Goal: Register for event/course: Register for event/course

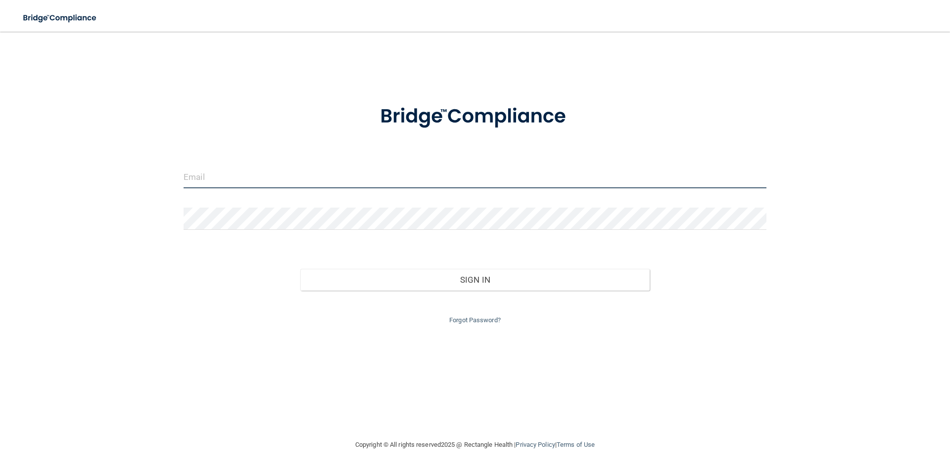
click at [234, 177] on input "email" at bounding box center [475, 177] width 583 height 22
type input "[EMAIL_ADDRESS][DOMAIN_NAME]"
click at [302, 180] on input "[EMAIL_ADDRESS][DOMAIN_NAME]" at bounding box center [475, 177] width 583 height 22
click at [300, 180] on input "[EMAIL_ADDRESS][DOMAIN_NAME]" at bounding box center [475, 177] width 583 height 22
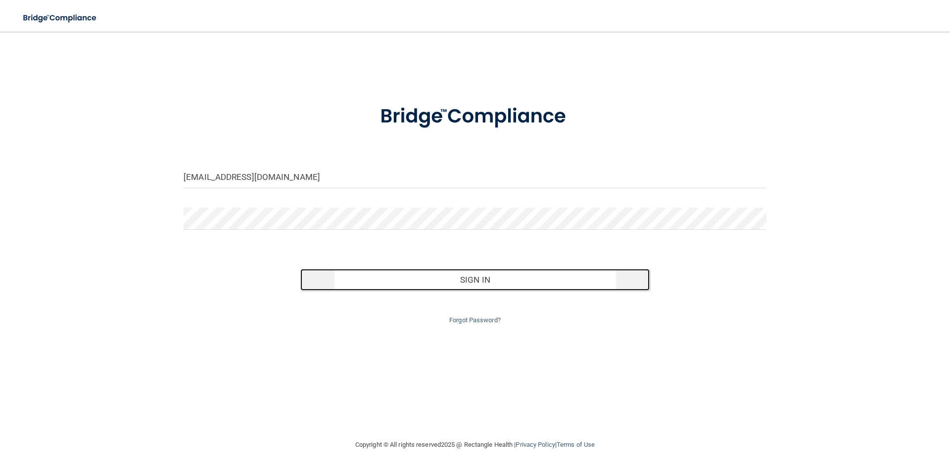
click at [475, 284] on button "Sign In" at bounding box center [475, 280] width 350 height 22
click at [511, 286] on button "Sign In" at bounding box center [475, 280] width 350 height 22
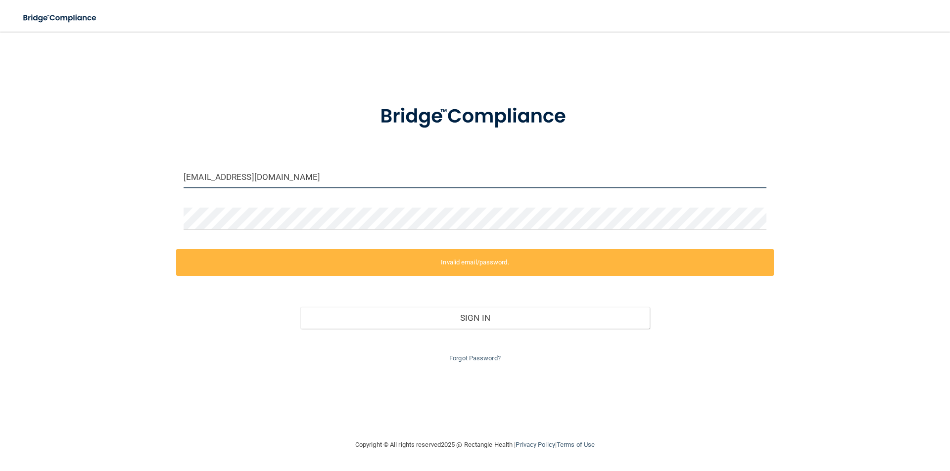
click at [300, 175] on input "[EMAIL_ADDRESS][DOMAIN_NAME]" at bounding box center [475, 177] width 583 height 22
click at [300, 176] on input "[EMAIL_ADDRESS][DOMAIN_NAME]" at bounding box center [475, 177] width 583 height 22
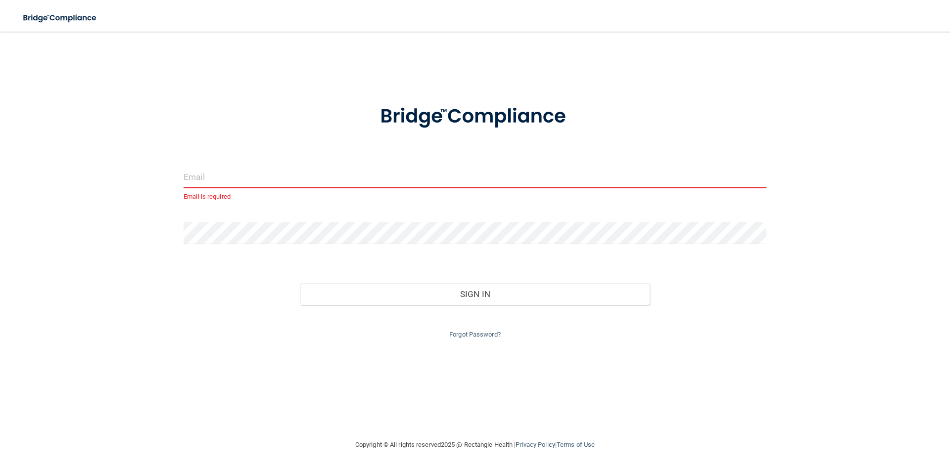
click at [300, 176] on input "email" at bounding box center [475, 177] width 583 height 22
type input "[EMAIL_ADDRESS][PERSON_NAME][DOMAIN_NAME]"
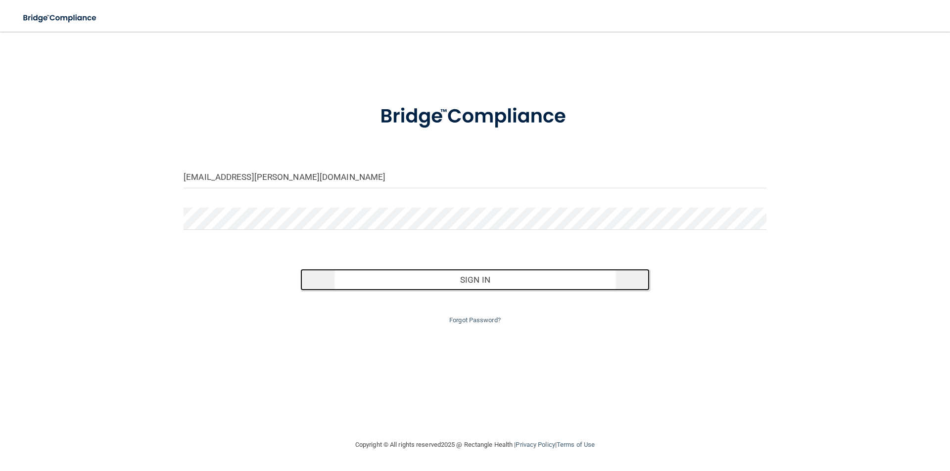
click at [496, 280] on button "Sign In" at bounding box center [475, 280] width 350 height 22
click at [453, 274] on button "Sign In" at bounding box center [475, 280] width 350 height 22
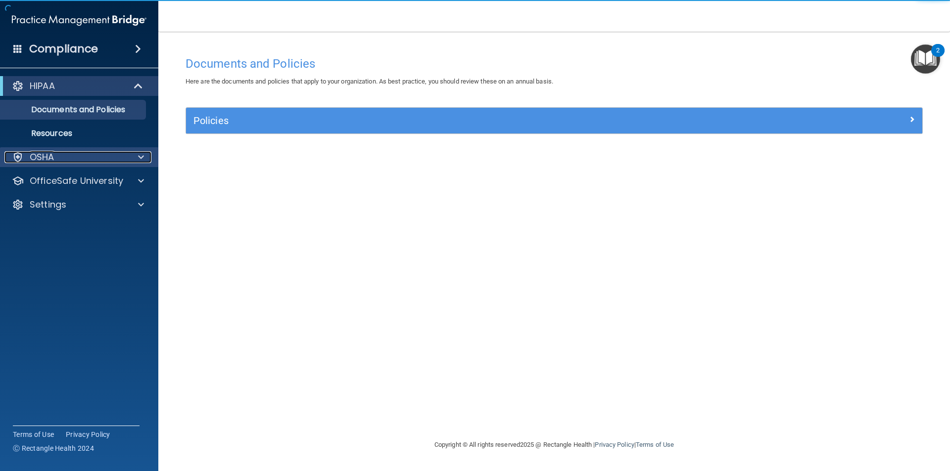
click at [141, 159] on span at bounding box center [141, 157] width 6 height 12
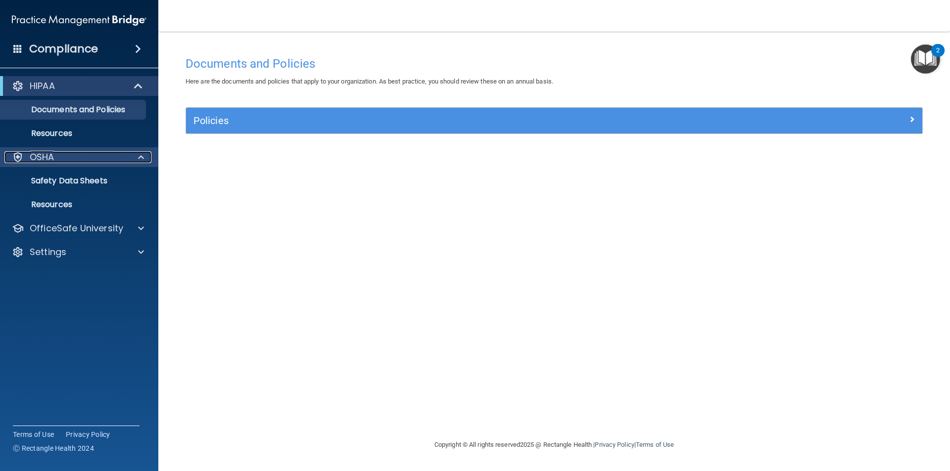
click at [141, 158] on span at bounding box center [141, 157] width 6 height 12
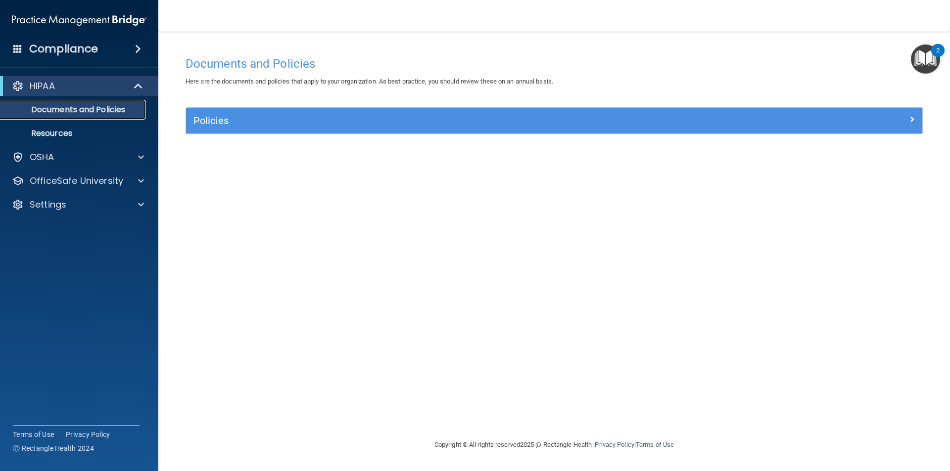
click at [90, 108] on p "Documents and Policies" at bounding box center [73, 110] width 135 height 10
click at [112, 112] on p "Documents and Policies" at bounding box center [73, 110] width 135 height 10
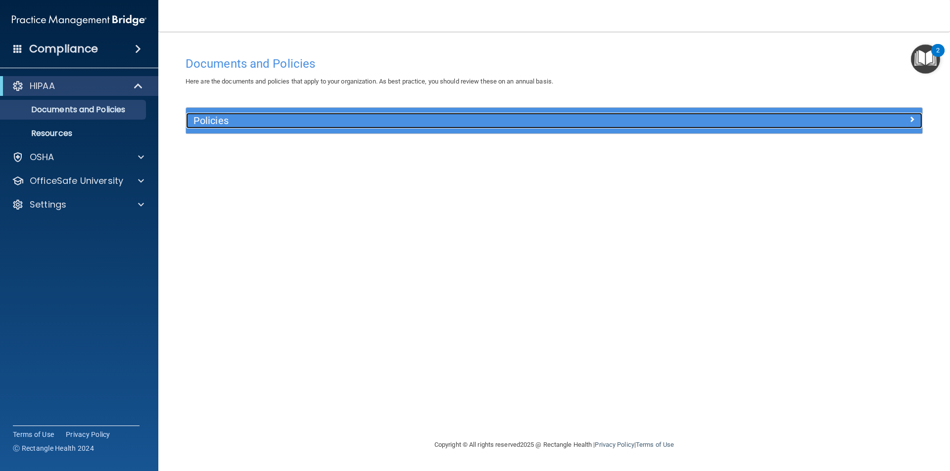
click at [291, 124] on h5 "Policies" at bounding box center [461, 120] width 537 height 11
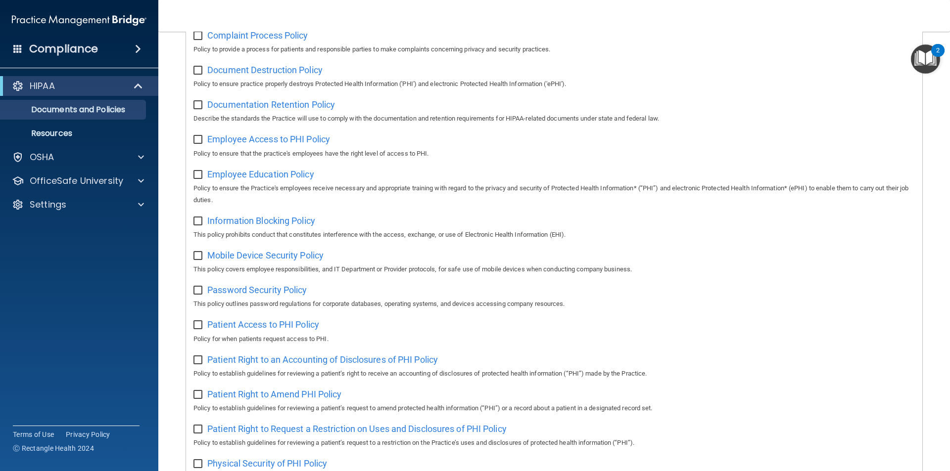
scroll to position [99, 0]
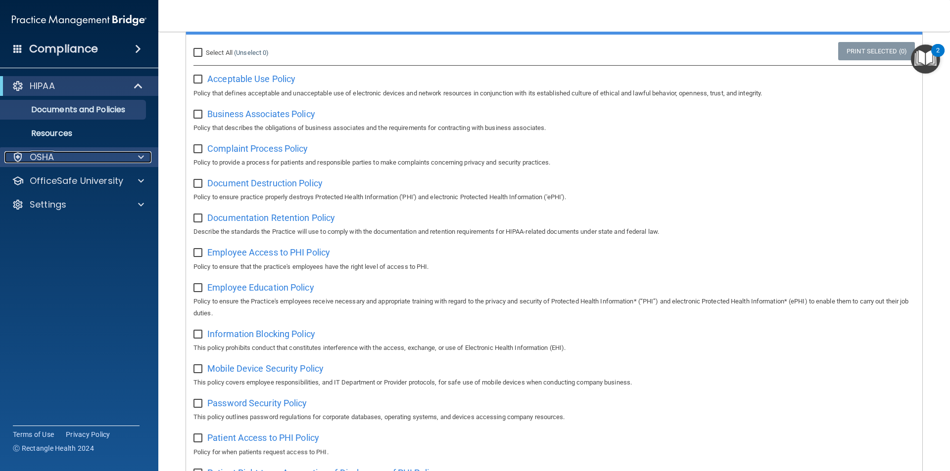
click at [142, 160] on span at bounding box center [141, 157] width 6 height 12
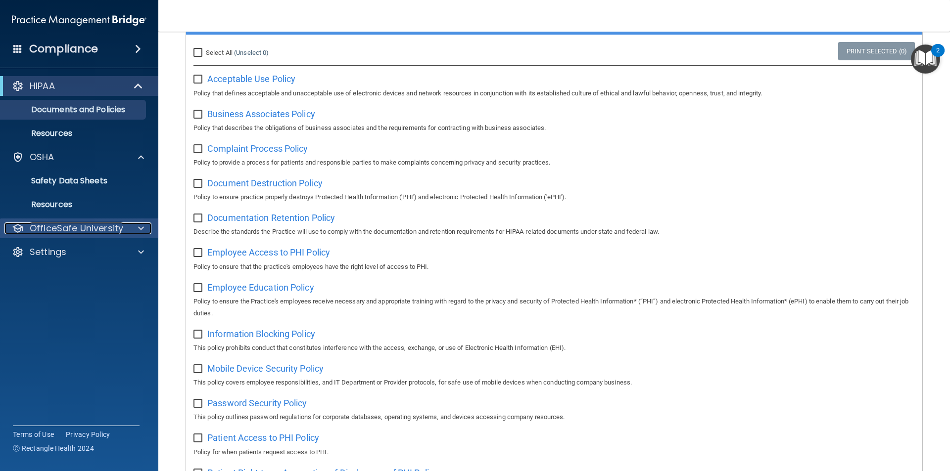
click at [138, 227] on span at bounding box center [141, 229] width 6 height 12
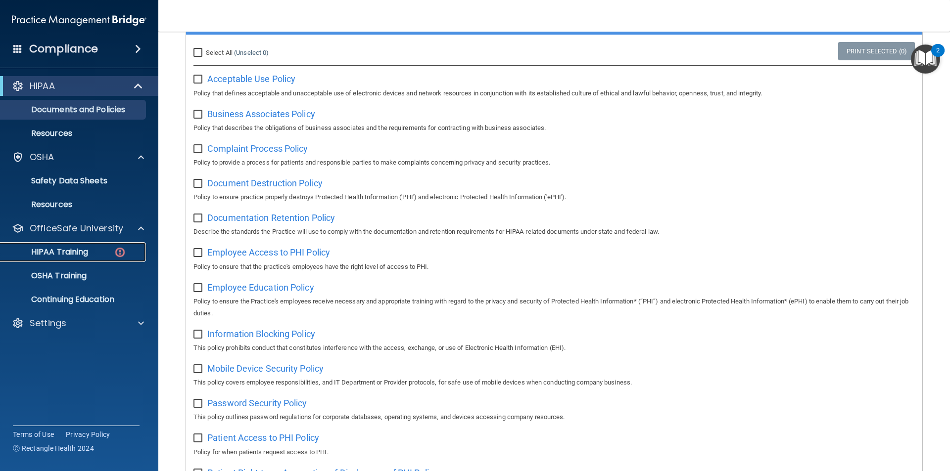
click at [95, 249] on div "HIPAA Training" at bounding box center [73, 252] width 135 height 10
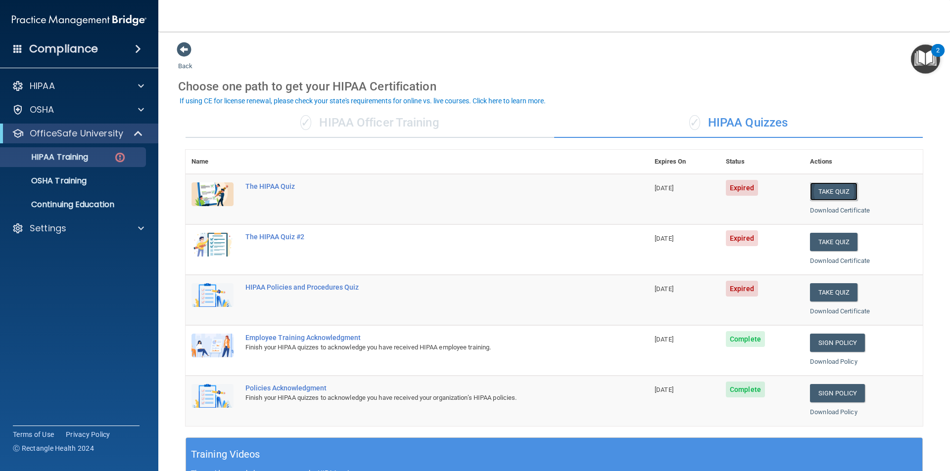
click at [827, 191] on button "Take Quiz" at bounding box center [833, 192] width 47 height 18
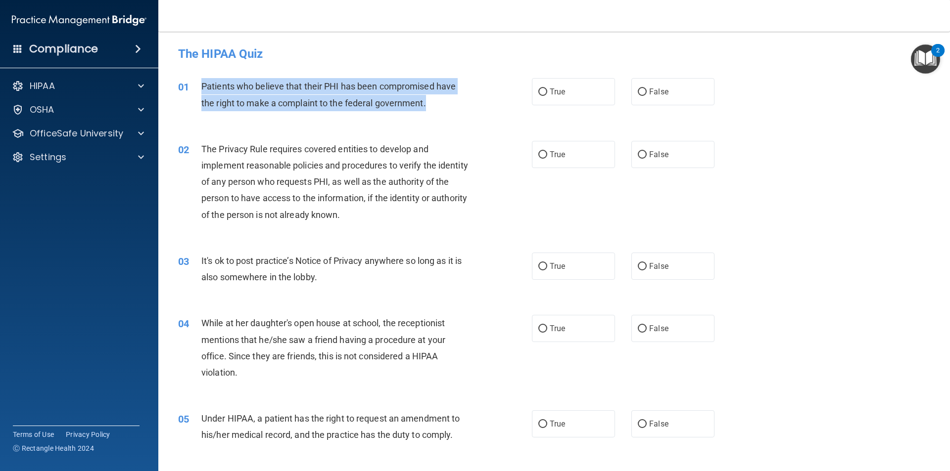
drag, startPoint x: 428, startPoint y: 105, endPoint x: 195, endPoint y: 87, distance: 233.3
click at [195, 87] on div "01 Patients who believe that their PHI has been compromised have the right to m…" at bounding box center [354, 97] width 383 height 38
copy div "Patients who believe that their PHI has been compromised have the right to make…"
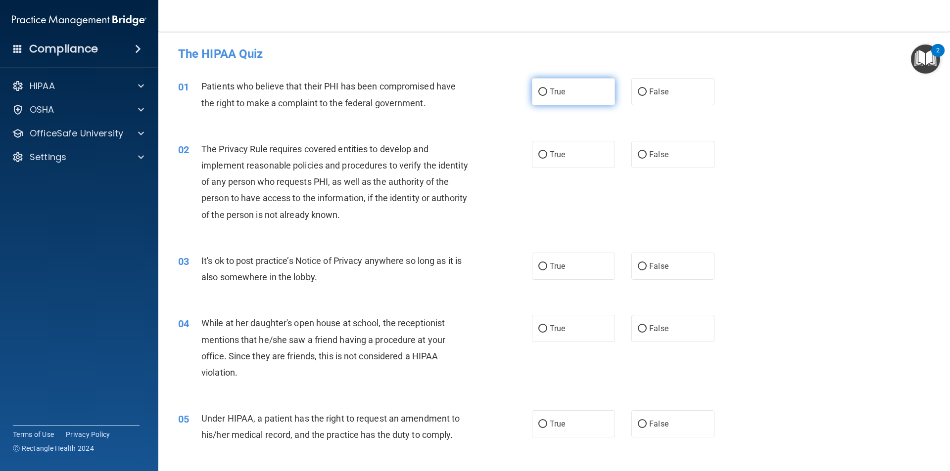
click at [542, 99] on label "True" at bounding box center [573, 91] width 83 height 27
click at [542, 96] on input "True" at bounding box center [542, 92] width 9 height 7
radio input "true"
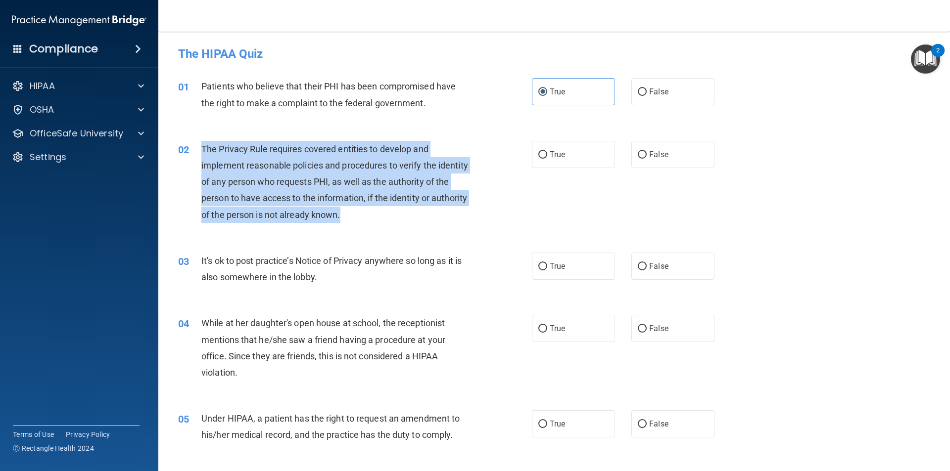
drag, startPoint x: 393, startPoint y: 214, endPoint x: 201, endPoint y: 154, distance: 200.8
click at [201, 154] on div "The Privacy Rule requires covered entities to develop and implement reasonable …" at bounding box center [339, 182] width 277 height 82
copy span "The Privacy Rule requires covered entities to develop and implement reasonable …"
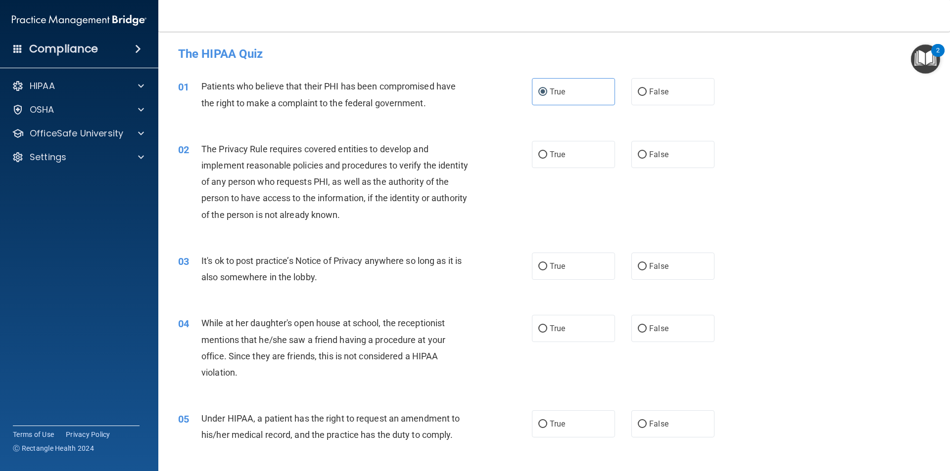
click at [302, 132] on div "02 The Privacy Rule requires covered entities to develop and implement reasonab…" at bounding box center [554, 185] width 767 height 112
click at [639, 268] on input "False" at bounding box center [642, 266] width 9 height 7
radio input "true"
click at [541, 156] on input "True" at bounding box center [542, 154] width 9 height 7
radio input "true"
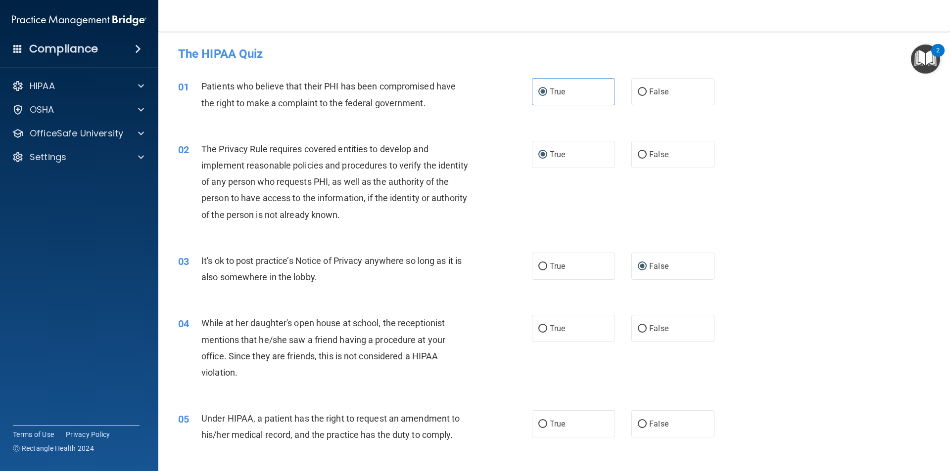
scroll to position [99, 0]
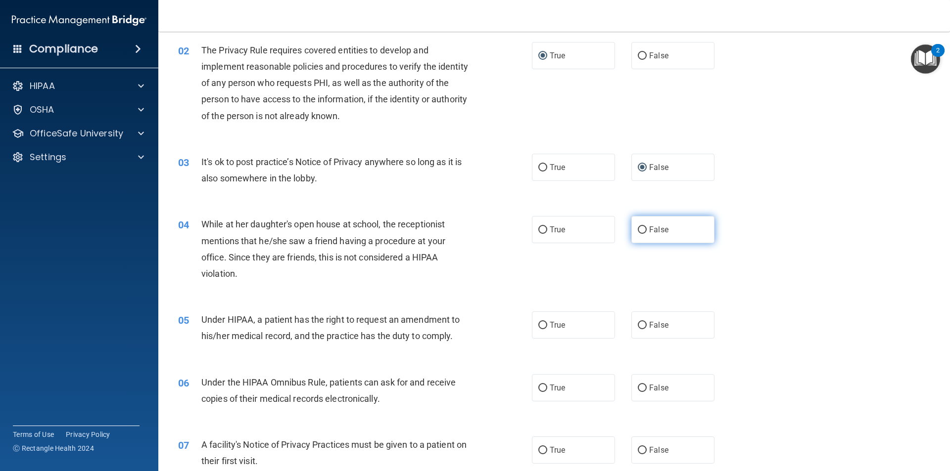
click at [633, 226] on label "False" at bounding box center [672, 229] width 83 height 27
click at [638, 227] on input "False" at bounding box center [642, 230] width 9 height 7
radio input "true"
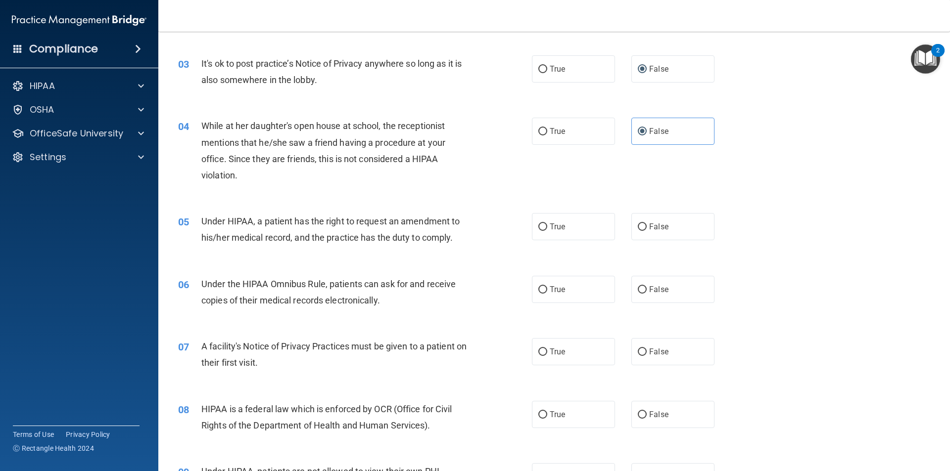
scroll to position [198, 0]
click at [558, 230] on span "True" at bounding box center [557, 226] width 15 height 9
click at [547, 230] on input "True" at bounding box center [542, 226] width 9 height 7
radio input "true"
click at [641, 289] on input "False" at bounding box center [642, 289] width 9 height 7
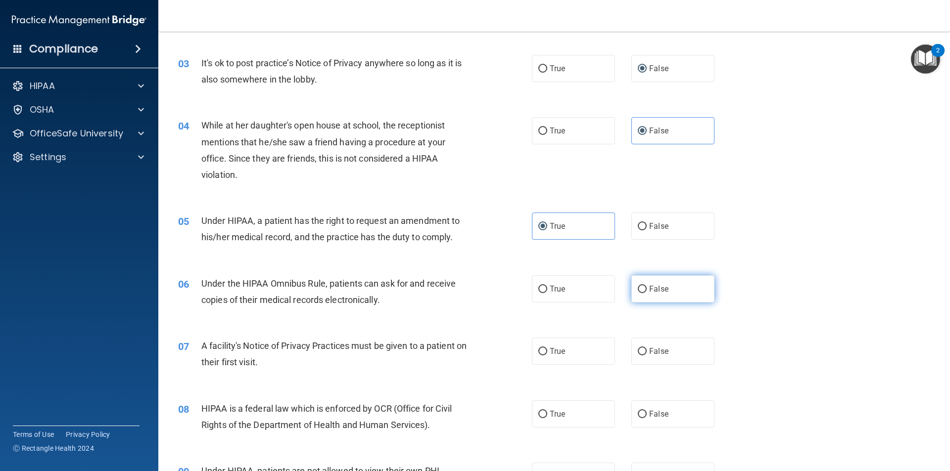
radio input "true"
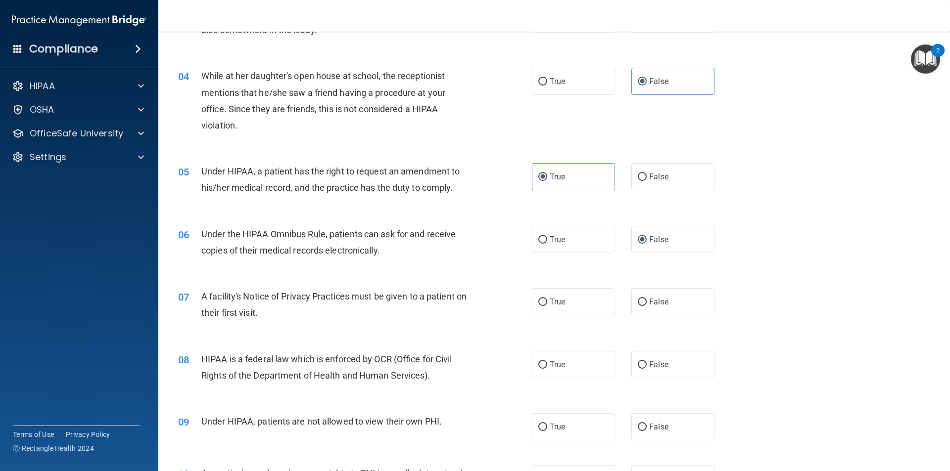
scroll to position [297, 0]
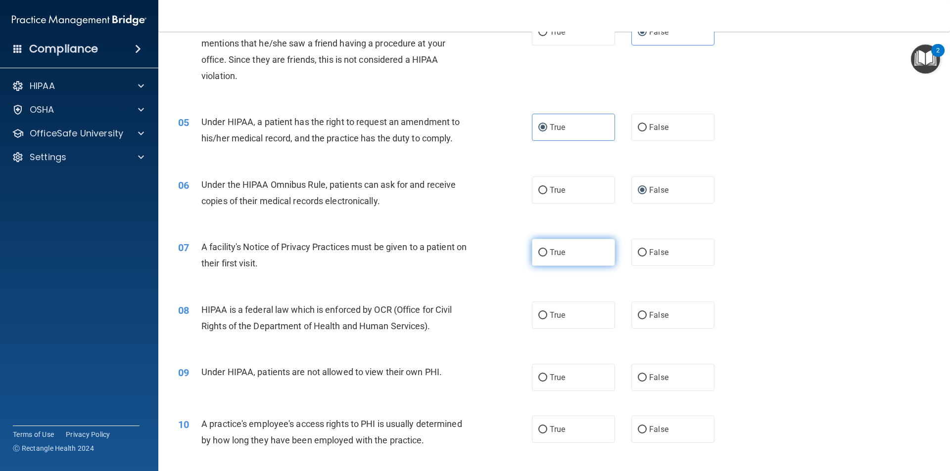
click at [545, 253] on label "True" at bounding box center [573, 252] width 83 height 27
click at [545, 253] on input "True" at bounding box center [542, 252] width 9 height 7
radio input "true"
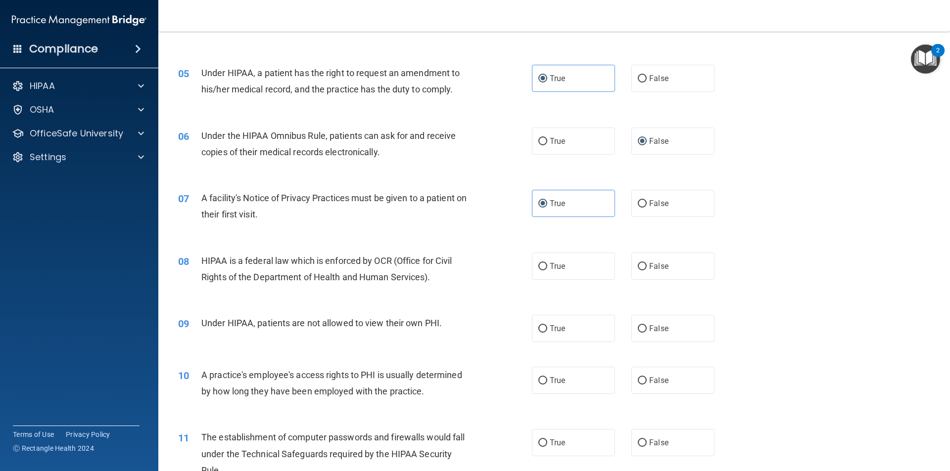
scroll to position [346, 0]
click at [561, 266] on span "True" at bounding box center [557, 265] width 15 height 9
click at [547, 266] on input "True" at bounding box center [542, 266] width 9 height 7
radio input "true"
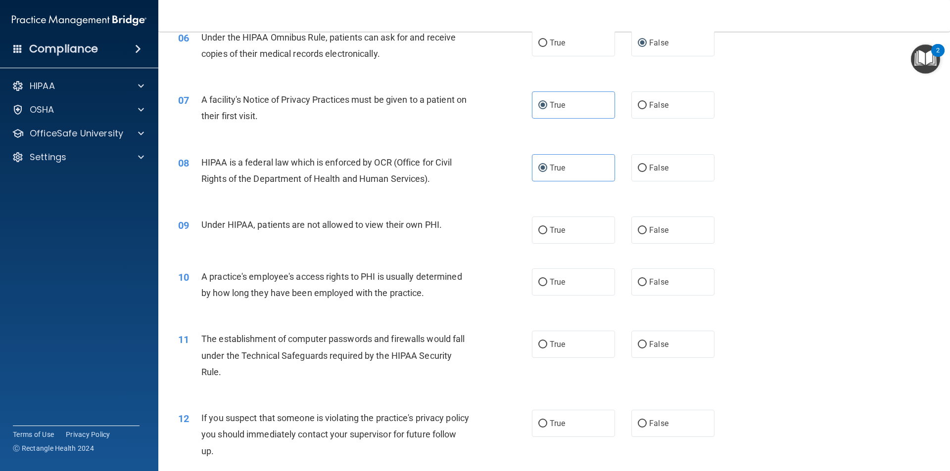
scroll to position [445, 0]
click at [651, 230] on span "False" at bounding box center [658, 229] width 19 height 9
click at [647, 230] on input "False" at bounding box center [642, 229] width 9 height 7
radio input "true"
click at [650, 276] on label "False" at bounding box center [672, 281] width 83 height 27
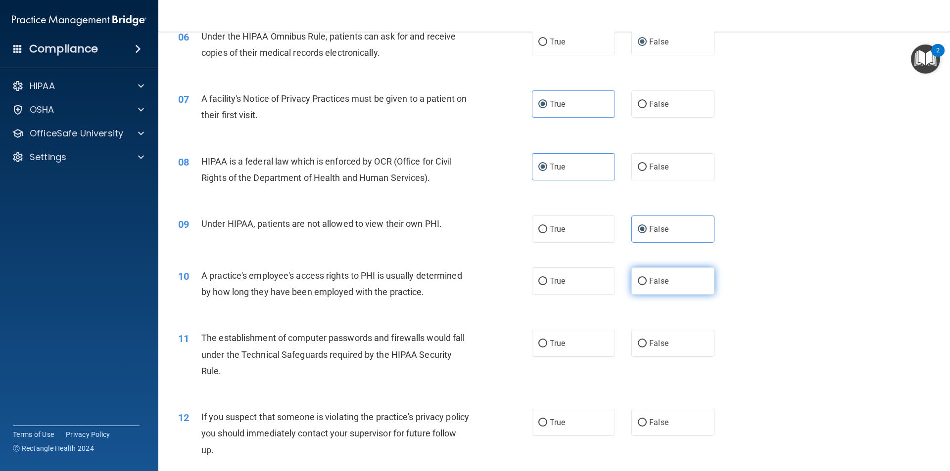
click at [647, 278] on input "False" at bounding box center [642, 281] width 9 height 7
radio input "true"
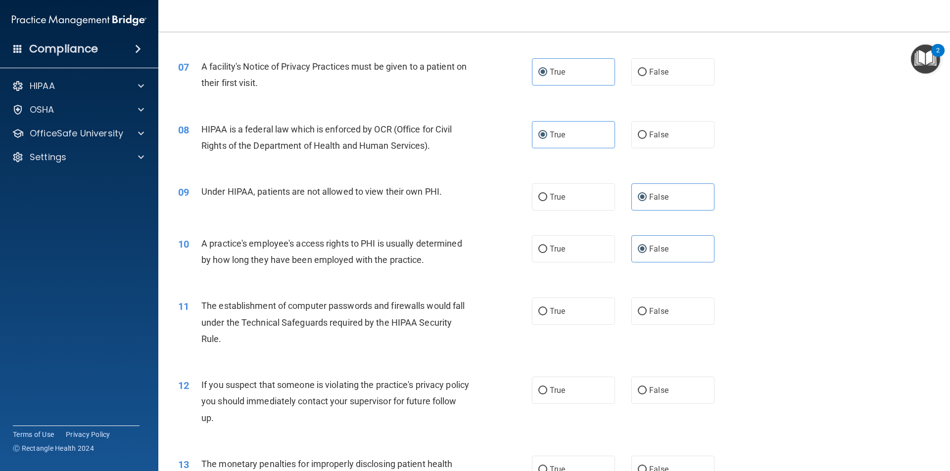
scroll to position [495, 0]
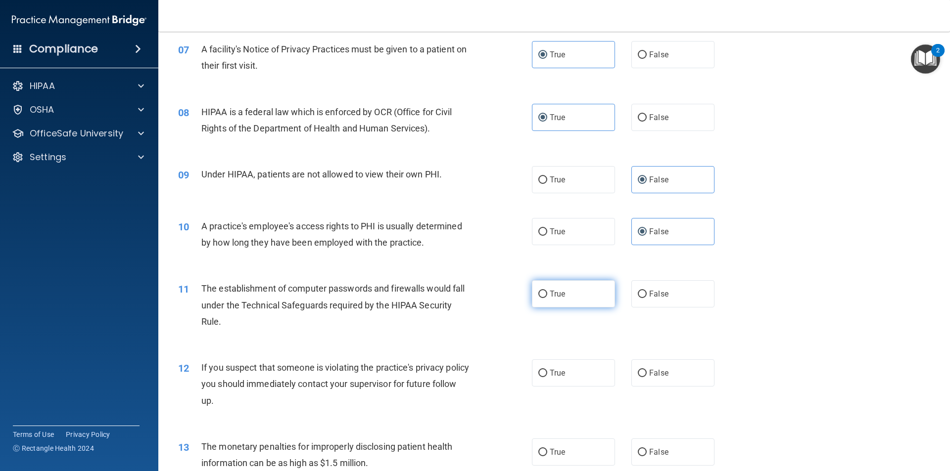
click at [550, 297] on span "True" at bounding box center [557, 293] width 15 height 9
click at [547, 297] on input "True" at bounding box center [542, 294] width 9 height 7
radio input "true"
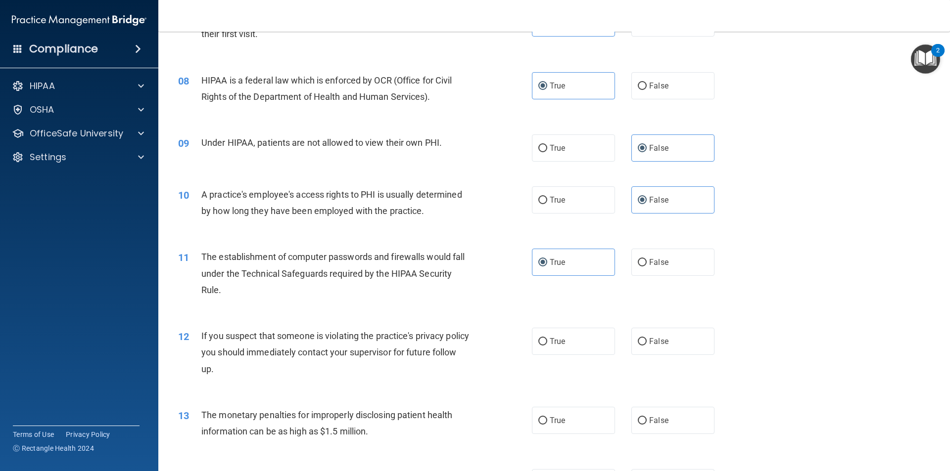
scroll to position [594, 0]
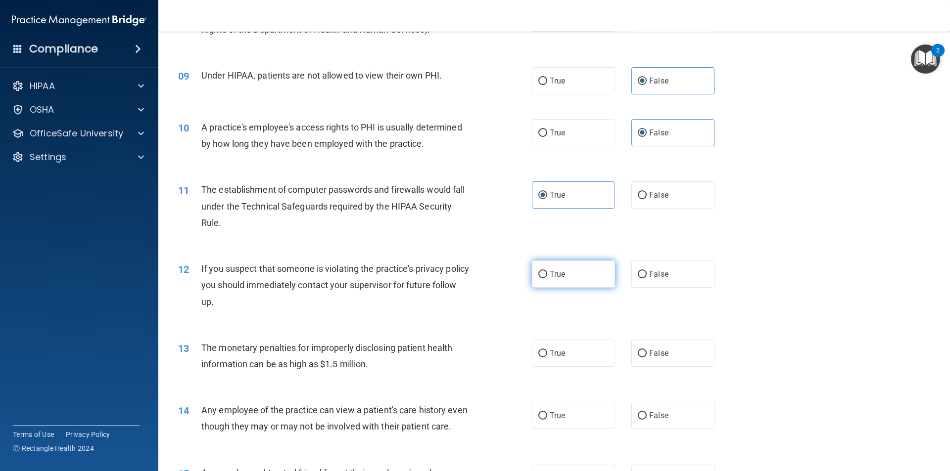
click at [548, 285] on label "True" at bounding box center [573, 274] width 83 height 27
click at [547, 279] on input "True" at bounding box center [542, 274] width 9 height 7
radio input "true"
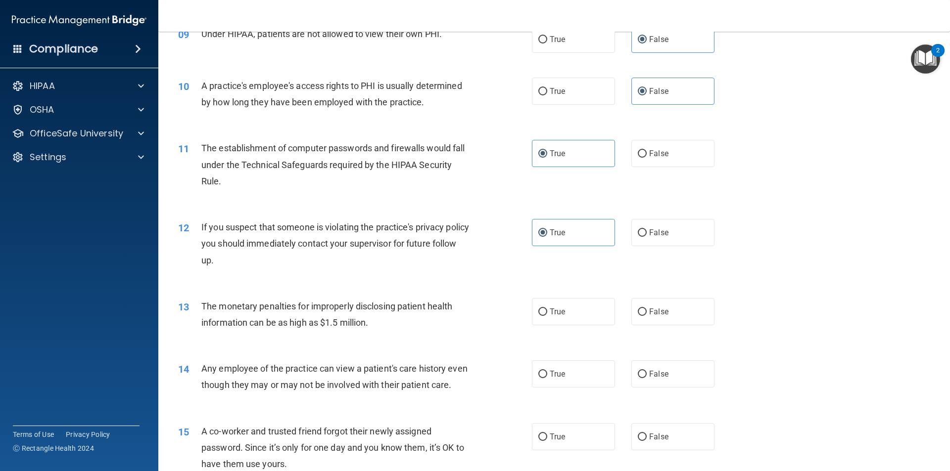
scroll to position [693, 0]
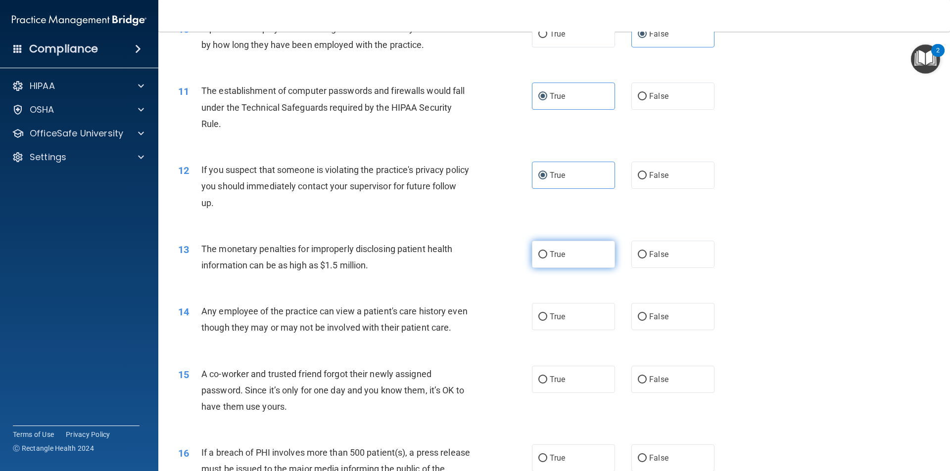
click at [594, 261] on label "True" at bounding box center [573, 254] width 83 height 27
click at [547, 259] on input "True" at bounding box center [542, 254] width 9 height 7
radio input "true"
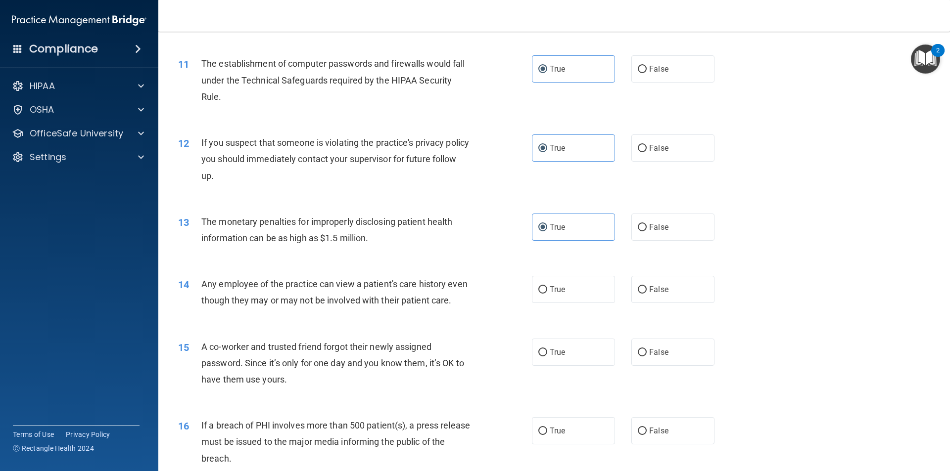
scroll to position [742, 0]
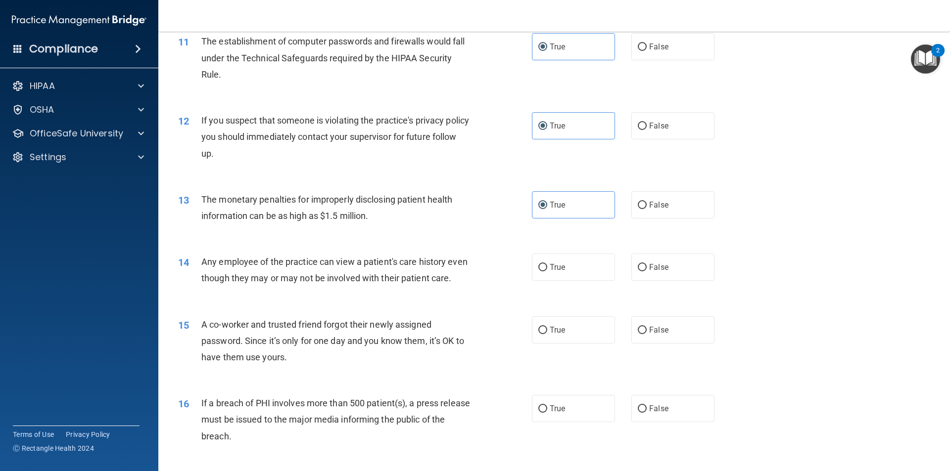
click at [617, 274] on div "True False" at bounding box center [631, 267] width 199 height 27
click at [640, 267] on input "False" at bounding box center [642, 267] width 9 height 7
radio input "true"
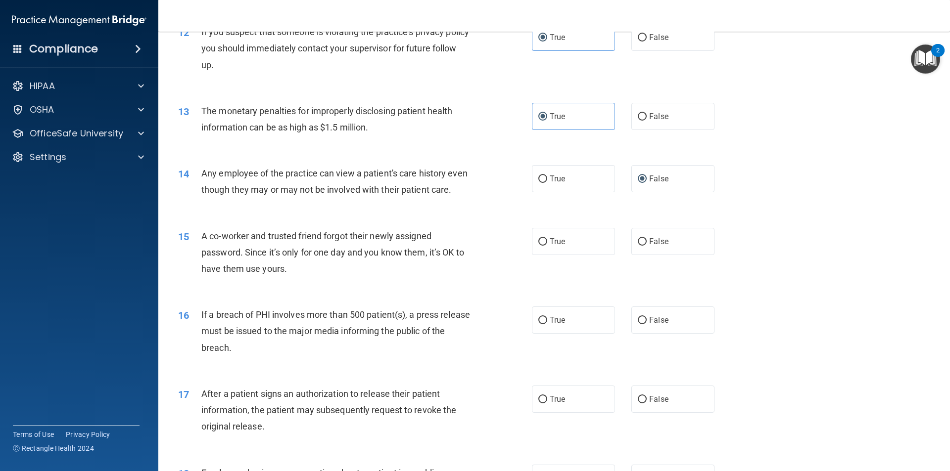
scroll to position [841, 0]
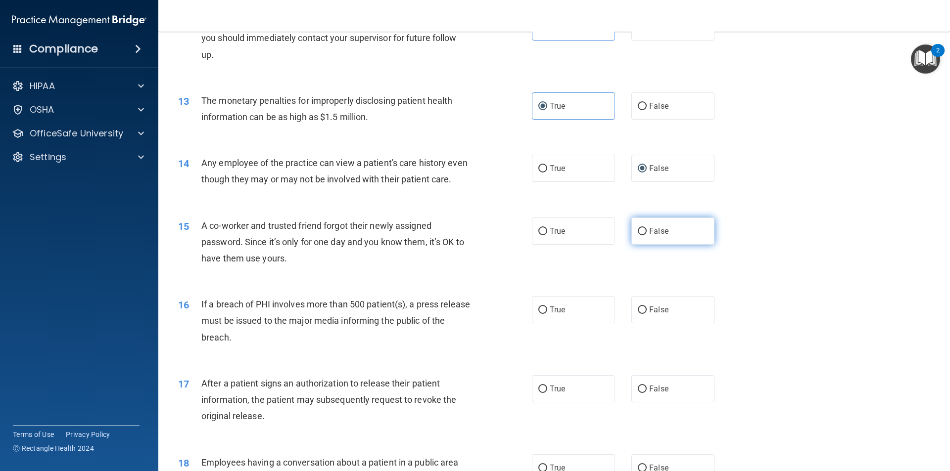
click at [672, 245] on label "False" at bounding box center [672, 231] width 83 height 27
click at [647, 235] on input "False" at bounding box center [642, 231] width 9 height 7
radio input "true"
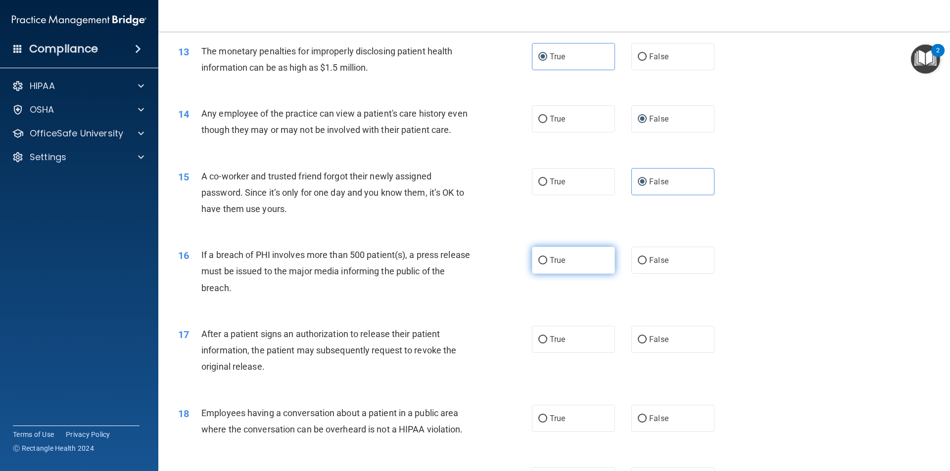
click at [533, 271] on label "True" at bounding box center [573, 260] width 83 height 27
click at [538, 265] on input "True" at bounding box center [542, 260] width 9 height 7
radio input "true"
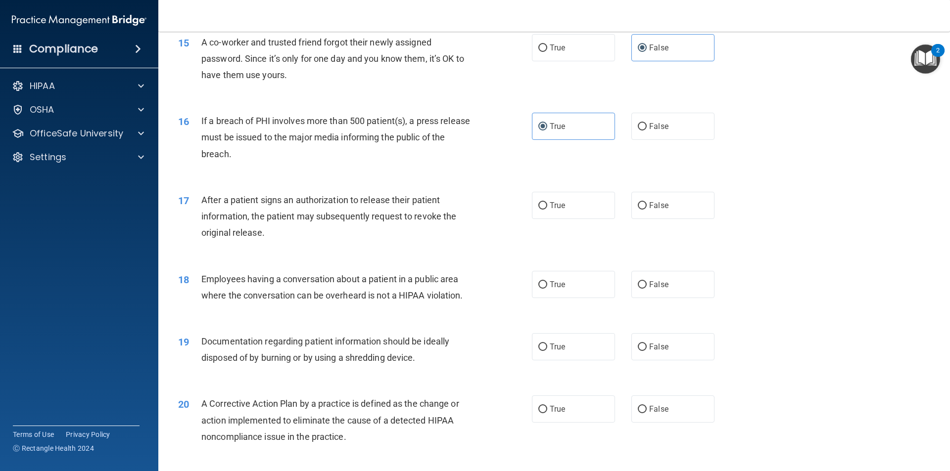
scroll to position [1039, 0]
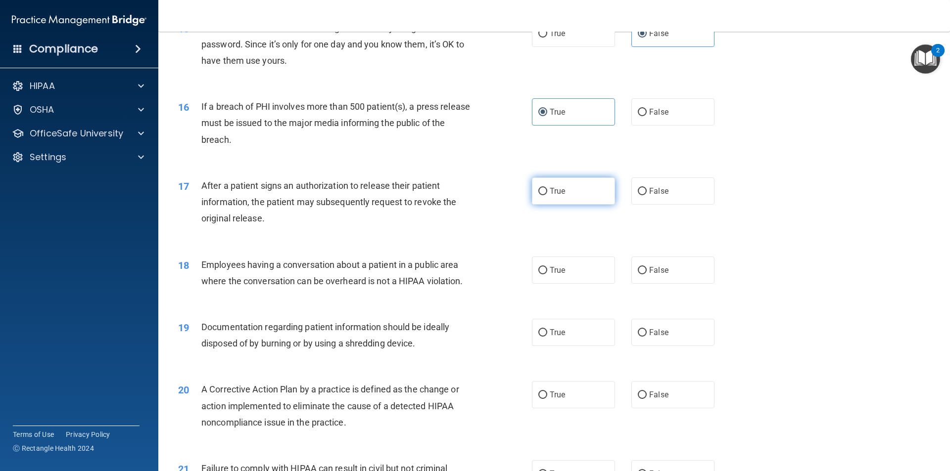
click at [561, 205] on label "True" at bounding box center [573, 191] width 83 height 27
click at [547, 195] on input "True" at bounding box center [542, 191] width 9 height 7
radio input "true"
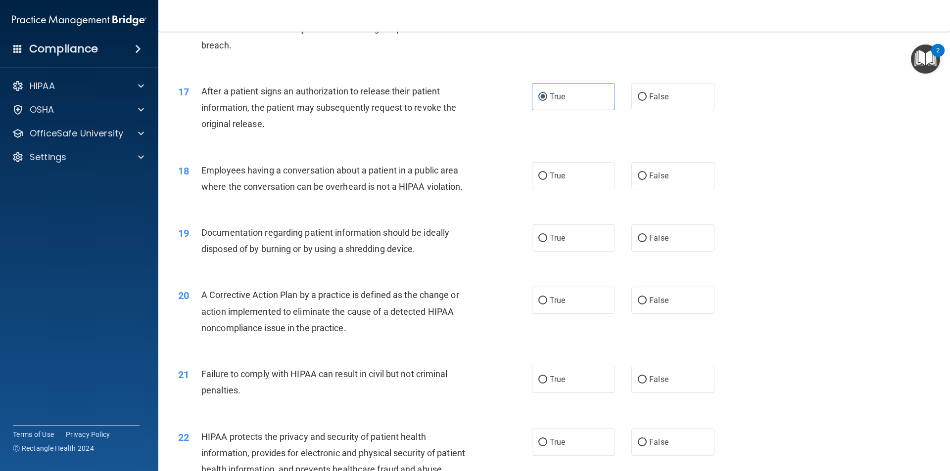
scroll to position [1138, 0]
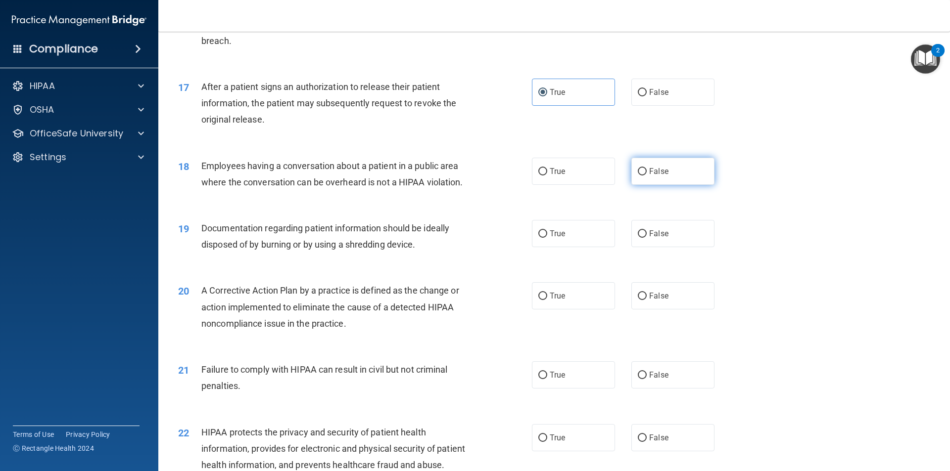
click at [644, 185] on label "False" at bounding box center [672, 171] width 83 height 27
click at [644, 176] on input "False" at bounding box center [642, 171] width 9 height 7
radio input "true"
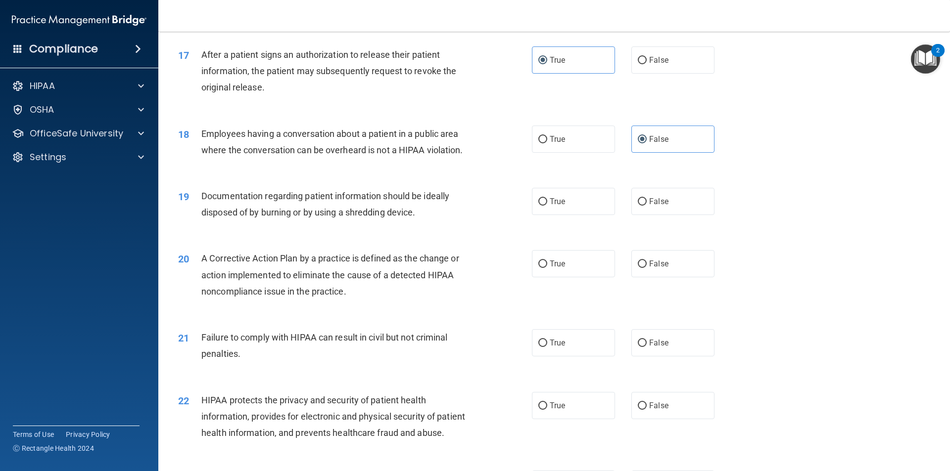
scroll to position [1187, 0]
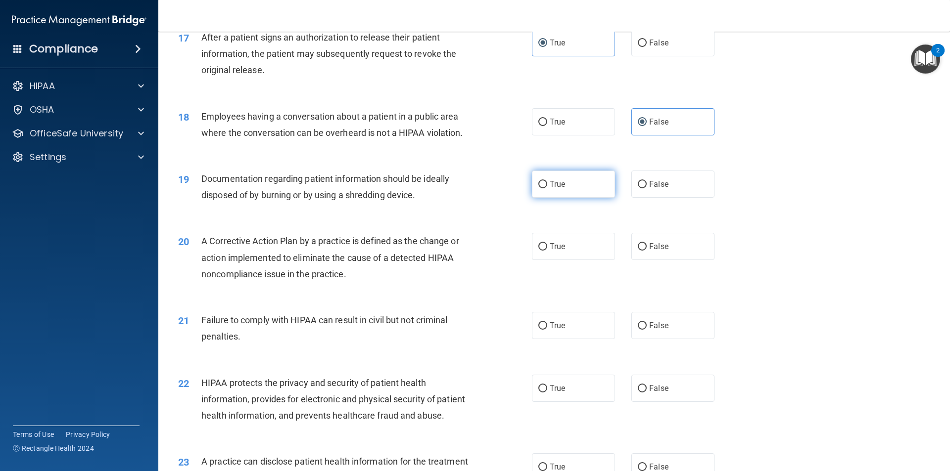
click at [555, 189] on span "True" at bounding box center [557, 184] width 15 height 9
click at [547, 188] on input "True" at bounding box center [542, 184] width 9 height 7
radio input "true"
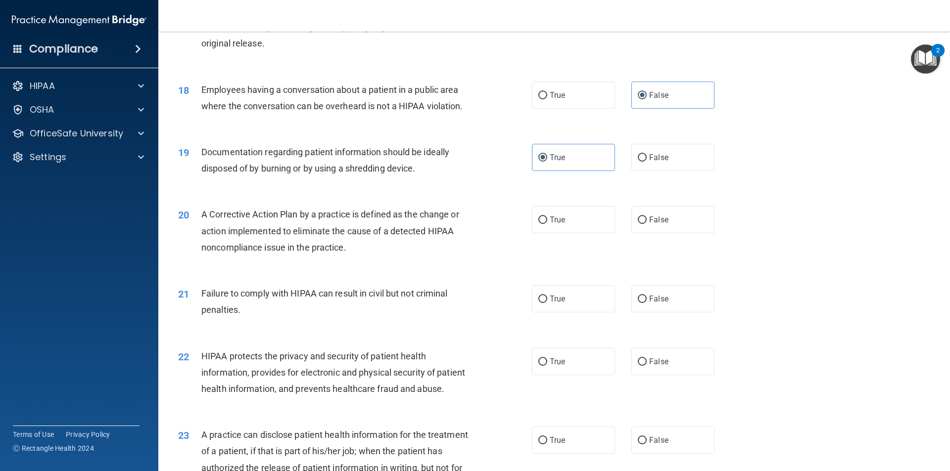
scroll to position [1237, 0]
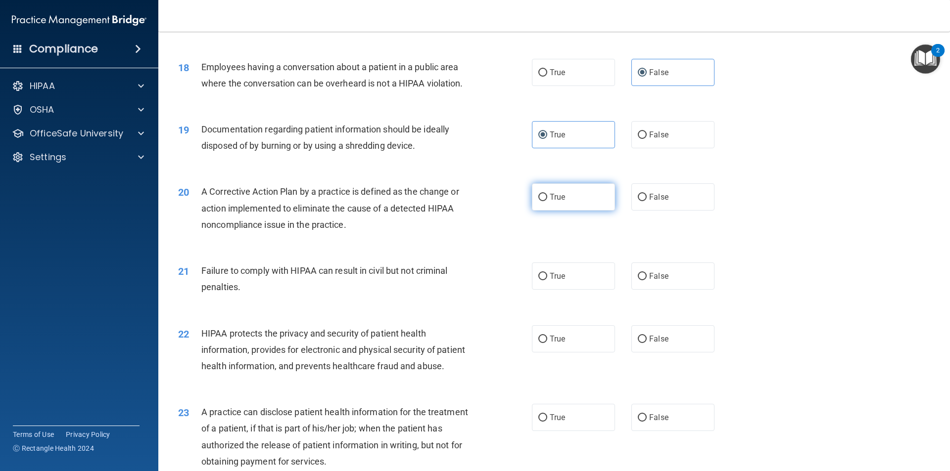
click at [559, 202] on span "True" at bounding box center [557, 196] width 15 height 9
click at [547, 201] on input "True" at bounding box center [542, 197] width 9 height 7
radio input "true"
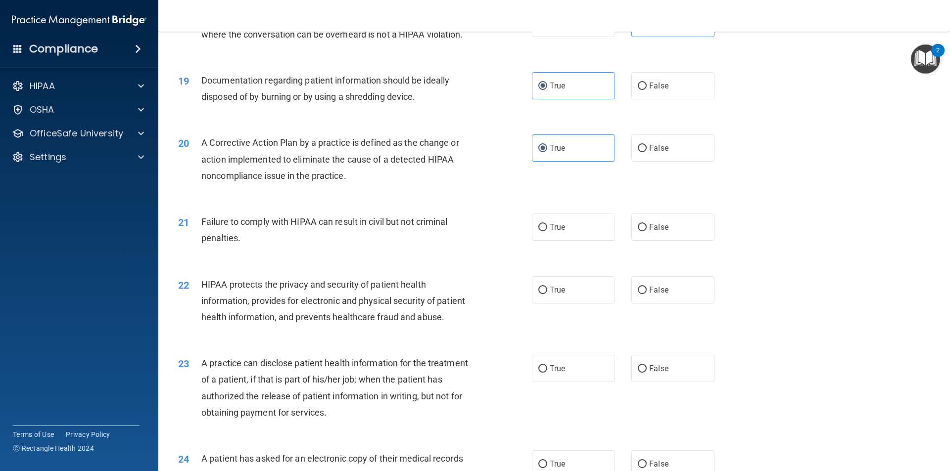
scroll to position [1286, 0]
click at [548, 240] on label "True" at bounding box center [573, 226] width 83 height 27
click at [547, 231] on input "True" at bounding box center [542, 227] width 9 height 7
radio input "true"
click at [626, 240] on div "True False" at bounding box center [631, 226] width 199 height 27
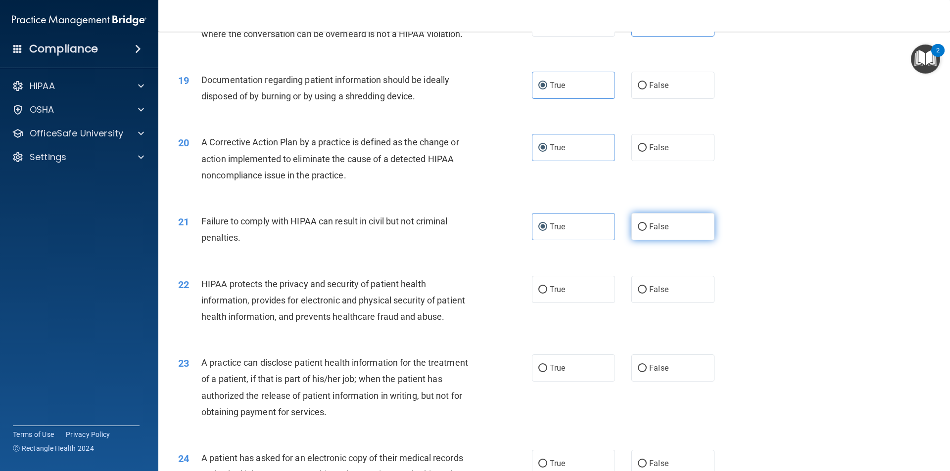
click at [632, 240] on label "False" at bounding box center [672, 226] width 83 height 27
click at [638, 231] on input "False" at bounding box center [642, 227] width 9 height 7
radio input "true"
radio input "false"
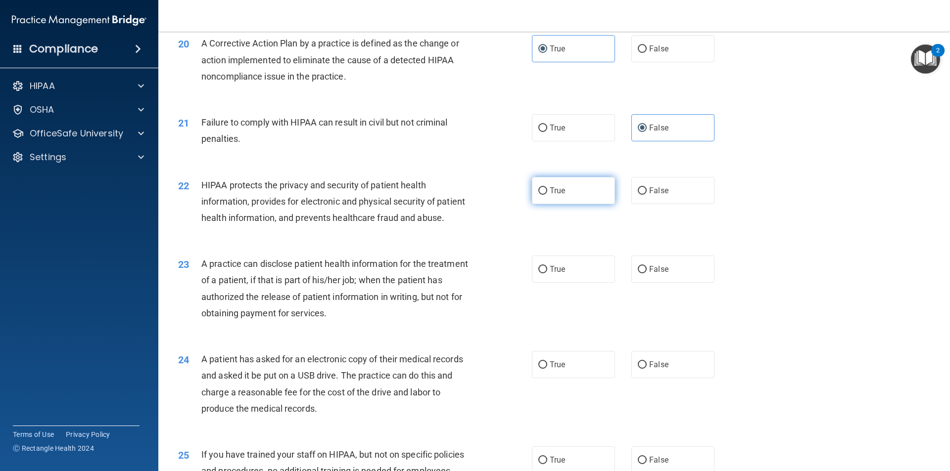
click at [552, 195] on span "True" at bounding box center [557, 190] width 15 height 9
click at [547, 195] on input "True" at bounding box center [542, 191] width 9 height 7
radio input "true"
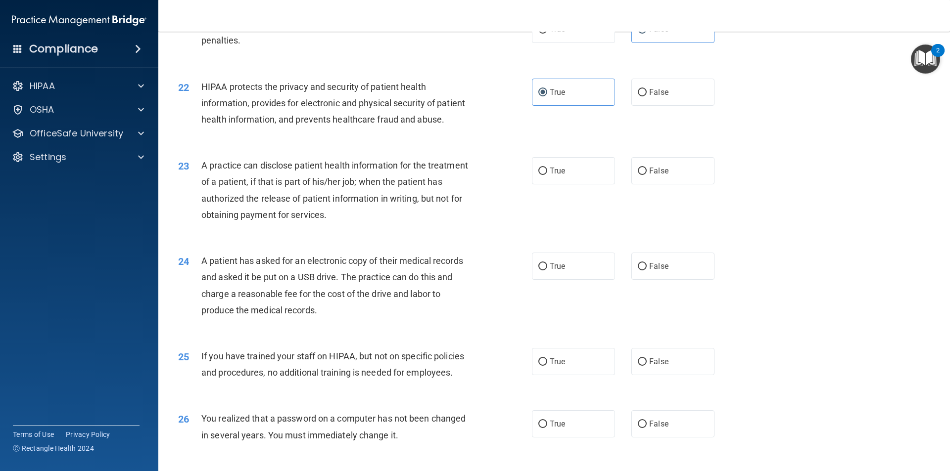
scroll to position [1484, 0]
click at [544, 184] on label "True" at bounding box center [573, 170] width 83 height 27
click at [544, 175] on input "True" at bounding box center [542, 170] width 9 height 7
radio input "true"
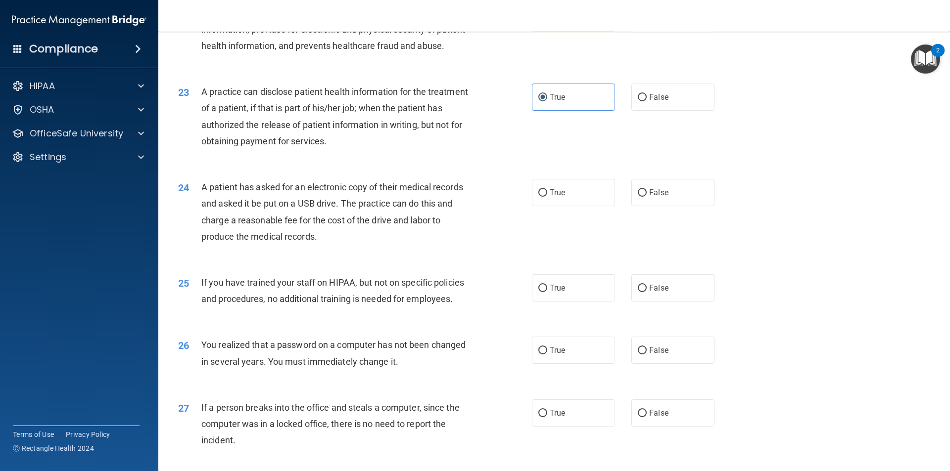
scroll to position [1583, 0]
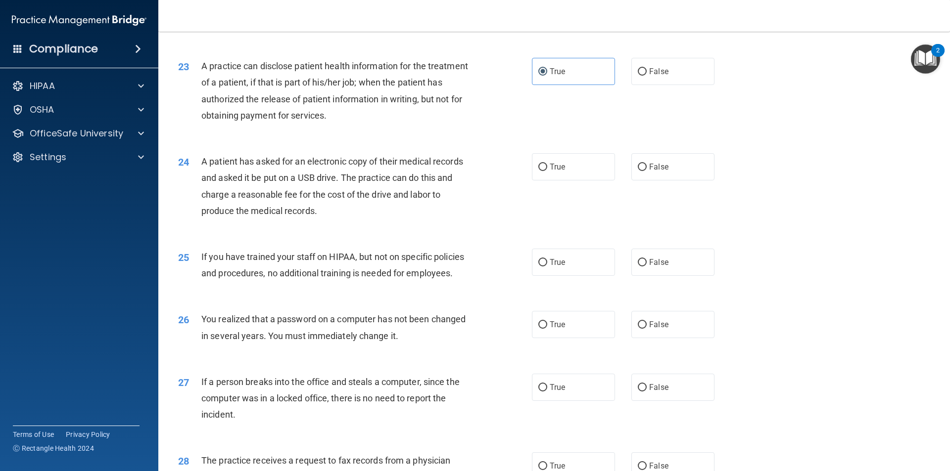
click at [524, 206] on div "24 A patient has asked for an electronic copy of their medical records and aske…" at bounding box center [354, 188] width 383 height 71
click at [542, 171] on input "True" at bounding box center [542, 167] width 9 height 7
radio input "true"
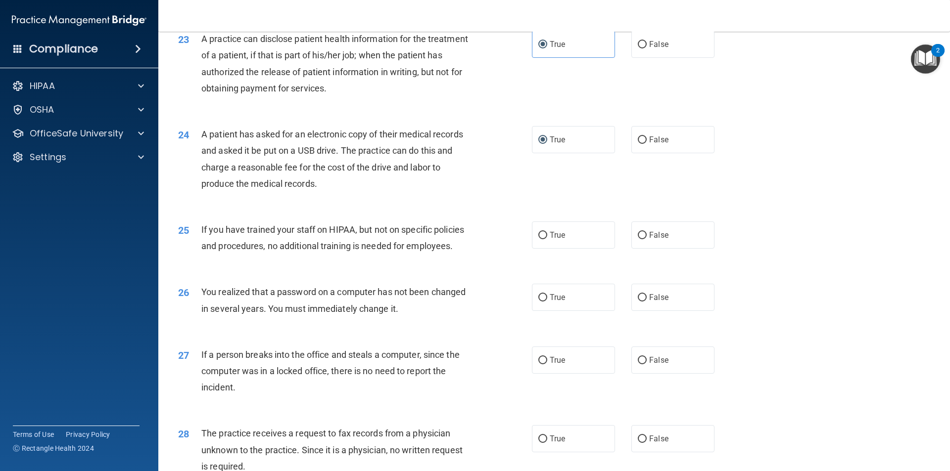
scroll to position [1633, 0]
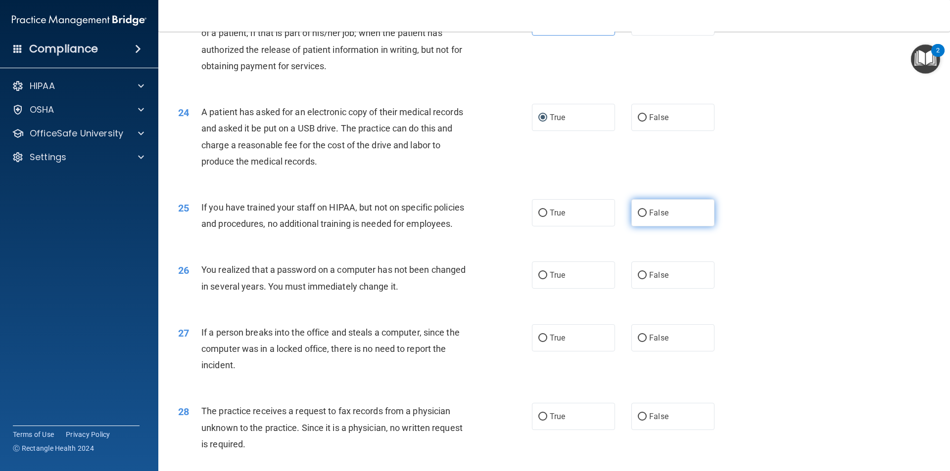
click at [636, 227] on label "False" at bounding box center [672, 212] width 83 height 27
click at [638, 217] on input "False" at bounding box center [642, 213] width 9 height 7
radio input "true"
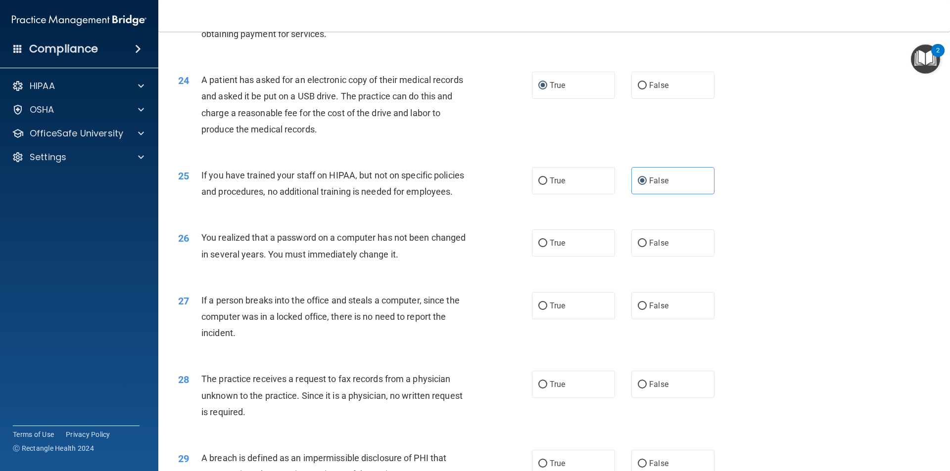
scroll to position [1682, 0]
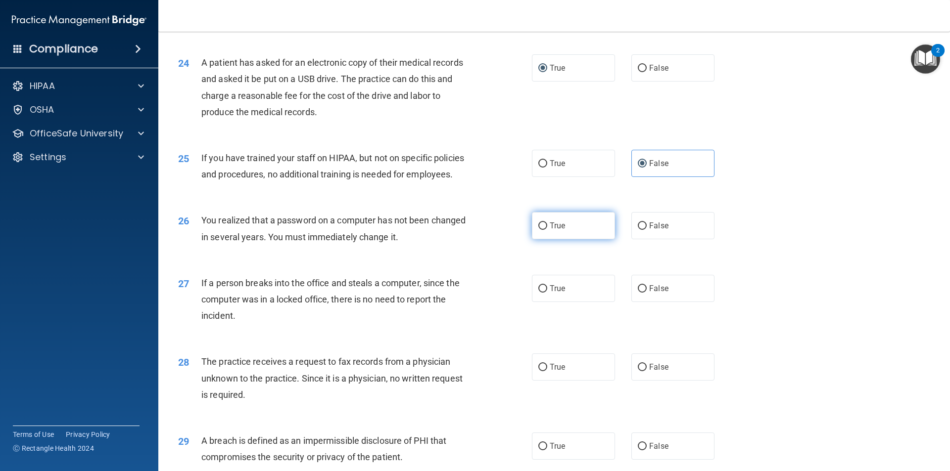
click at [564, 239] on label "True" at bounding box center [573, 225] width 83 height 27
click at [547, 230] on input "True" at bounding box center [542, 226] width 9 height 7
radio input "true"
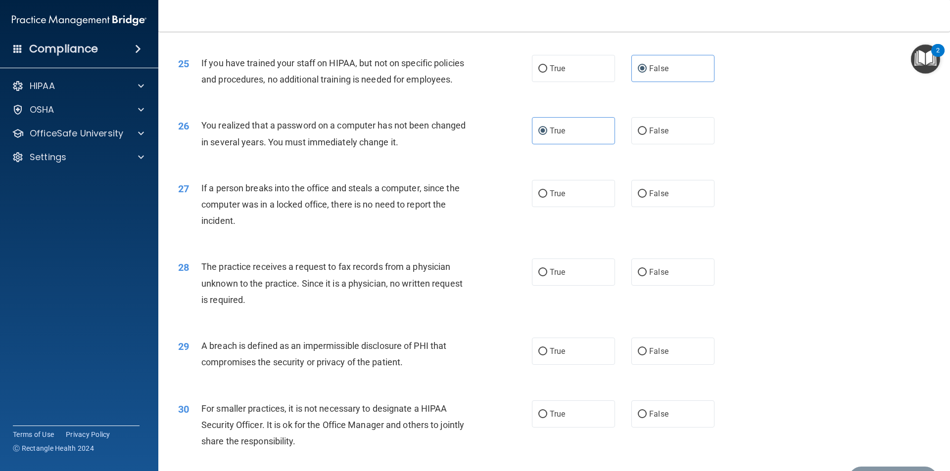
scroll to position [1781, 0]
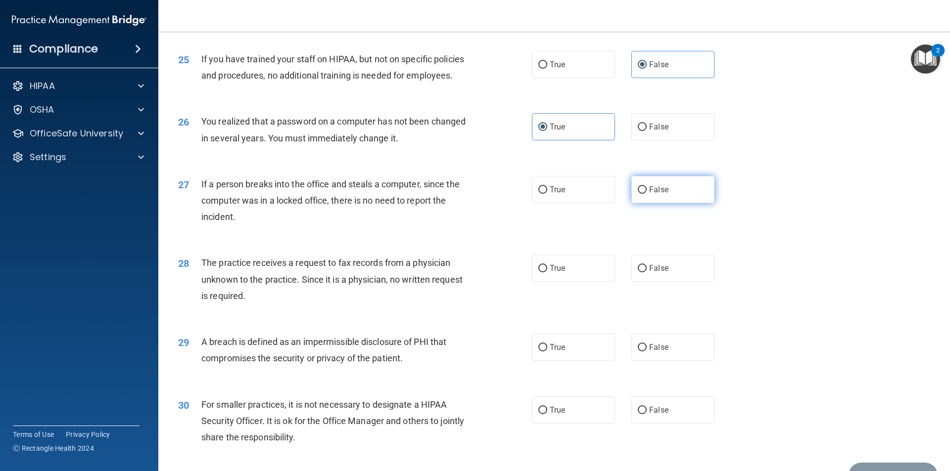
click at [642, 194] on input "False" at bounding box center [642, 190] width 9 height 7
radio input "true"
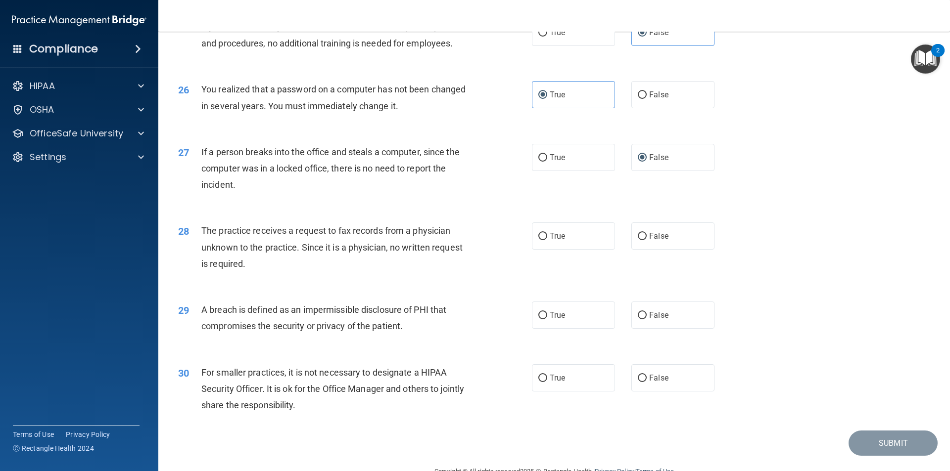
scroll to position [1831, 0]
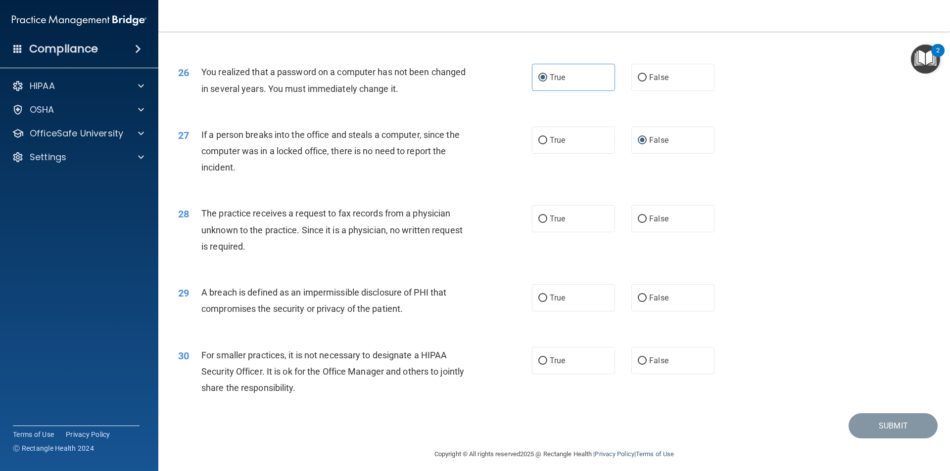
click at [615, 233] on div "True False" at bounding box center [631, 218] width 199 height 27
click at [632, 233] on label "False" at bounding box center [672, 218] width 83 height 27
click at [638, 223] on input "False" at bounding box center [642, 219] width 9 height 7
radio input "true"
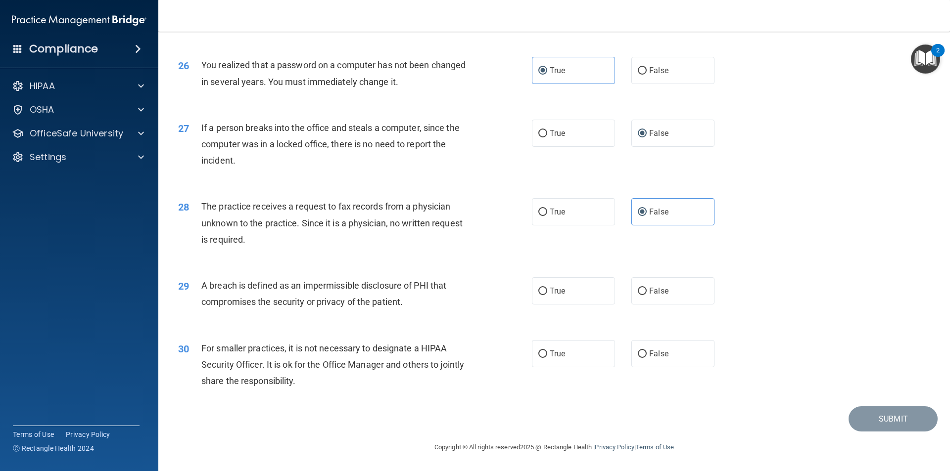
scroll to position [1870, 0]
click at [550, 286] on label "True" at bounding box center [573, 291] width 83 height 27
click at [547, 288] on input "True" at bounding box center [542, 291] width 9 height 7
radio input "true"
click at [648, 361] on label "False" at bounding box center [672, 353] width 83 height 27
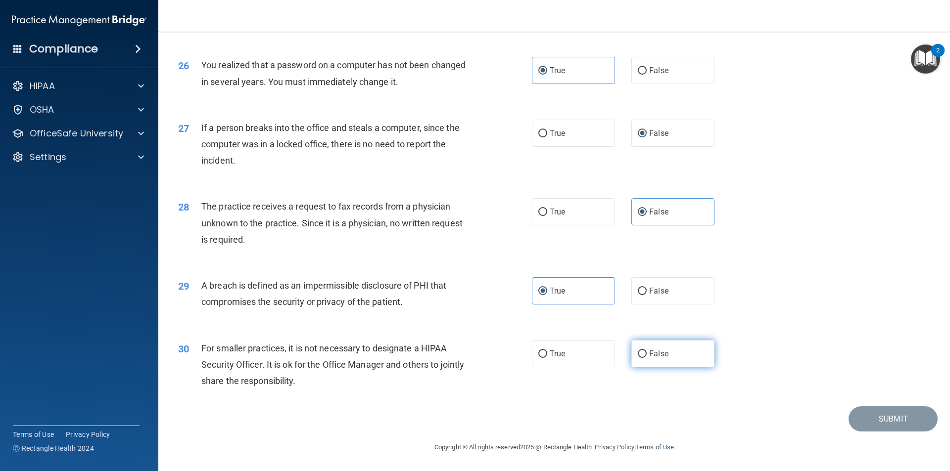
click at [647, 358] on input "False" at bounding box center [642, 354] width 9 height 7
radio input "true"
click at [883, 414] on button "Submit" at bounding box center [892, 419] width 89 height 25
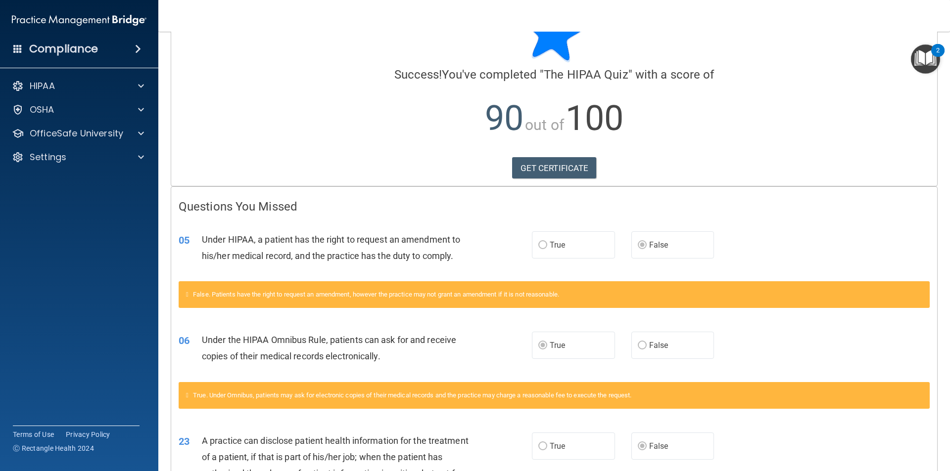
scroll to position [176, 0]
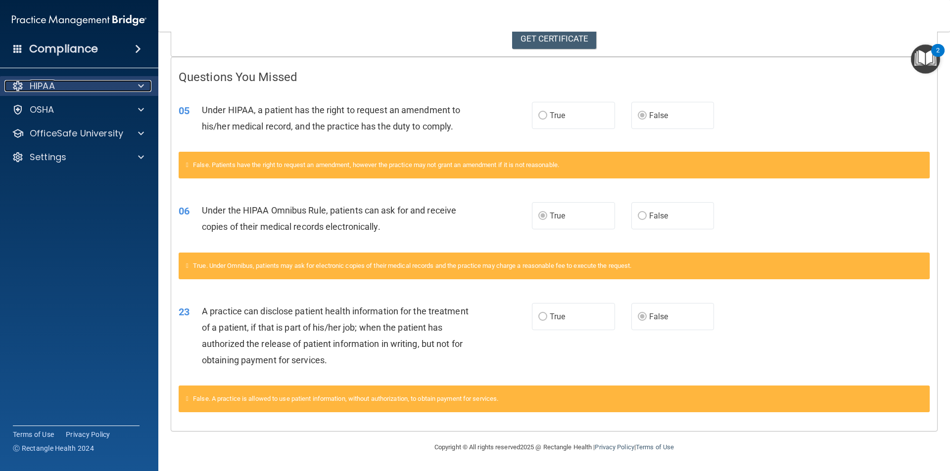
click at [140, 86] on span at bounding box center [141, 86] width 6 height 12
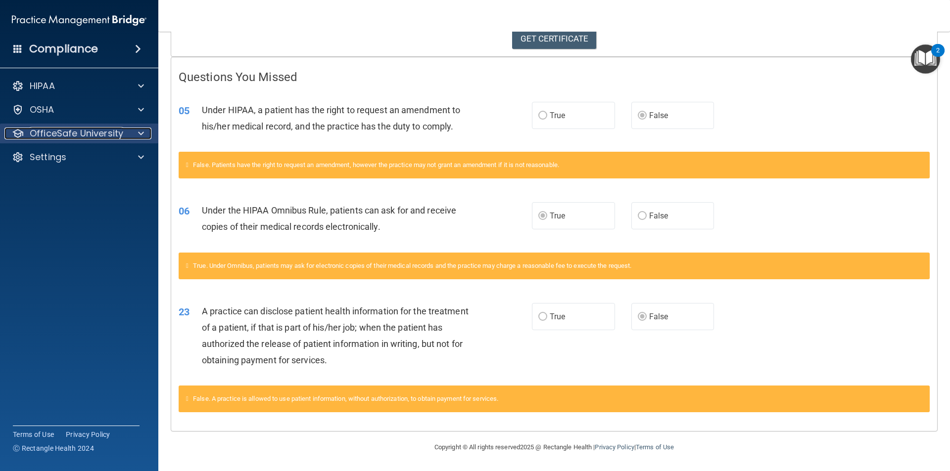
click at [138, 131] on div at bounding box center [139, 134] width 25 height 12
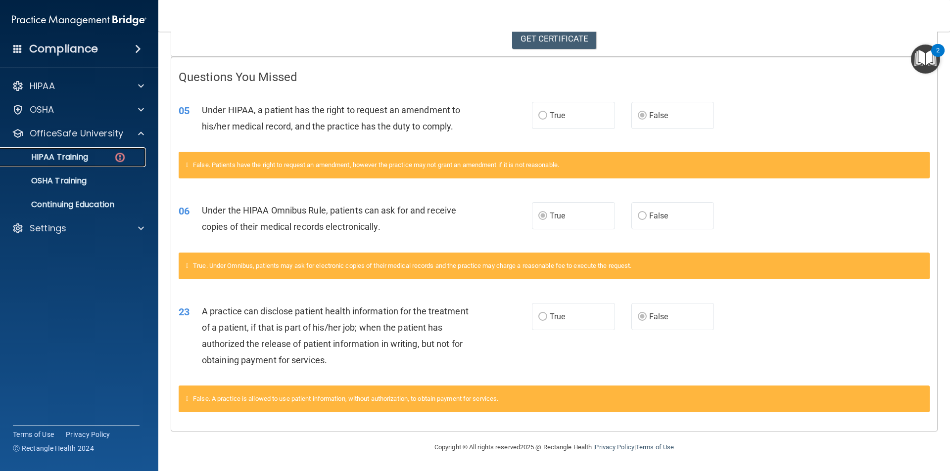
click at [102, 153] on div "HIPAA Training" at bounding box center [73, 157] width 135 height 10
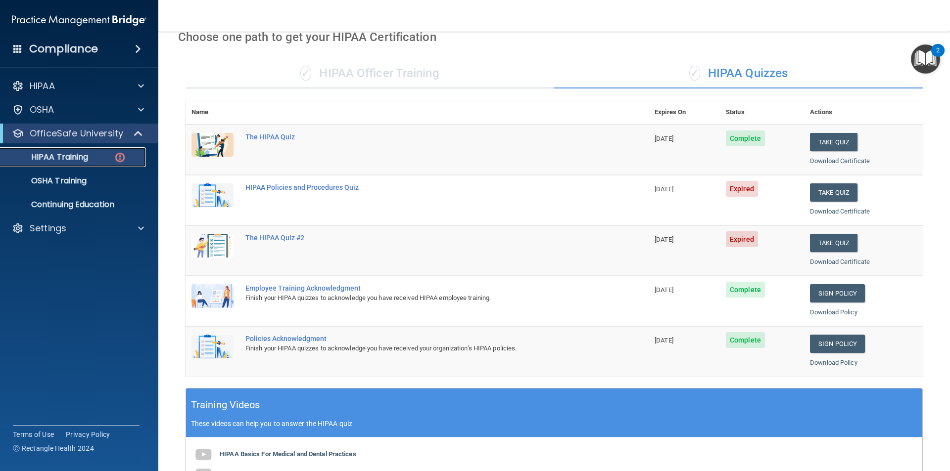
scroll to position [26, 0]
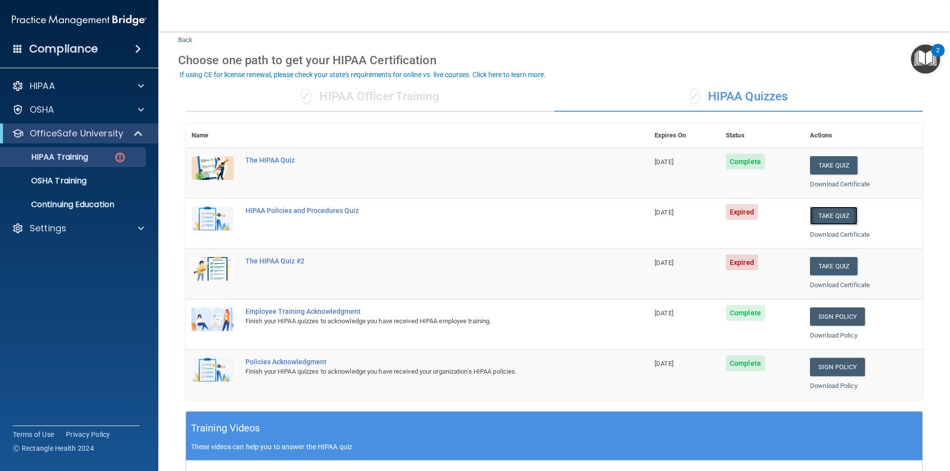
click at [842, 218] on button "Take Quiz" at bounding box center [833, 216] width 47 height 18
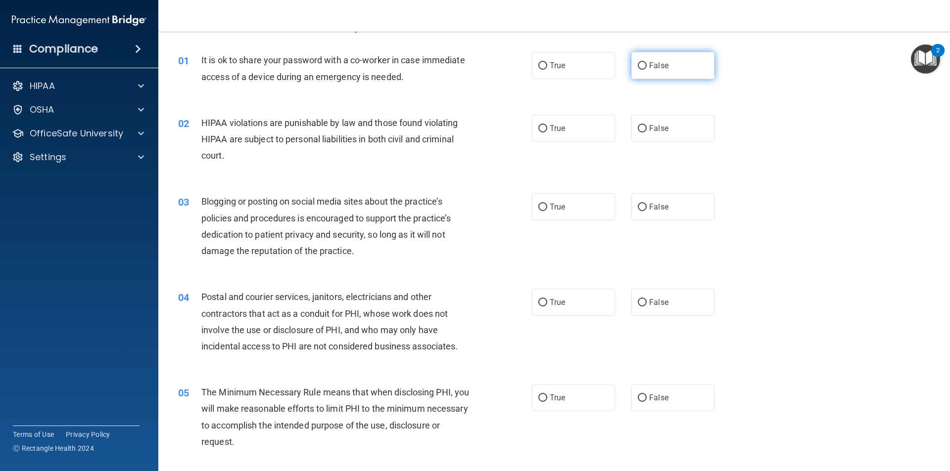
click at [657, 60] on label "False" at bounding box center [672, 65] width 83 height 27
click at [647, 62] on input "False" at bounding box center [642, 65] width 9 height 7
radio input "true"
click at [557, 126] on span "True" at bounding box center [557, 128] width 15 height 9
click at [547, 126] on input "True" at bounding box center [542, 128] width 9 height 7
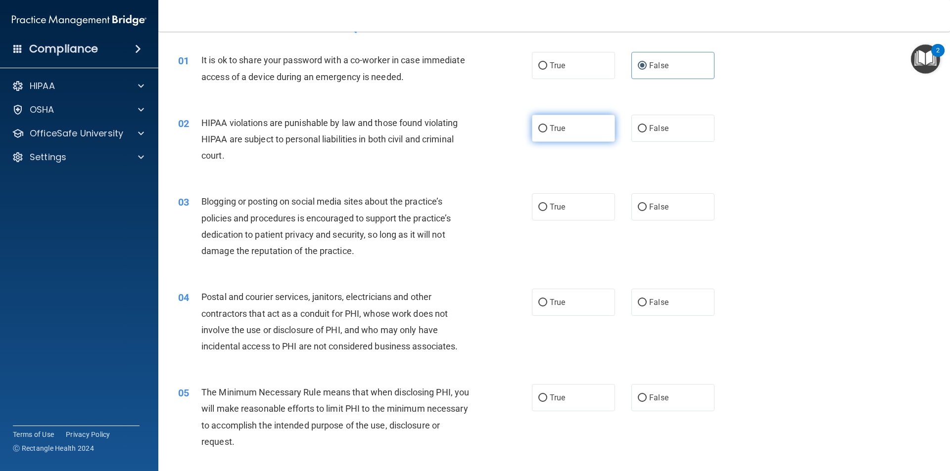
radio input "true"
click at [563, 216] on label "True" at bounding box center [573, 206] width 83 height 27
click at [547, 211] on input "True" at bounding box center [542, 207] width 9 height 7
radio input "true"
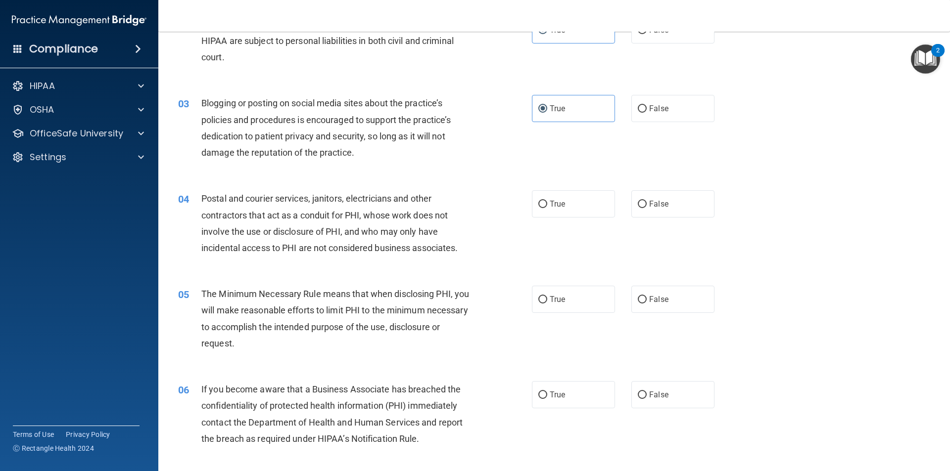
scroll to position [125, 0]
click at [685, 207] on label "False" at bounding box center [672, 203] width 83 height 27
click at [647, 207] on input "False" at bounding box center [642, 203] width 9 height 7
radio input "true"
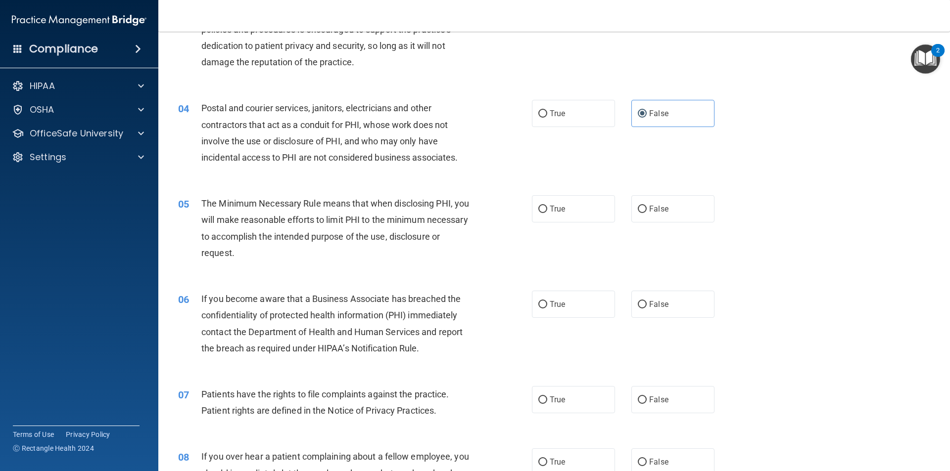
scroll to position [224, 0]
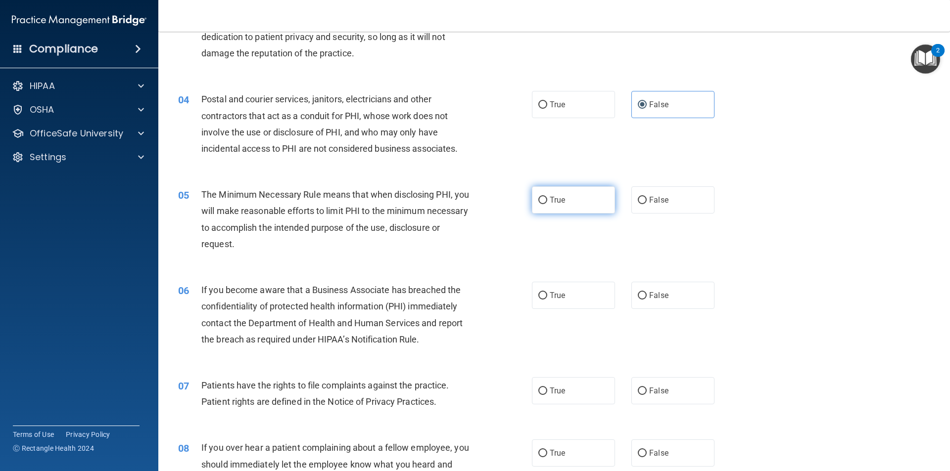
click at [570, 201] on label "True" at bounding box center [573, 200] width 83 height 27
click at [547, 201] on input "True" at bounding box center [542, 200] width 9 height 7
radio input "true"
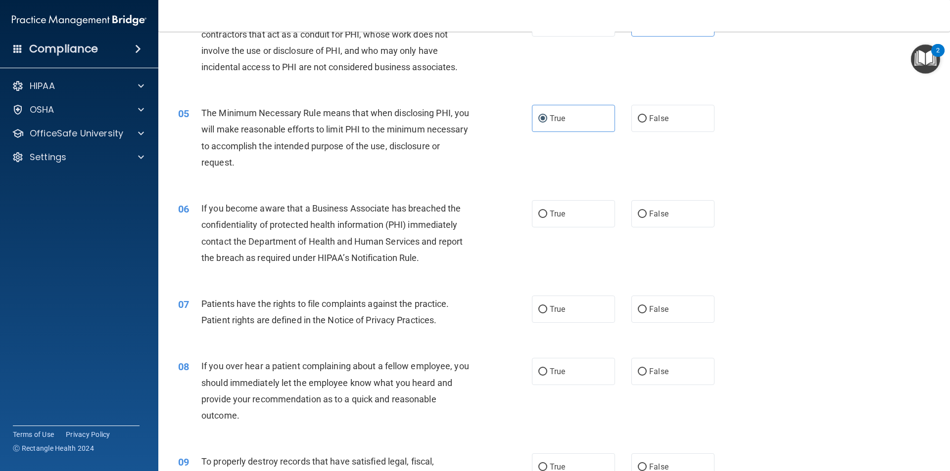
scroll to position [323, 0]
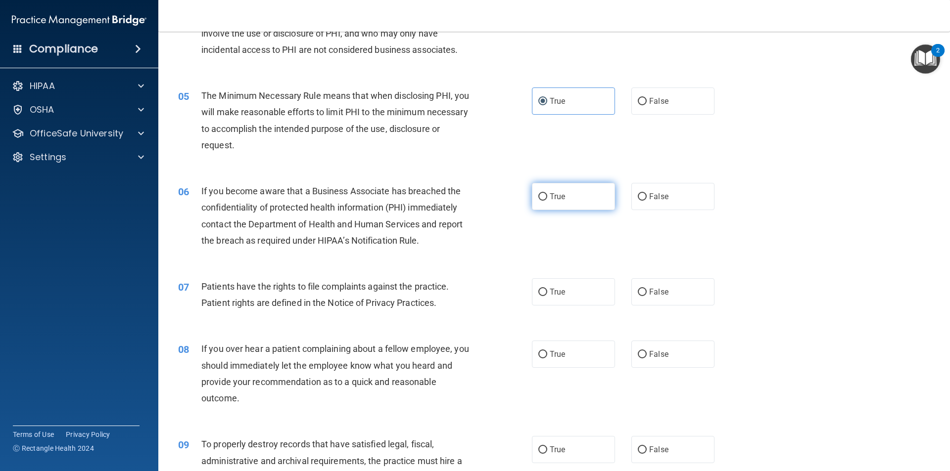
click at [583, 206] on label "True" at bounding box center [573, 196] width 83 height 27
click at [547, 201] on input "True" at bounding box center [542, 196] width 9 height 7
radio input "true"
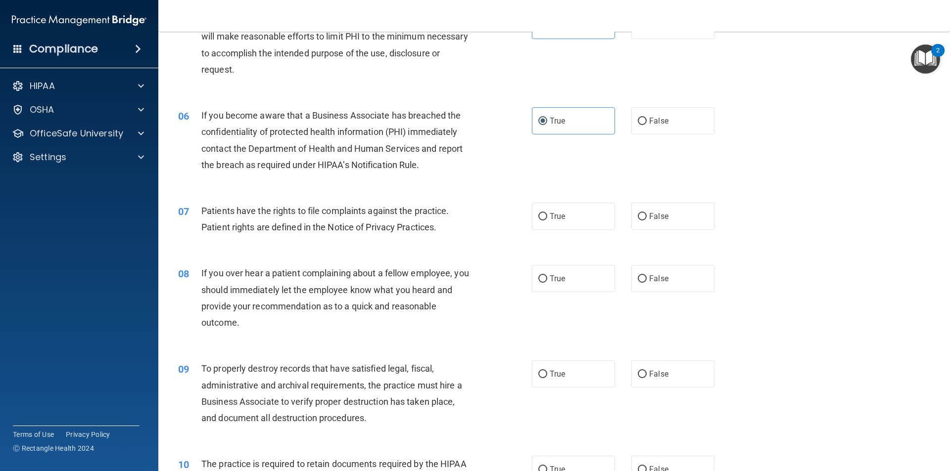
scroll to position [471, 0]
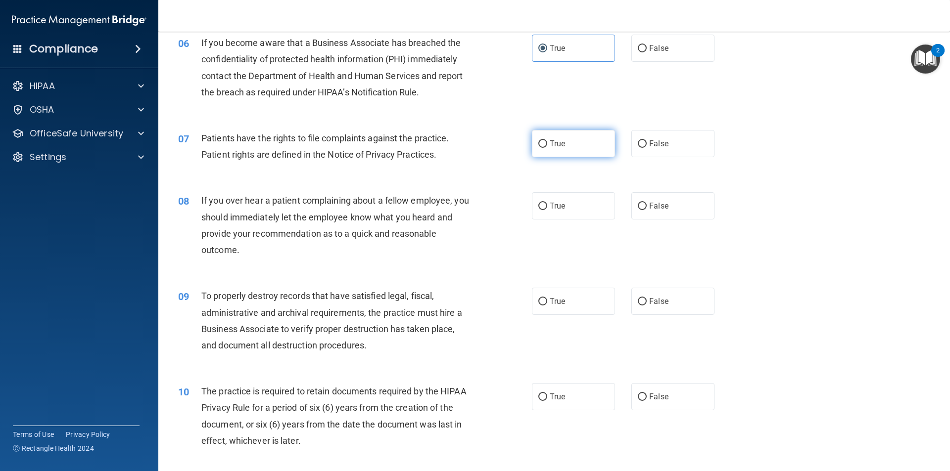
click at [546, 149] on label "True" at bounding box center [573, 143] width 83 height 27
click at [546, 148] on input "True" at bounding box center [542, 144] width 9 height 7
radio input "true"
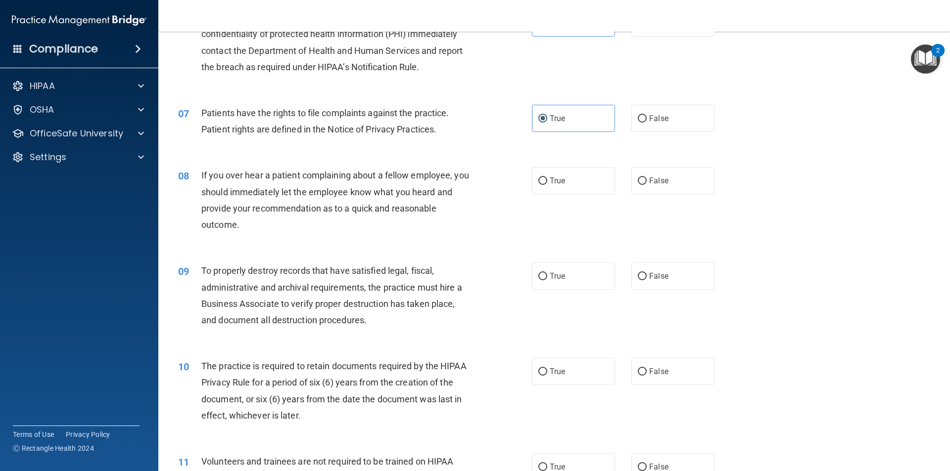
scroll to position [521, 0]
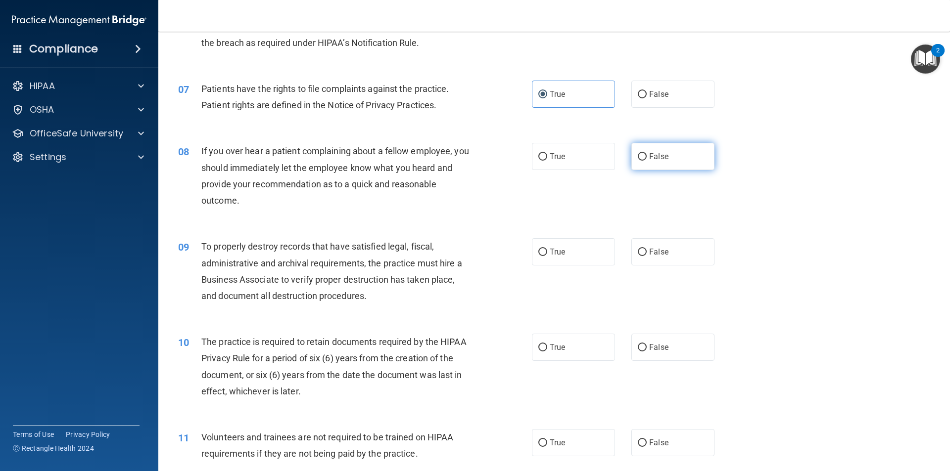
click at [650, 164] on label "False" at bounding box center [672, 156] width 83 height 27
click at [647, 161] on input "False" at bounding box center [642, 156] width 9 height 7
radio input "true"
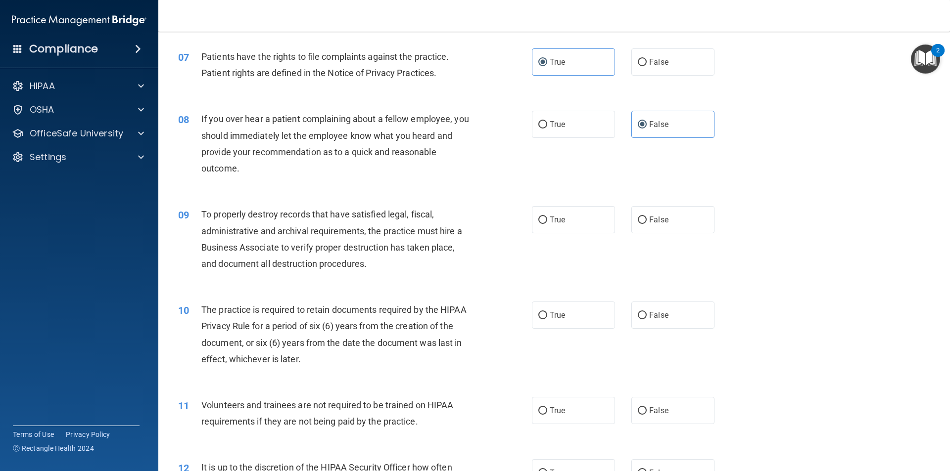
scroll to position [570, 0]
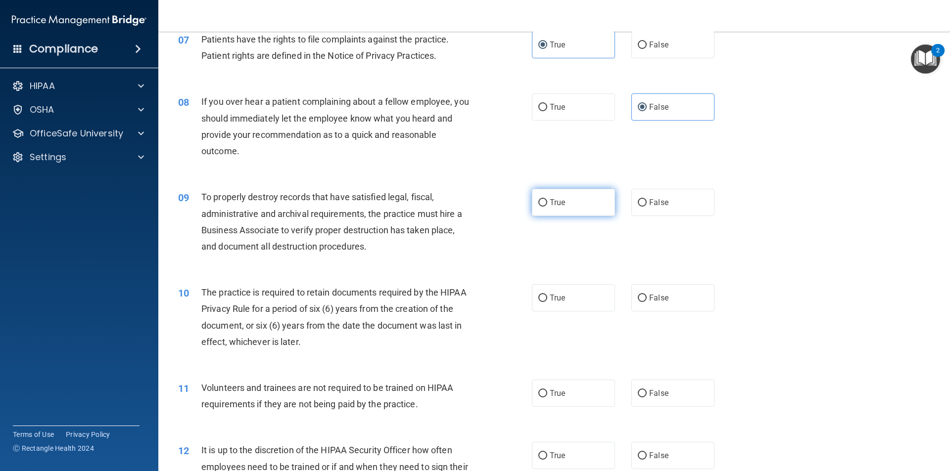
click at [539, 205] on input "True" at bounding box center [542, 202] width 9 height 7
radio input "true"
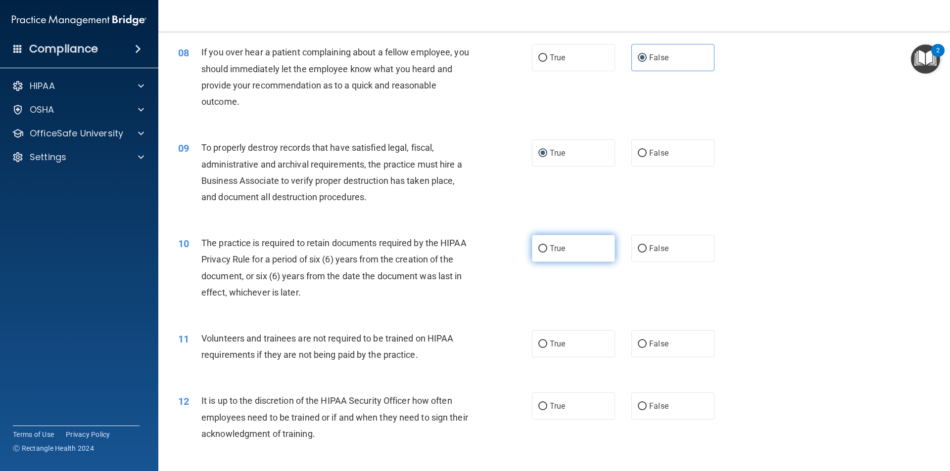
click at [562, 255] on label "True" at bounding box center [573, 248] width 83 height 27
click at [547, 253] on input "True" at bounding box center [542, 248] width 9 height 7
radio input "true"
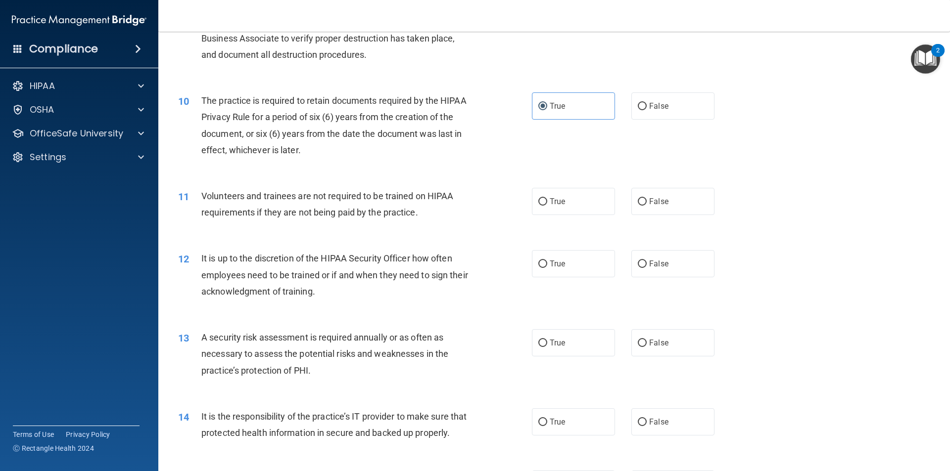
scroll to position [768, 0]
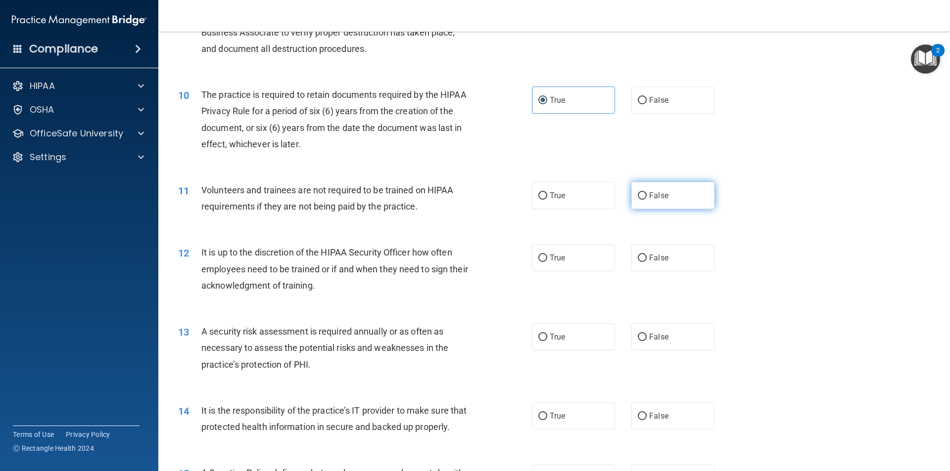
click at [674, 195] on label "False" at bounding box center [672, 195] width 83 height 27
click at [647, 195] on input "False" at bounding box center [642, 195] width 9 height 7
radio input "true"
click at [655, 259] on span "False" at bounding box center [658, 257] width 19 height 9
click at [647, 259] on input "False" at bounding box center [642, 258] width 9 height 7
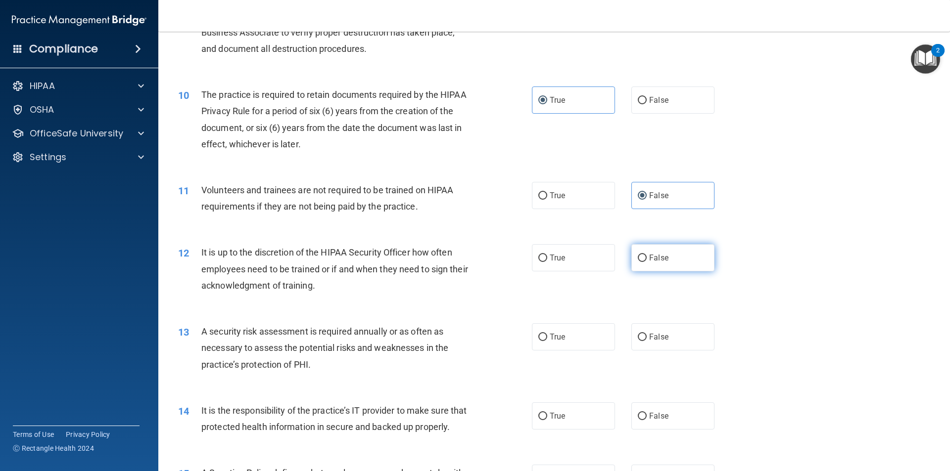
radio input "true"
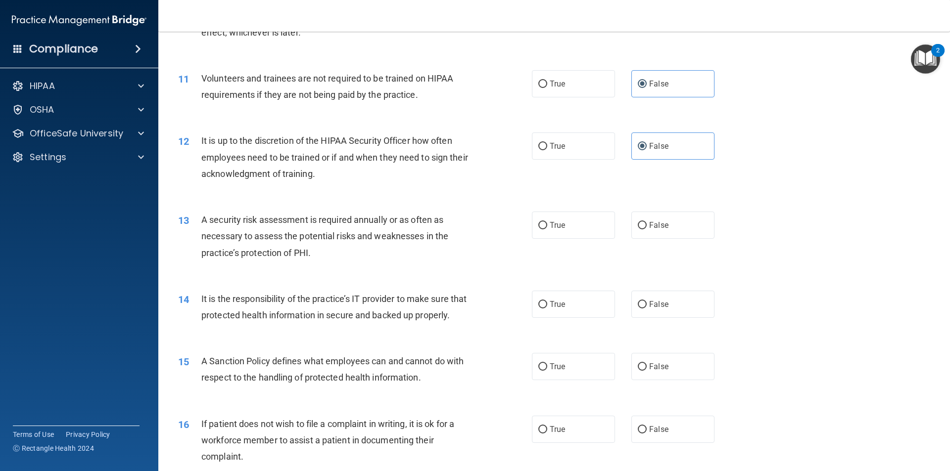
scroll to position [867, 0]
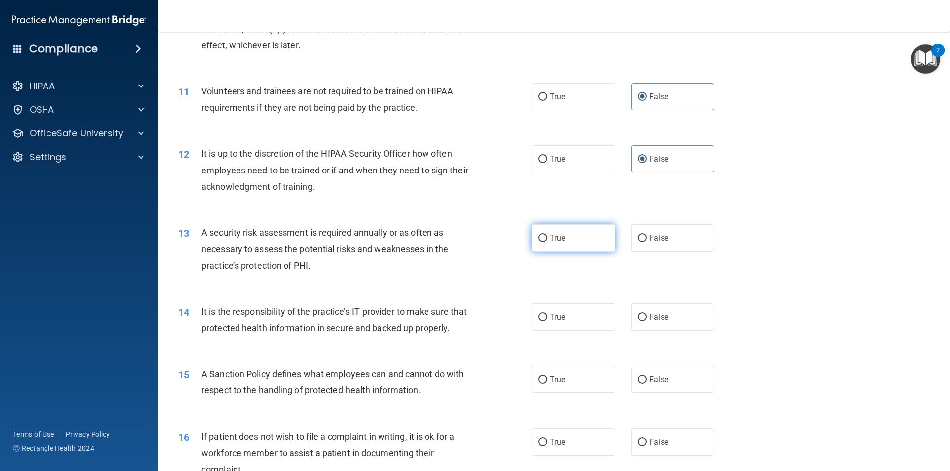
click at [550, 243] on label "True" at bounding box center [573, 238] width 83 height 27
click at [547, 242] on input "True" at bounding box center [542, 238] width 9 height 7
radio input "true"
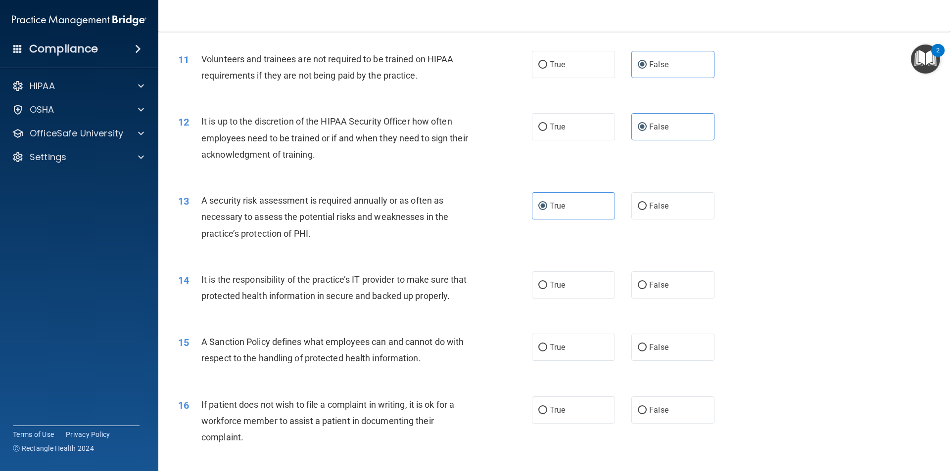
scroll to position [917, 0]
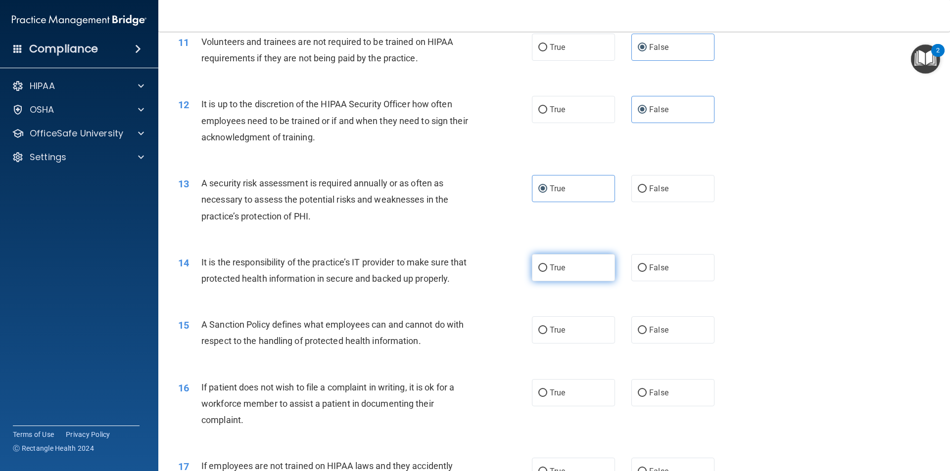
click at [550, 270] on span "True" at bounding box center [557, 267] width 15 height 9
click at [547, 270] on input "True" at bounding box center [542, 268] width 9 height 7
radio input "true"
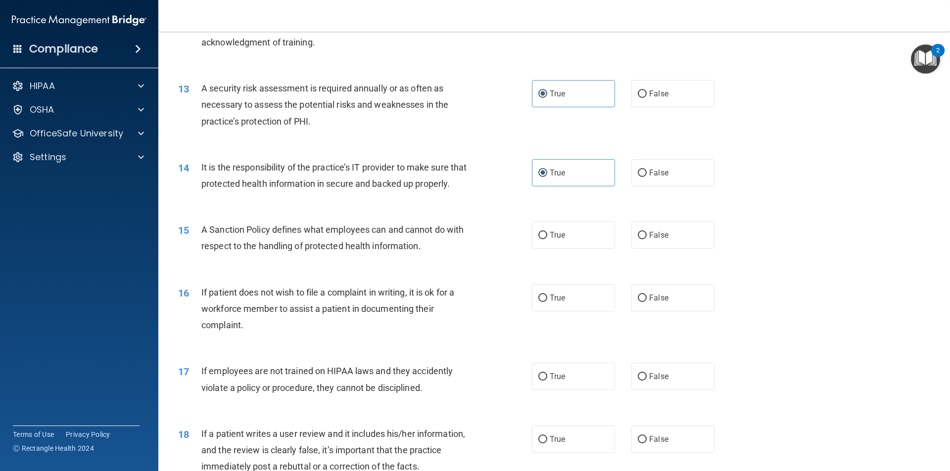
scroll to position [1016, 0]
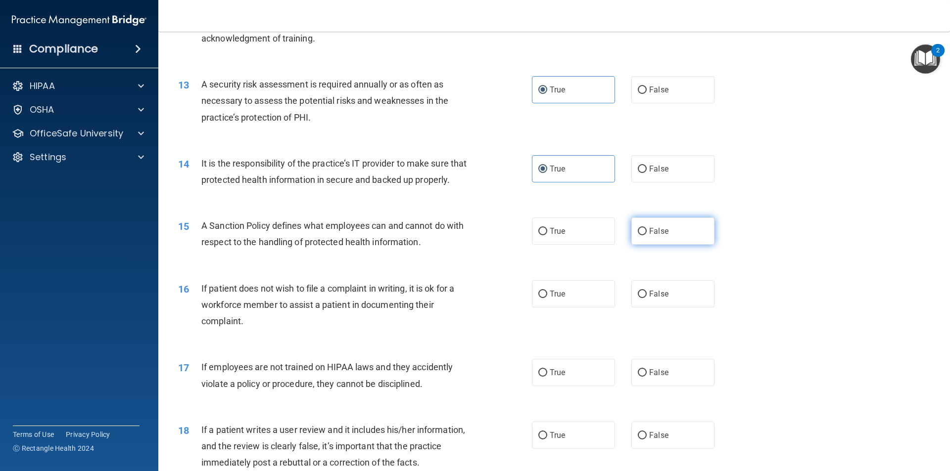
click at [680, 245] on label "False" at bounding box center [672, 231] width 83 height 27
click at [647, 235] on input "False" at bounding box center [642, 231] width 9 height 7
radio input "true"
click at [538, 235] on input "True" at bounding box center [542, 231] width 9 height 7
radio input "true"
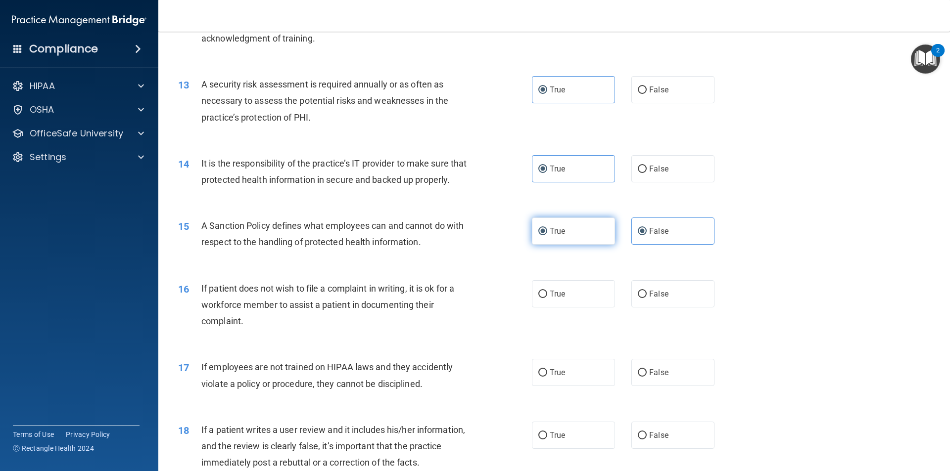
radio input "false"
click at [677, 308] on label "False" at bounding box center [672, 294] width 83 height 27
click at [647, 298] on input "False" at bounding box center [642, 294] width 9 height 7
radio input "true"
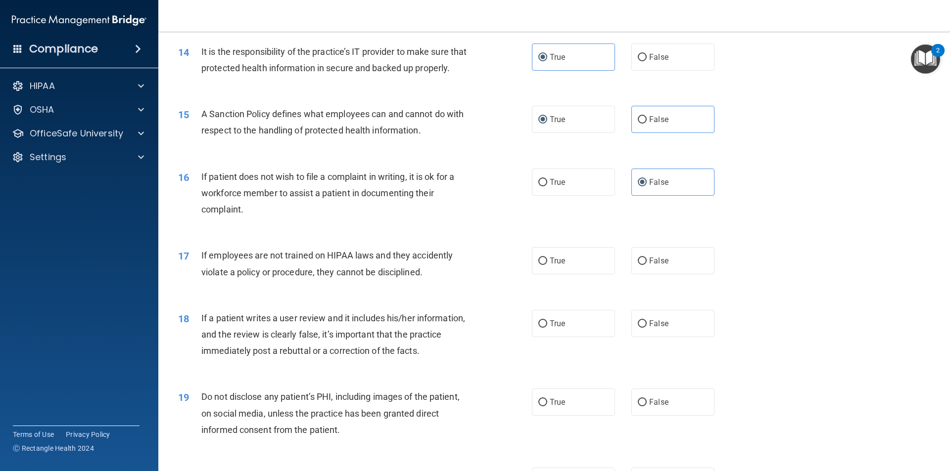
scroll to position [1164, 0]
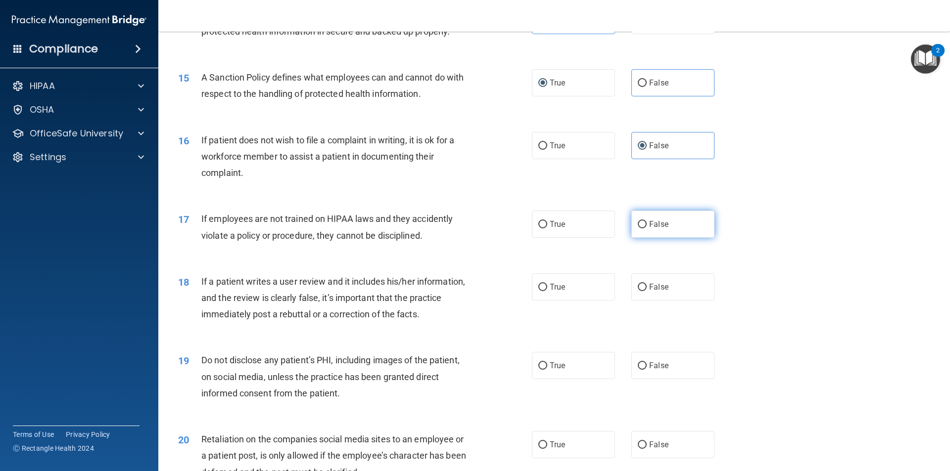
click at [662, 229] on span "False" at bounding box center [658, 224] width 19 height 9
click at [647, 229] on input "False" at bounding box center [642, 224] width 9 height 7
radio input "true"
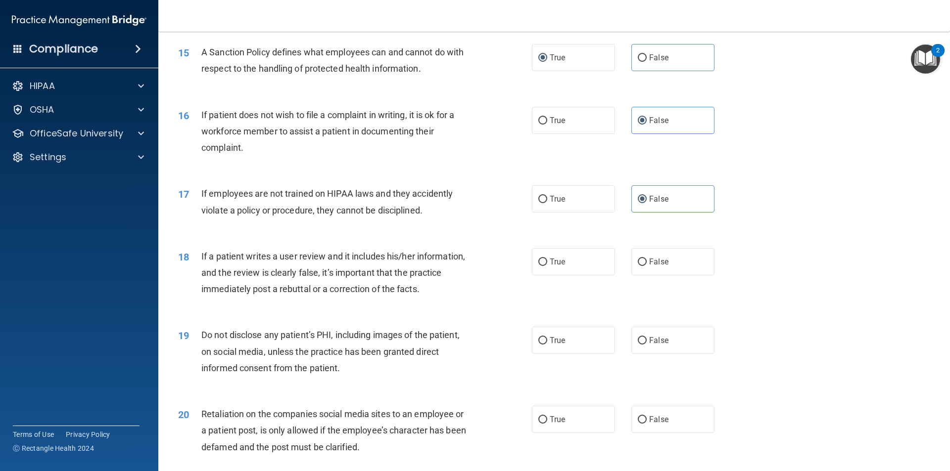
scroll to position [1214, 0]
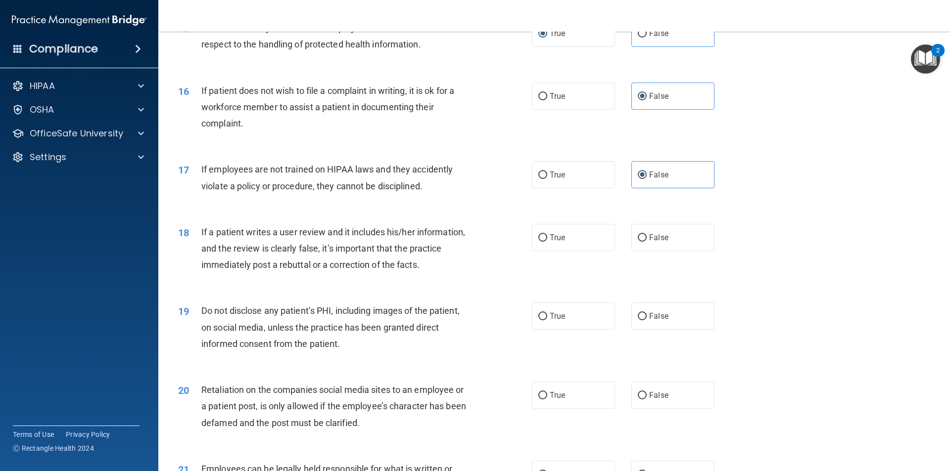
click at [623, 251] on div "True False" at bounding box center [631, 237] width 199 height 27
click at [666, 251] on label "False" at bounding box center [672, 237] width 83 height 27
click at [647, 242] on input "False" at bounding box center [642, 238] width 9 height 7
radio input "true"
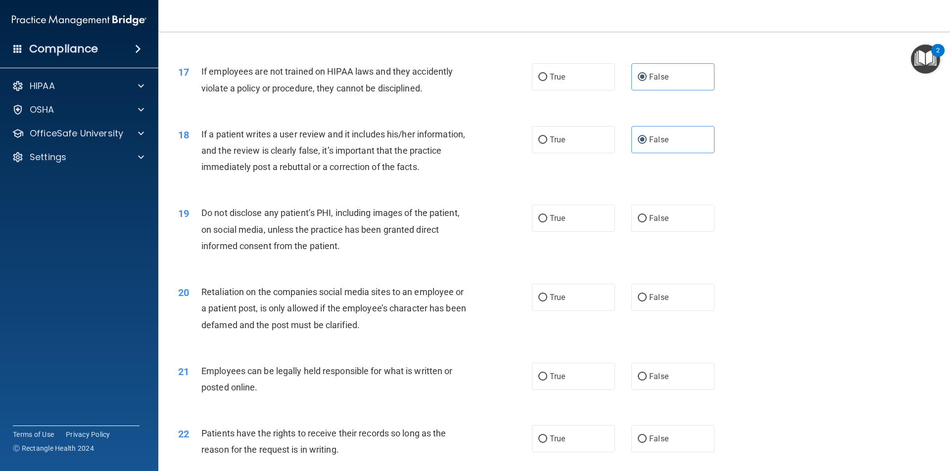
scroll to position [1313, 0]
click at [588, 231] on label "True" at bounding box center [573, 217] width 83 height 27
click at [547, 222] on input "True" at bounding box center [542, 217] width 9 height 7
radio input "true"
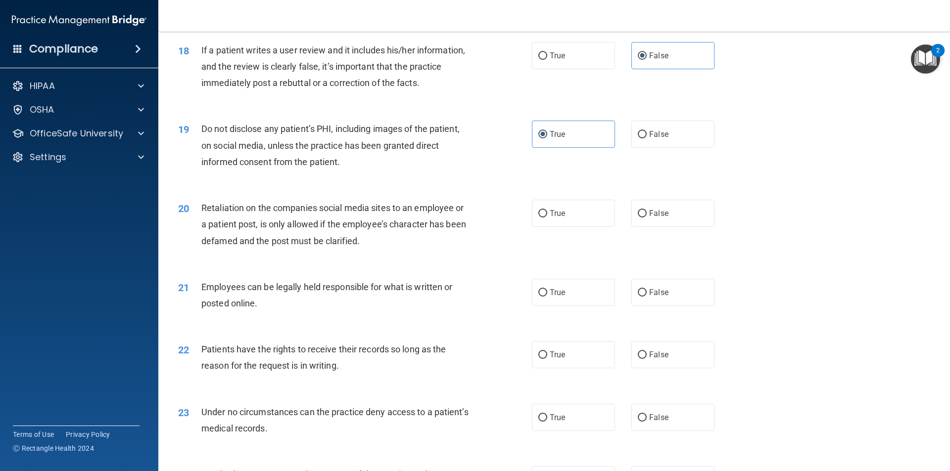
scroll to position [1412, 0]
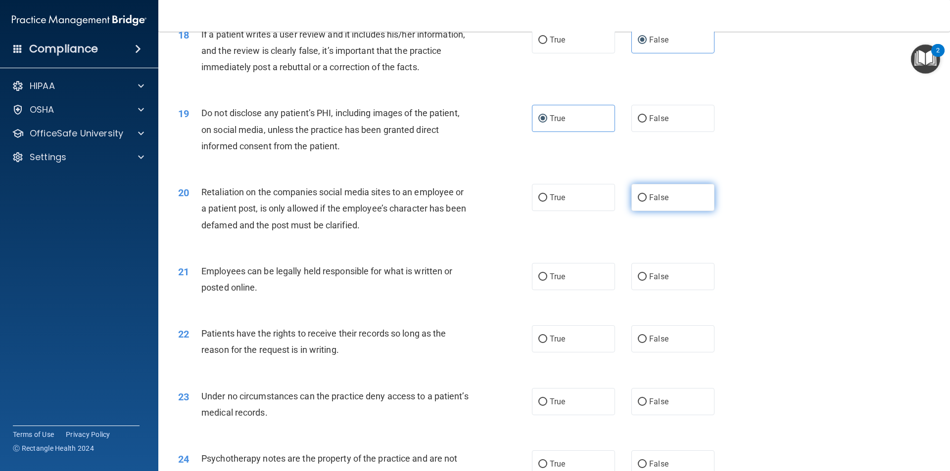
click at [654, 211] on label "False" at bounding box center [672, 197] width 83 height 27
click at [647, 202] on input "False" at bounding box center [642, 197] width 9 height 7
radio input "true"
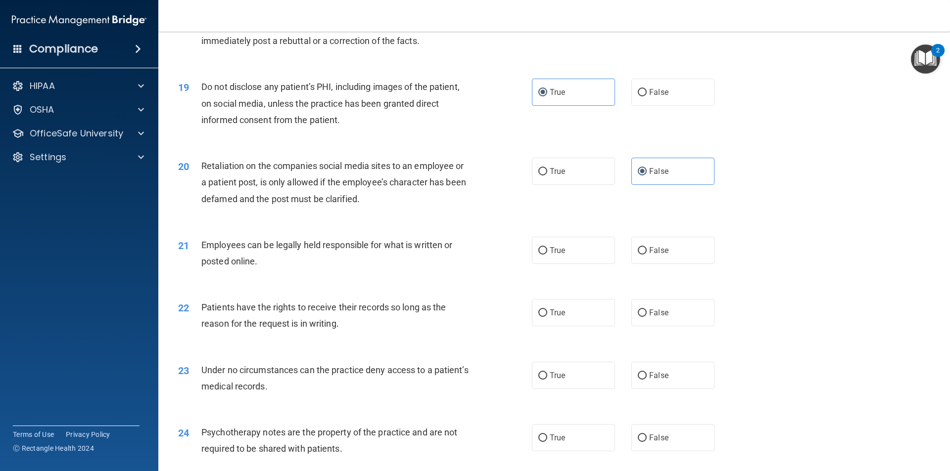
scroll to position [1510, 0]
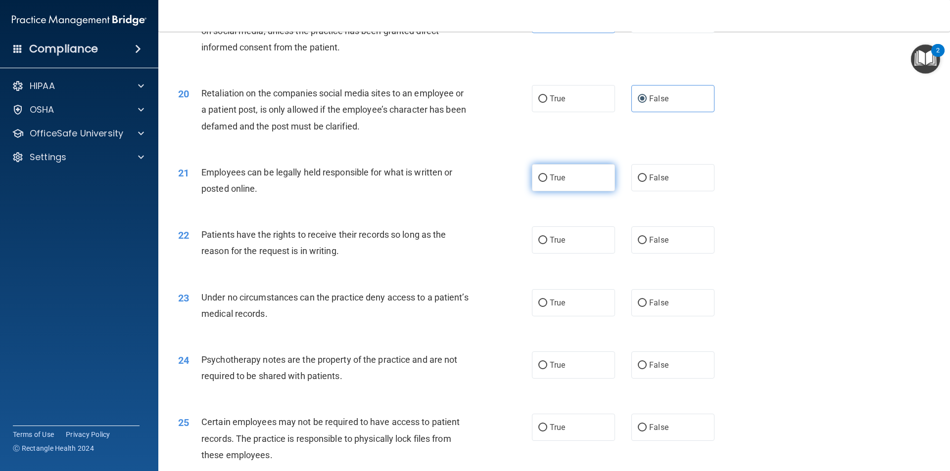
click at [558, 183] on span "True" at bounding box center [557, 177] width 15 height 9
click at [547, 182] on input "True" at bounding box center [542, 178] width 9 height 7
radio input "true"
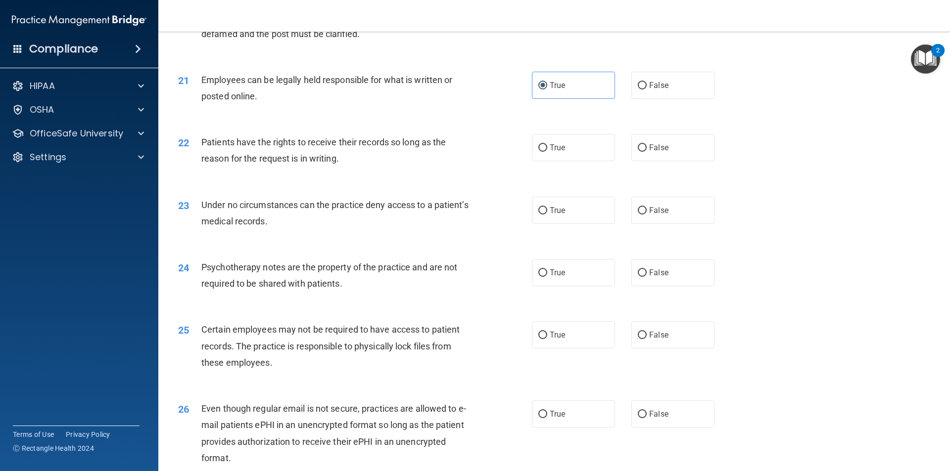
scroll to position [1609, 0]
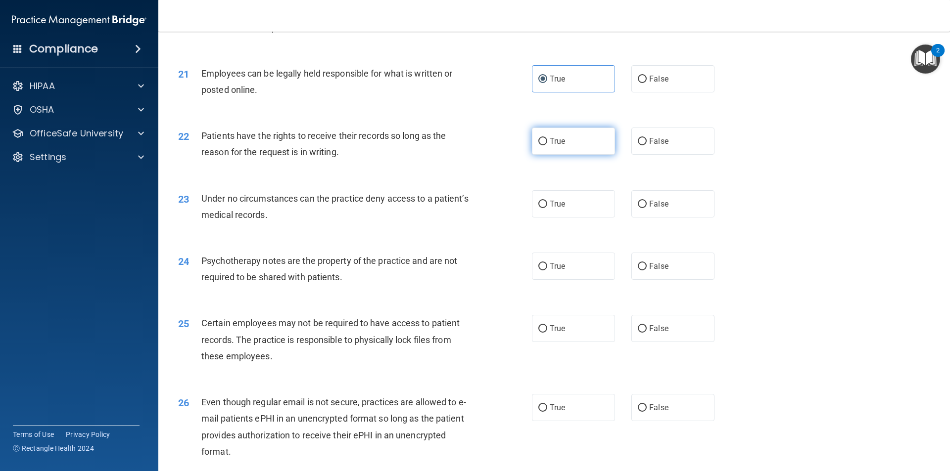
click at [551, 155] on label "True" at bounding box center [573, 141] width 83 height 27
click at [547, 145] on input "True" at bounding box center [542, 141] width 9 height 7
radio input "true"
click at [551, 209] on span "True" at bounding box center [557, 203] width 15 height 9
click at [547, 208] on input "True" at bounding box center [542, 204] width 9 height 7
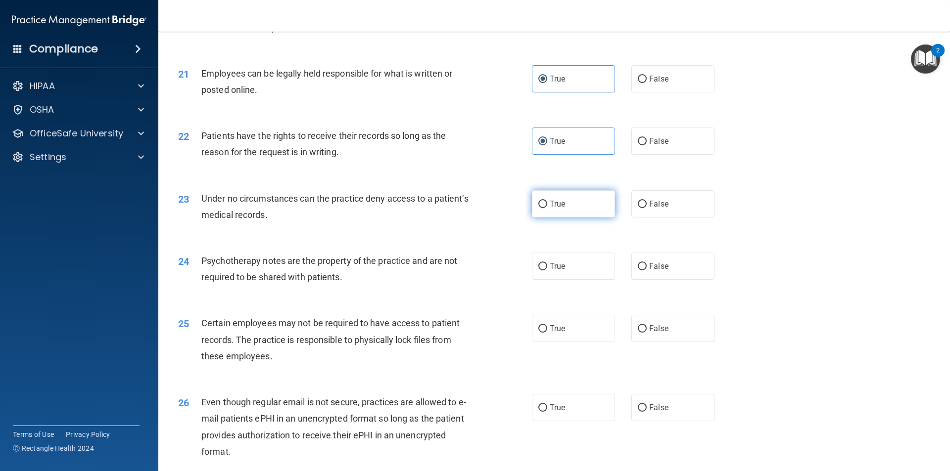
radio input "true"
click at [650, 209] on span "False" at bounding box center [658, 203] width 19 height 9
click at [647, 208] on input "False" at bounding box center [642, 204] width 9 height 7
radio input "true"
radio input "false"
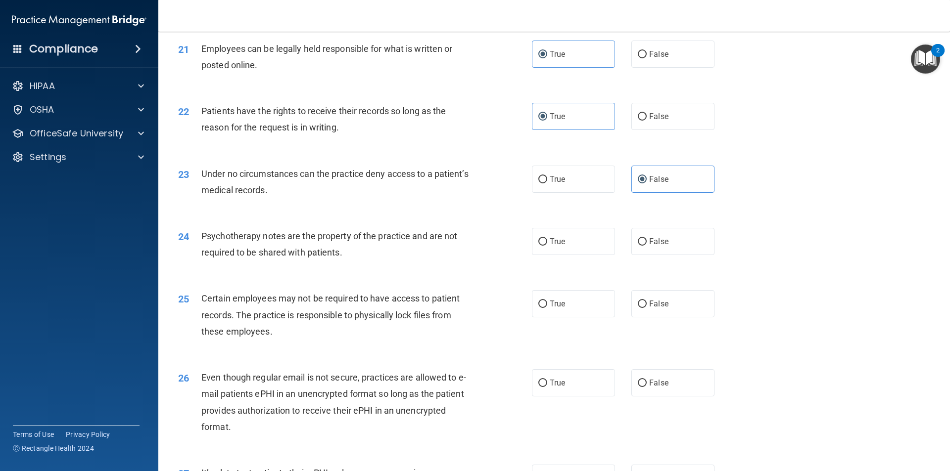
scroll to position [1659, 0]
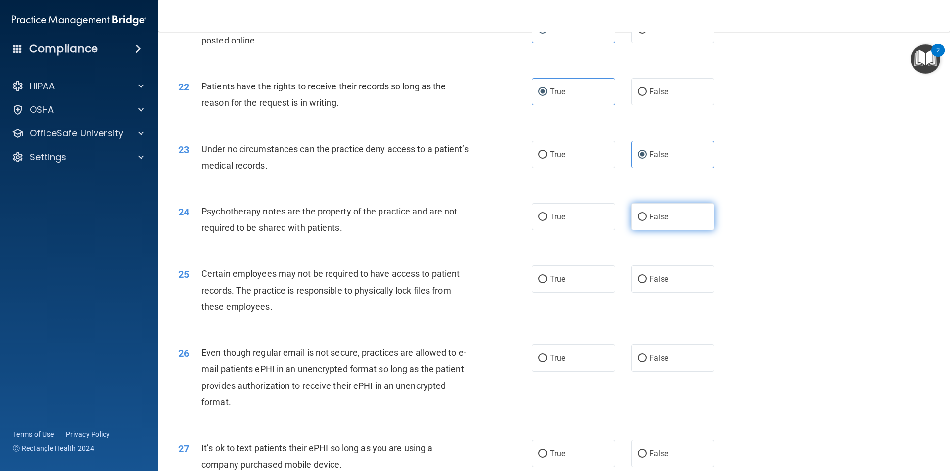
click at [644, 231] on label "False" at bounding box center [672, 216] width 83 height 27
click at [644, 221] on input "False" at bounding box center [642, 217] width 9 height 7
radio input "true"
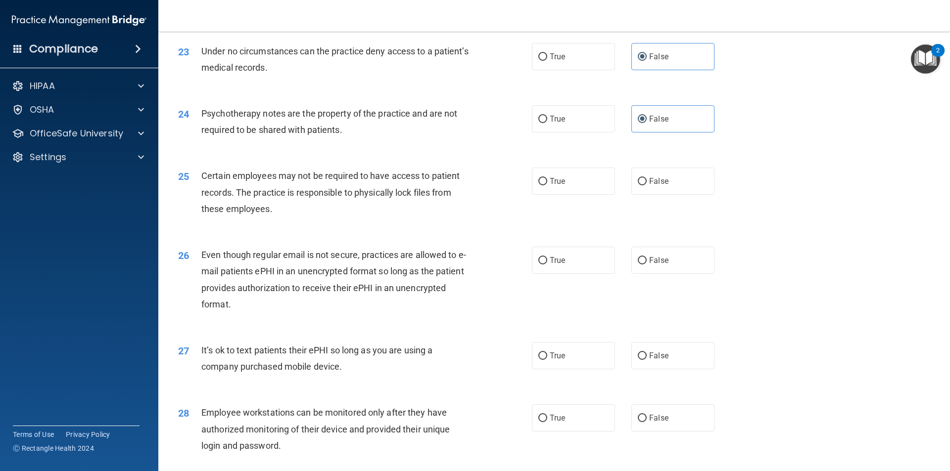
scroll to position [1758, 0]
click at [533, 194] on label "True" at bounding box center [573, 180] width 83 height 27
click at [538, 185] on input "True" at bounding box center [542, 180] width 9 height 7
radio input "true"
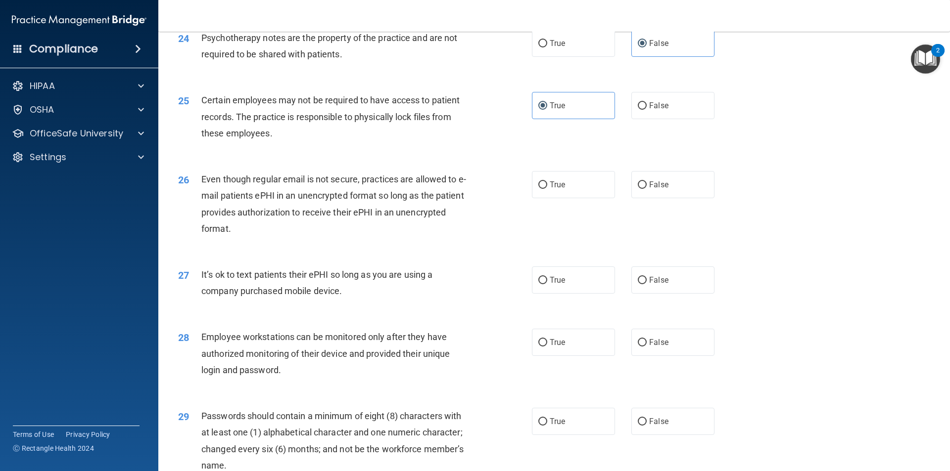
scroll to position [1857, 0]
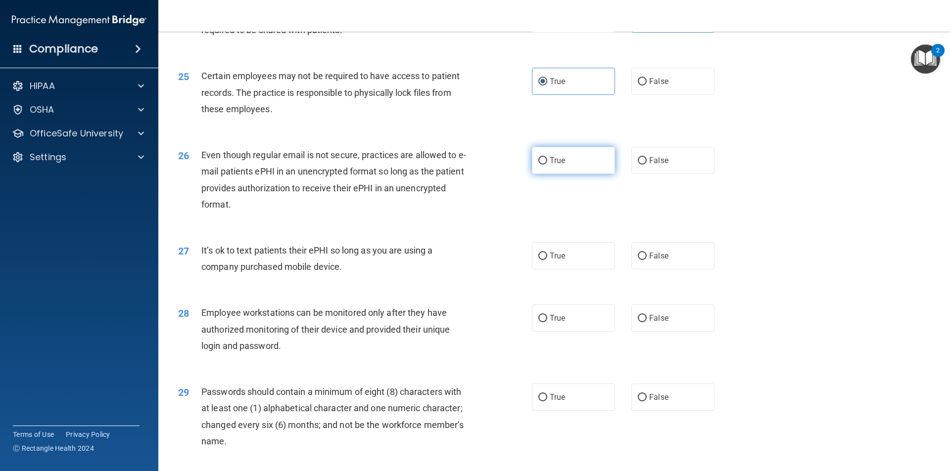
drag, startPoint x: 574, startPoint y: 179, endPoint x: 566, endPoint y: 181, distance: 8.1
click at [573, 174] on label "True" at bounding box center [573, 160] width 83 height 27
click at [547, 165] on input "True" at bounding box center [542, 160] width 9 height 7
radio input "true"
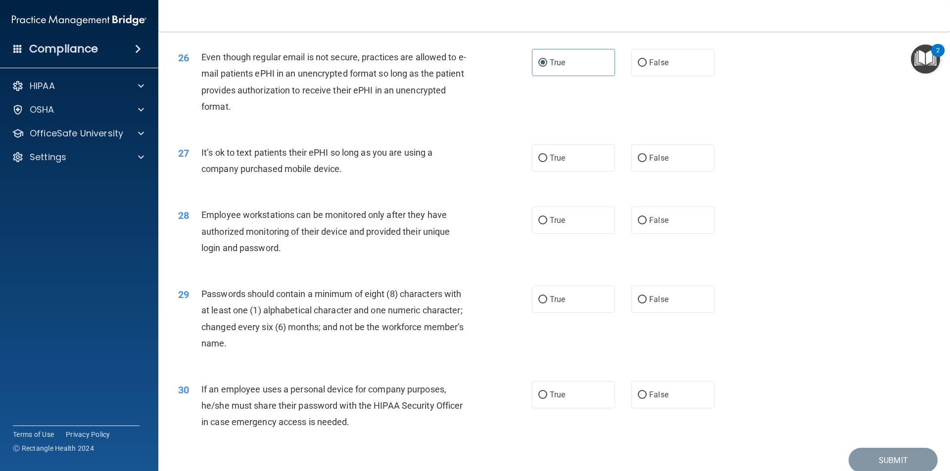
scroll to position [1956, 0]
click at [566, 171] on label "True" at bounding box center [573, 156] width 83 height 27
click at [547, 161] on input "True" at bounding box center [542, 157] width 9 height 7
radio input "true"
click at [653, 162] on span "False" at bounding box center [658, 156] width 19 height 9
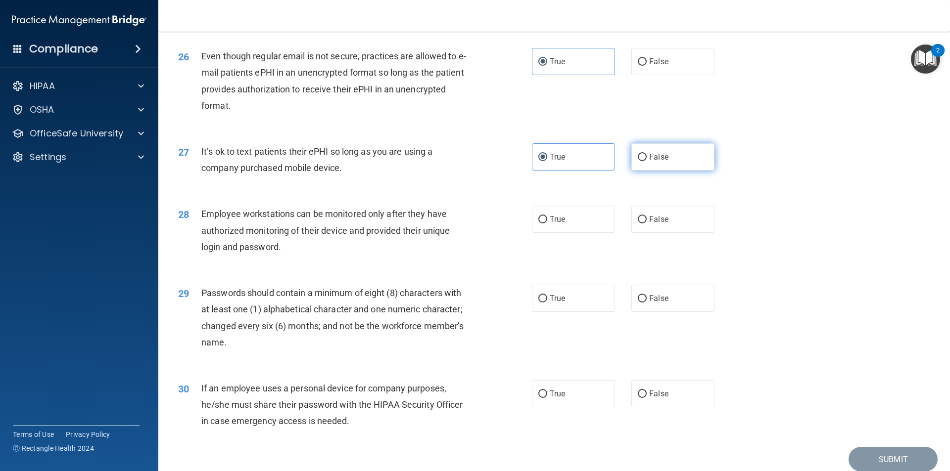
click at [647, 161] on input "False" at bounding box center [642, 157] width 9 height 7
radio input "true"
radio input "false"
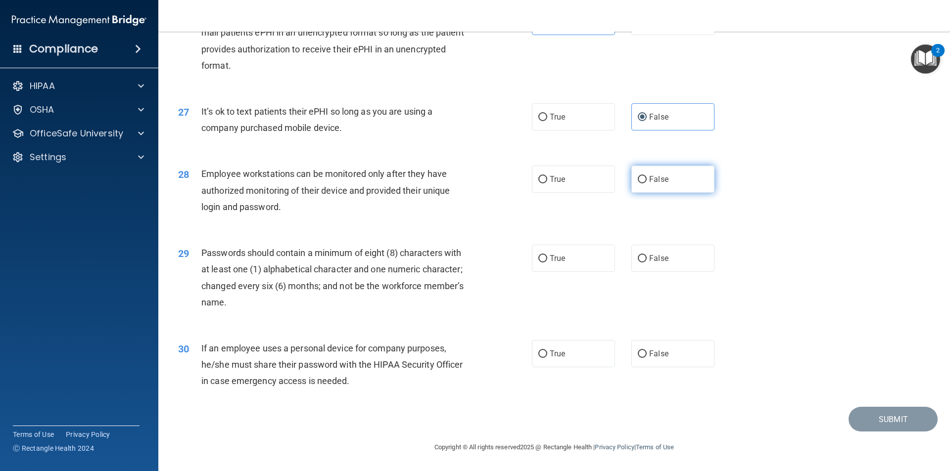
click at [666, 193] on label "False" at bounding box center [672, 179] width 83 height 27
click at [647, 184] on input "False" at bounding box center [642, 179] width 9 height 7
radio input "true"
click at [556, 268] on label "True" at bounding box center [573, 258] width 83 height 27
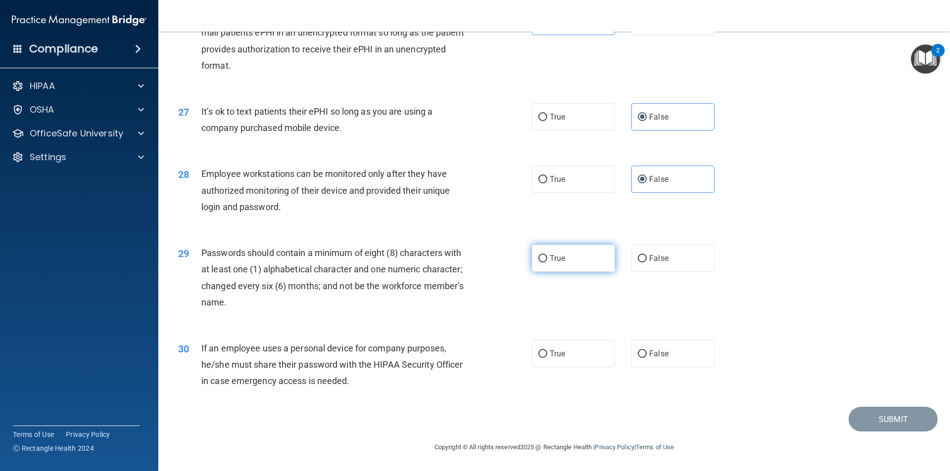
click at [547, 263] on input "True" at bounding box center [542, 258] width 9 height 7
radio input "true"
click at [686, 360] on label "False" at bounding box center [672, 353] width 83 height 27
click at [647, 358] on input "False" at bounding box center [642, 354] width 9 height 7
radio input "true"
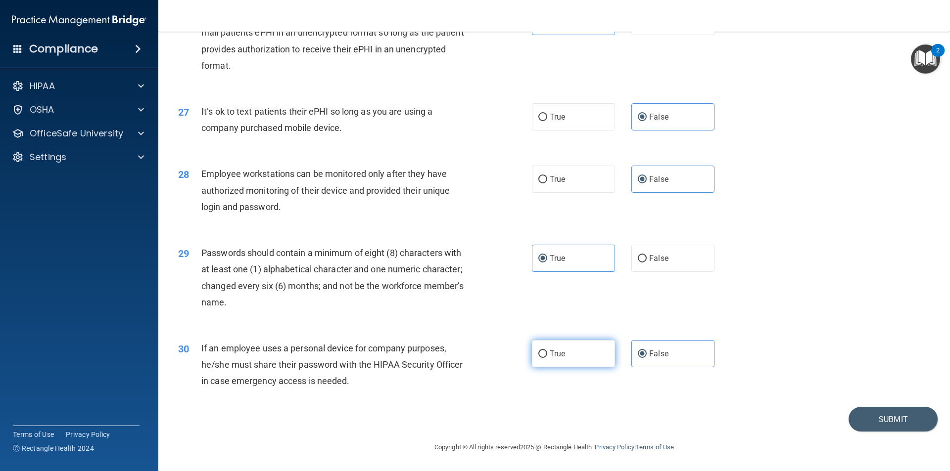
click at [550, 358] on span "True" at bounding box center [557, 353] width 15 height 9
click at [547, 358] on input "True" at bounding box center [542, 354] width 9 height 7
radio input "true"
click at [682, 357] on label "False" at bounding box center [672, 353] width 83 height 27
click at [647, 357] on input "False" at bounding box center [642, 354] width 9 height 7
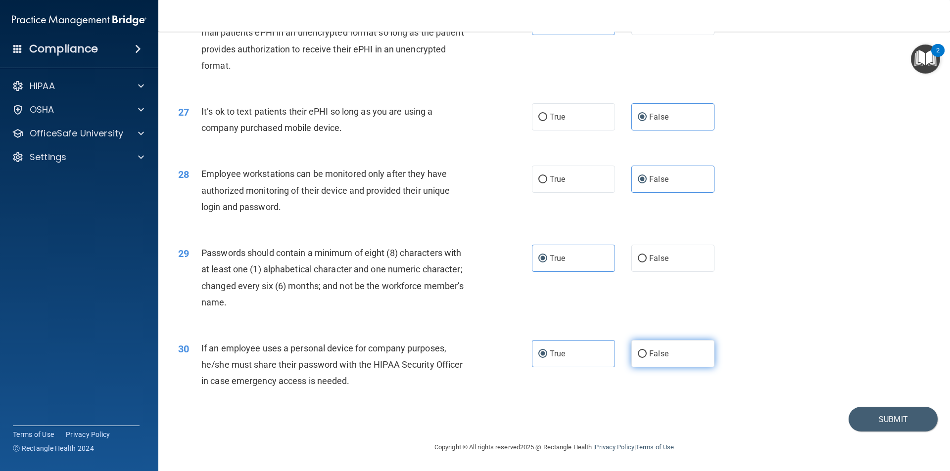
radio input "true"
radio input "false"
click at [871, 416] on button "Submit" at bounding box center [892, 419] width 89 height 25
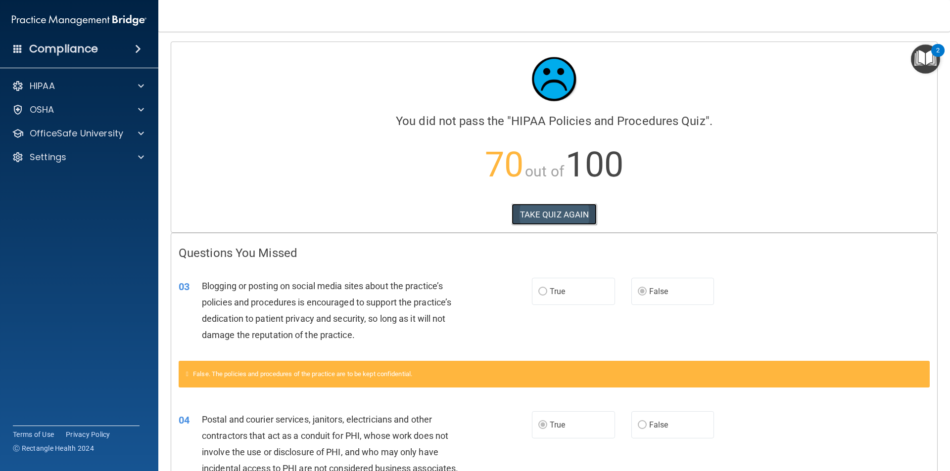
click at [559, 215] on button "TAKE QUIZ AGAIN" at bounding box center [555, 215] width 86 height 22
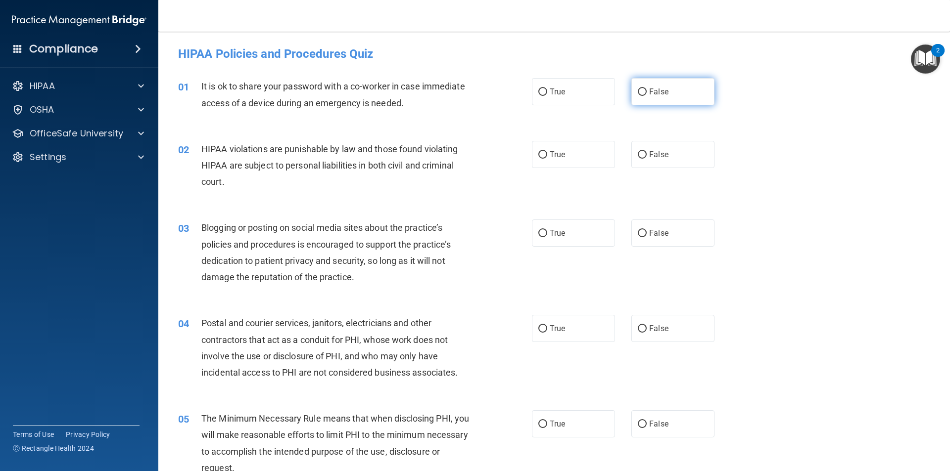
click at [673, 92] on label "False" at bounding box center [672, 91] width 83 height 27
click at [647, 92] on input "False" at bounding box center [642, 92] width 9 height 7
radio input "true"
click at [562, 159] on span "True" at bounding box center [557, 154] width 15 height 9
click at [547, 159] on input "True" at bounding box center [542, 154] width 9 height 7
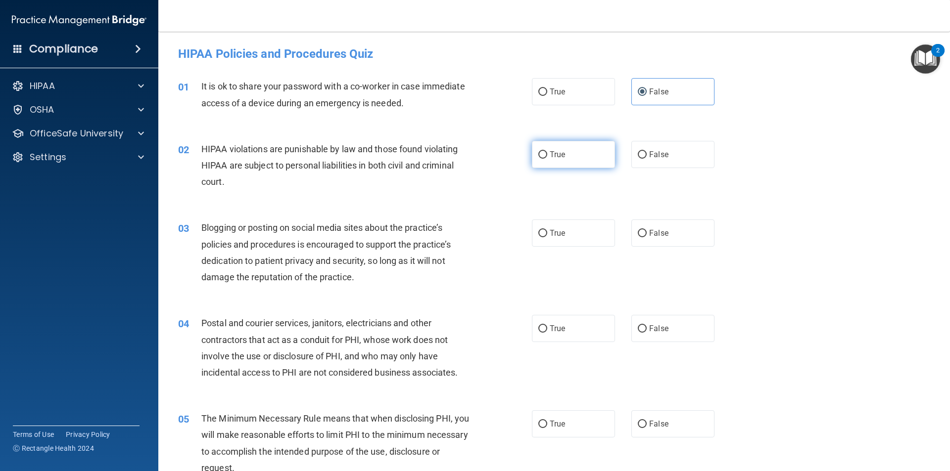
radio input "true"
click at [642, 227] on label "False" at bounding box center [672, 233] width 83 height 27
click at [642, 230] on input "False" at bounding box center [642, 233] width 9 height 7
radio input "true"
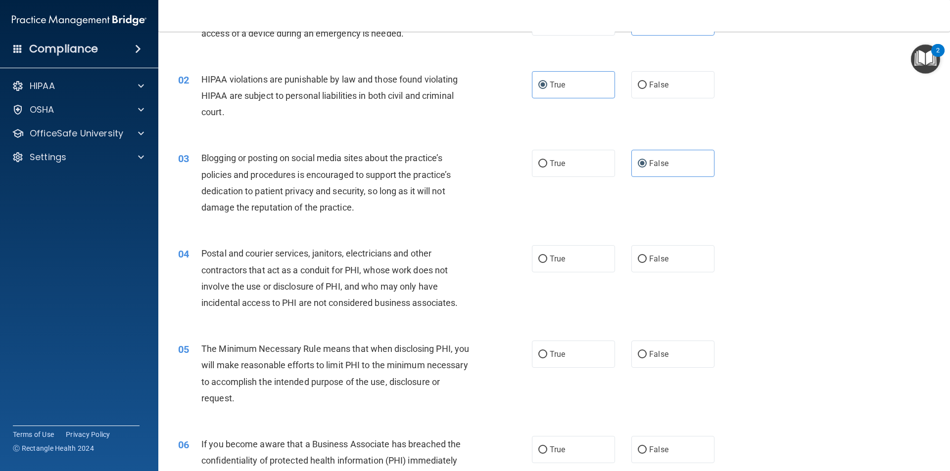
scroll to position [99, 0]
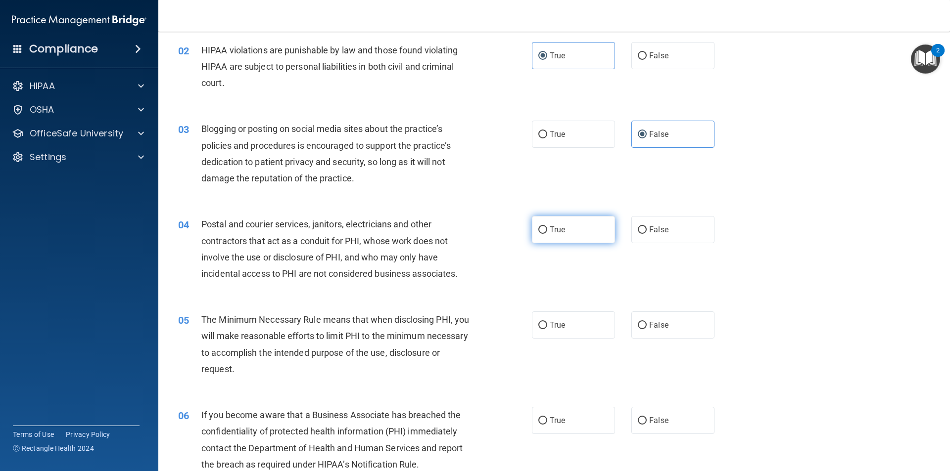
click at [565, 237] on label "True" at bounding box center [573, 229] width 83 height 27
click at [547, 234] on input "True" at bounding box center [542, 230] width 9 height 7
radio input "true"
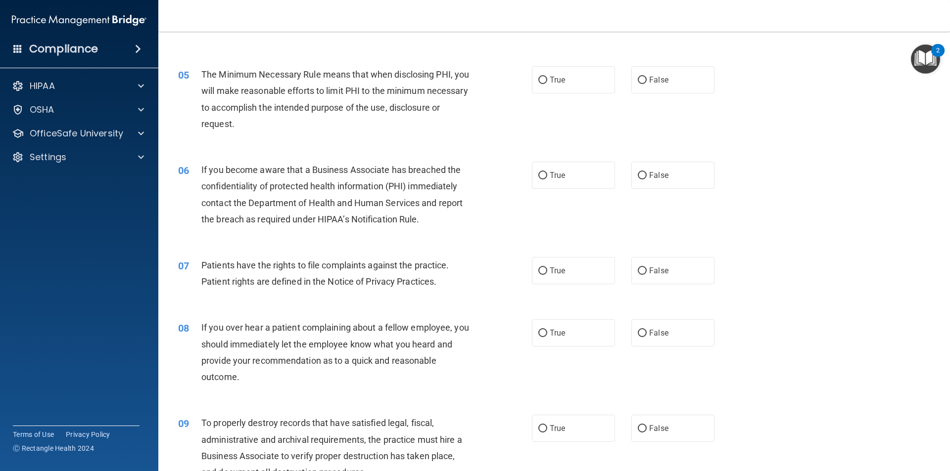
scroll to position [346, 0]
click at [561, 84] on label "True" at bounding box center [573, 77] width 83 height 27
click at [547, 82] on input "True" at bounding box center [542, 78] width 9 height 7
radio input "true"
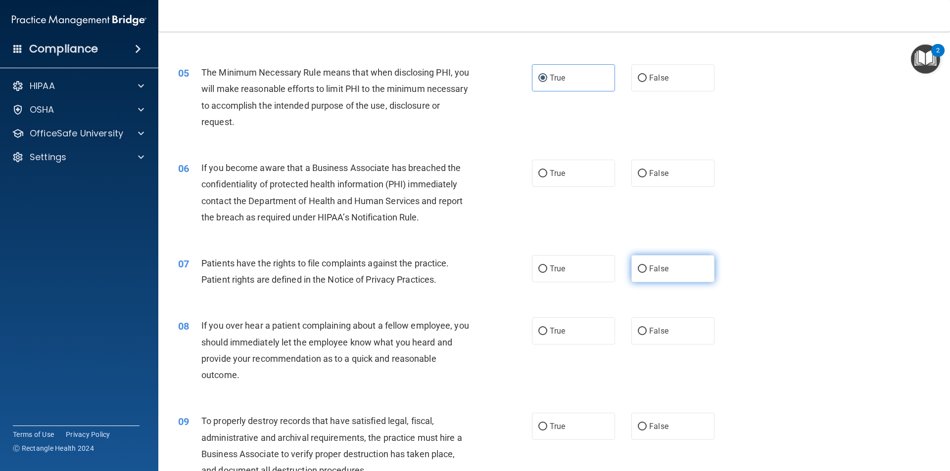
click at [653, 273] on span "False" at bounding box center [658, 268] width 19 height 9
click at [647, 273] on input "False" at bounding box center [642, 269] width 9 height 7
radio input "true"
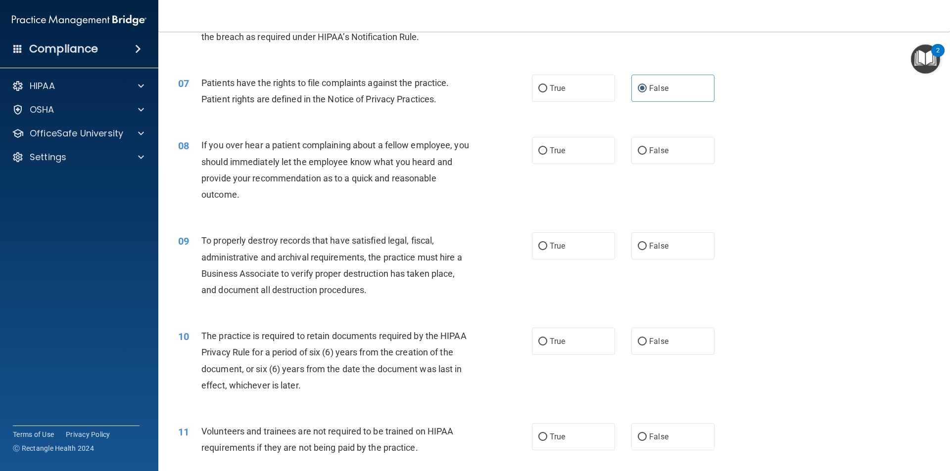
scroll to position [544, 0]
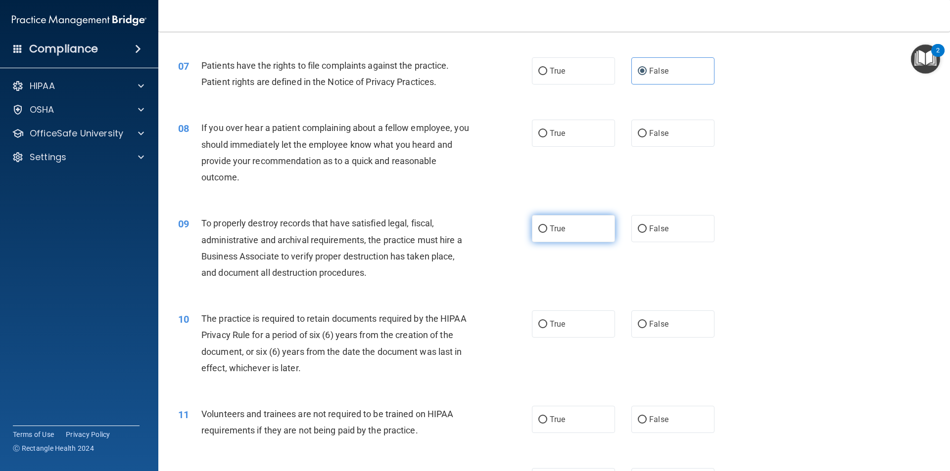
click at [560, 228] on span "True" at bounding box center [557, 228] width 15 height 9
click at [547, 228] on input "True" at bounding box center [542, 229] width 9 height 7
radio input "true"
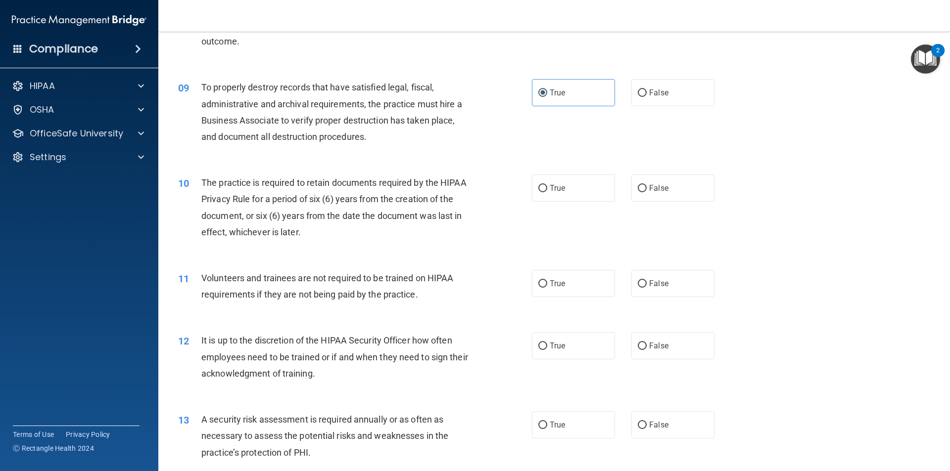
scroll to position [643, 0]
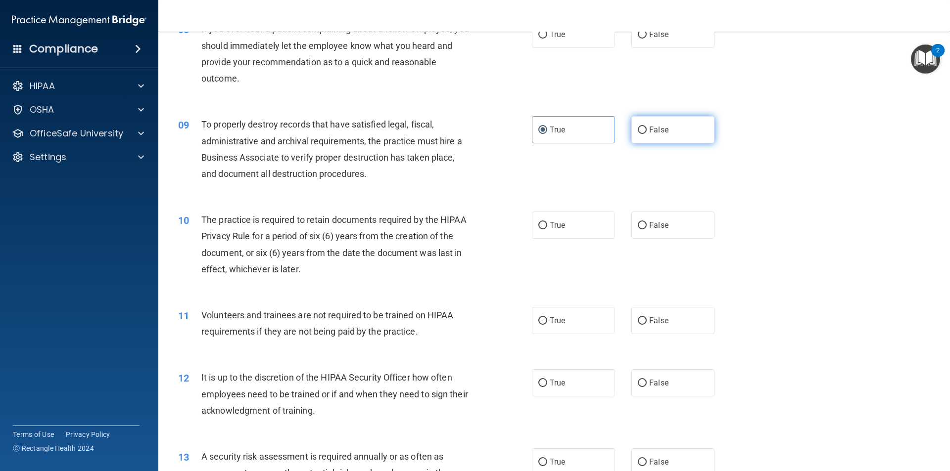
click at [648, 136] on label "False" at bounding box center [672, 129] width 83 height 27
click at [647, 134] on input "False" at bounding box center [642, 130] width 9 height 7
radio input "true"
radio input "false"
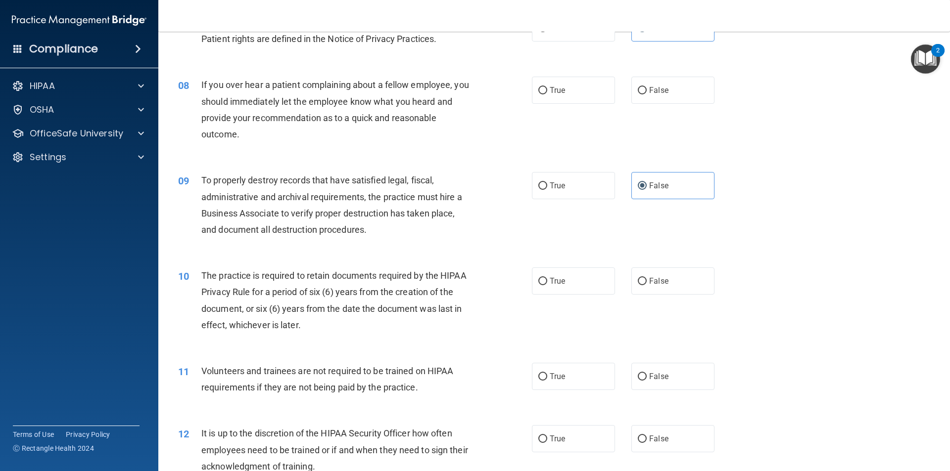
scroll to position [544, 0]
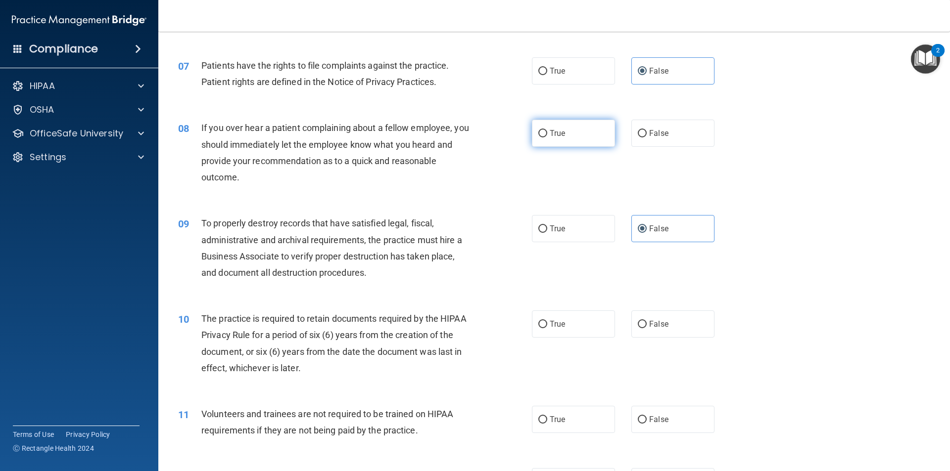
click at [541, 139] on label "True" at bounding box center [573, 133] width 83 height 27
click at [541, 138] on input "True" at bounding box center [542, 133] width 9 height 7
radio input "true"
click at [659, 137] on span "False" at bounding box center [658, 133] width 19 height 9
click at [647, 137] on input "False" at bounding box center [642, 133] width 9 height 7
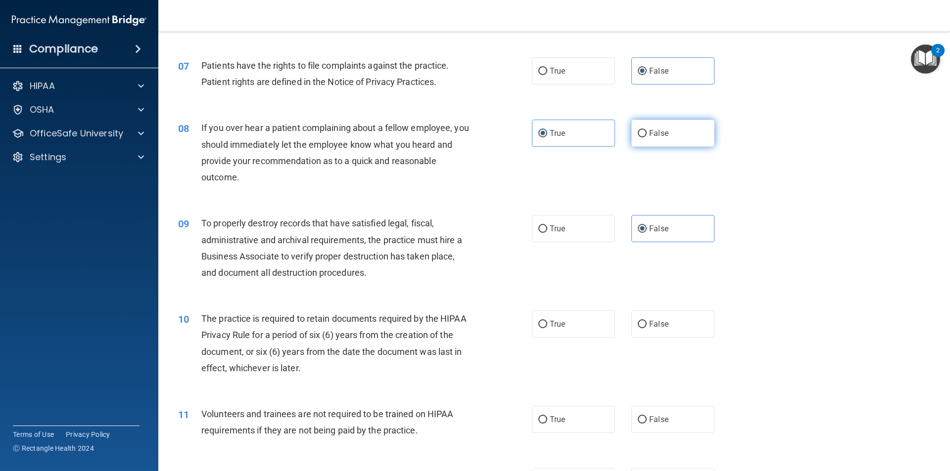
radio input "true"
radio input "false"
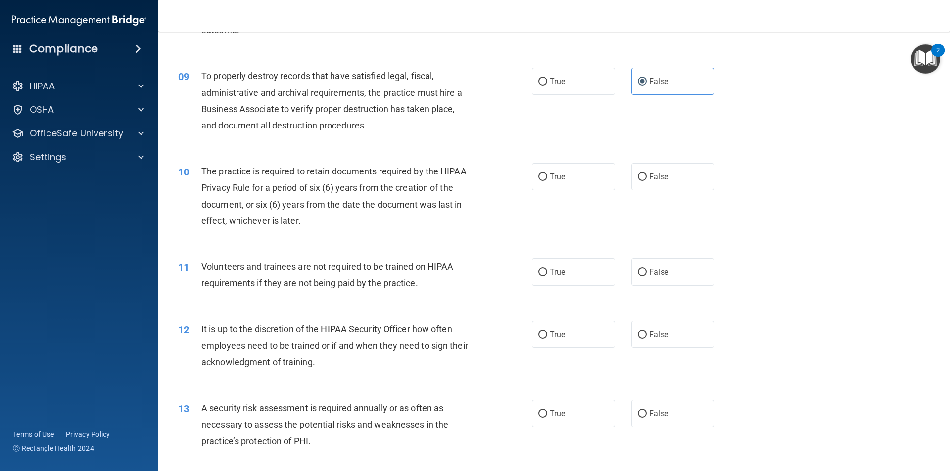
scroll to position [693, 0]
click at [544, 177] on label "True" at bounding box center [573, 175] width 83 height 27
click at [544, 177] on input "True" at bounding box center [542, 176] width 9 height 7
radio input "true"
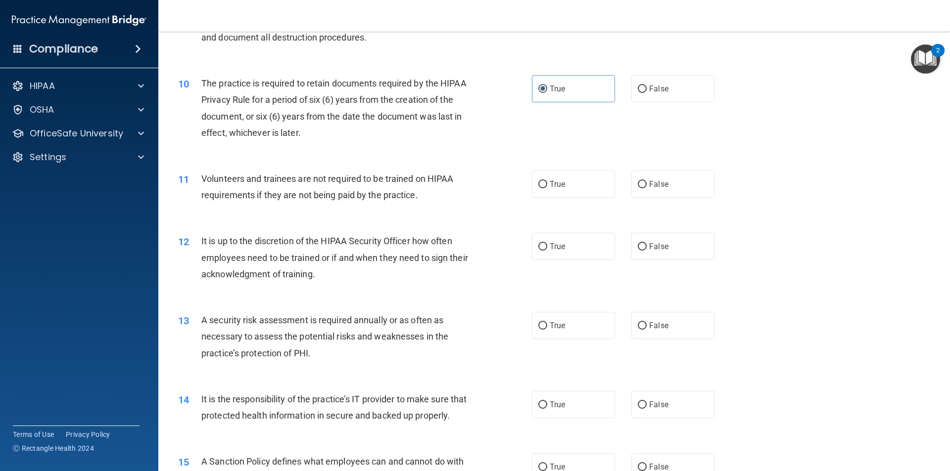
scroll to position [792, 0]
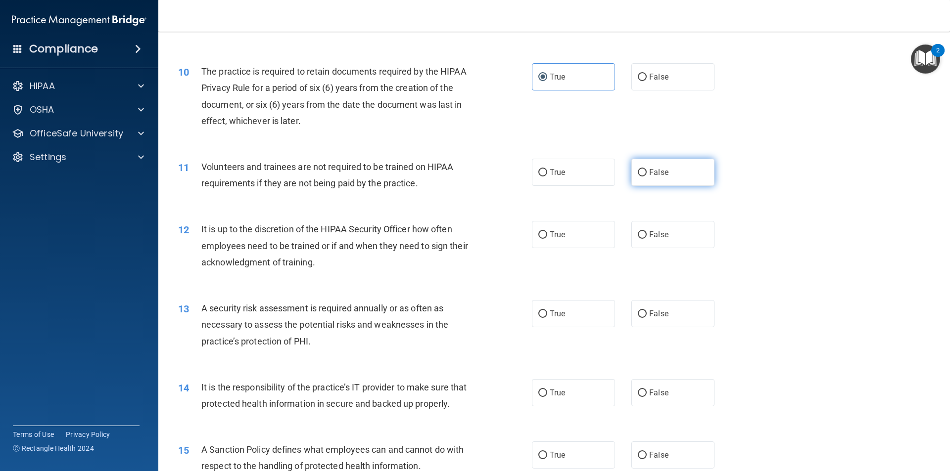
click at [639, 183] on label "False" at bounding box center [672, 172] width 83 height 27
click at [639, 177] on input "False" at bounding box center [642, 172] width 9 height 7
radio input "true"
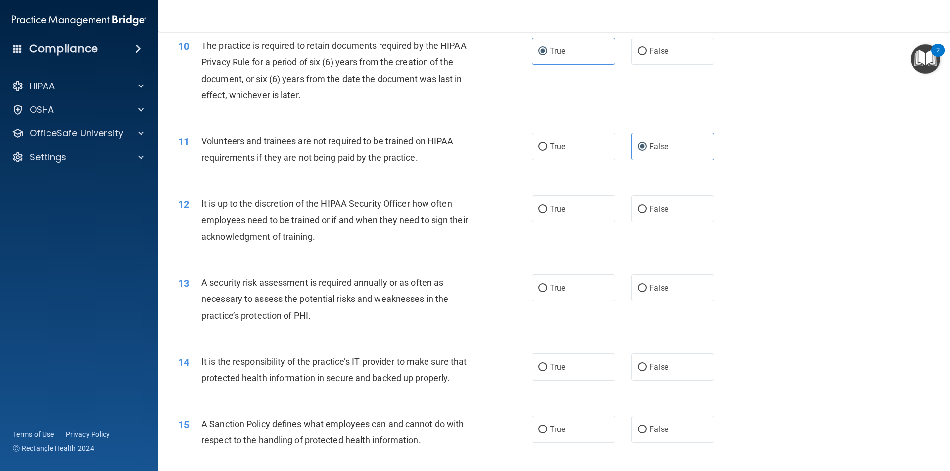
scroll to position [841, 0]
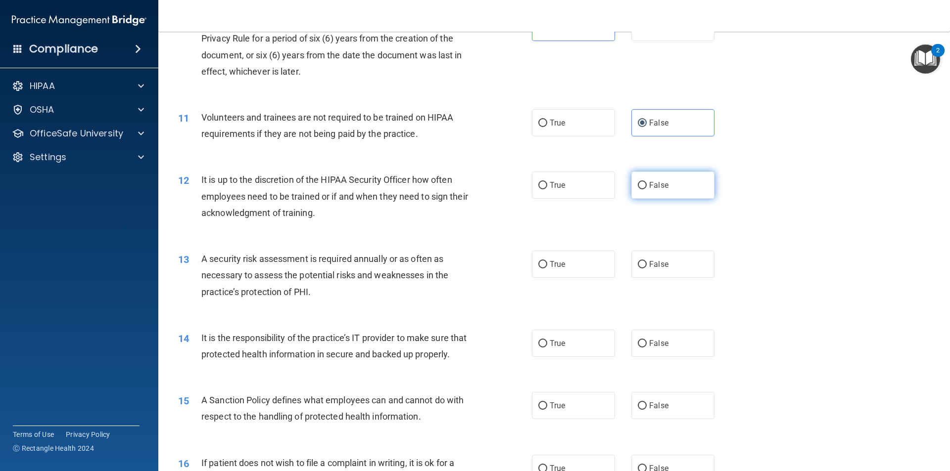
click at [655, 193] on label "False" at bounding box center [672, 185] width 83 height 27
click at [647, 189] on input "False" at bounding box center [642, 185] width 9 height 7
radio input "true"
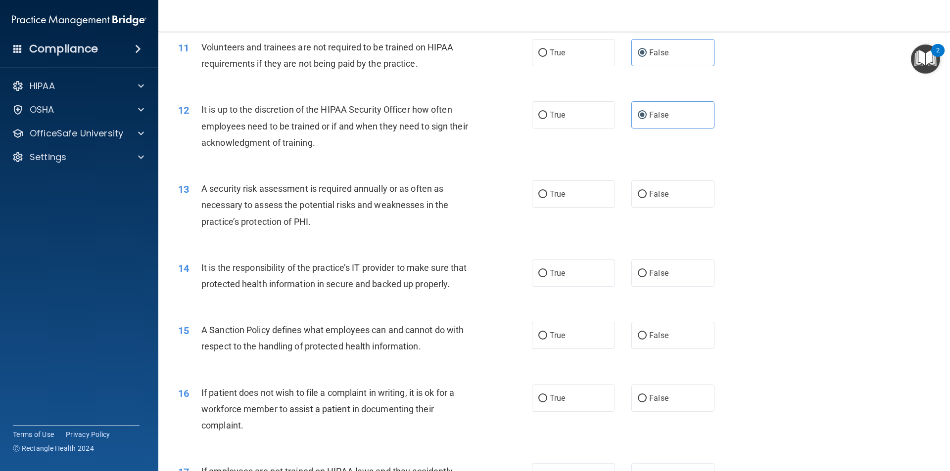
scroll to position [940, 0]
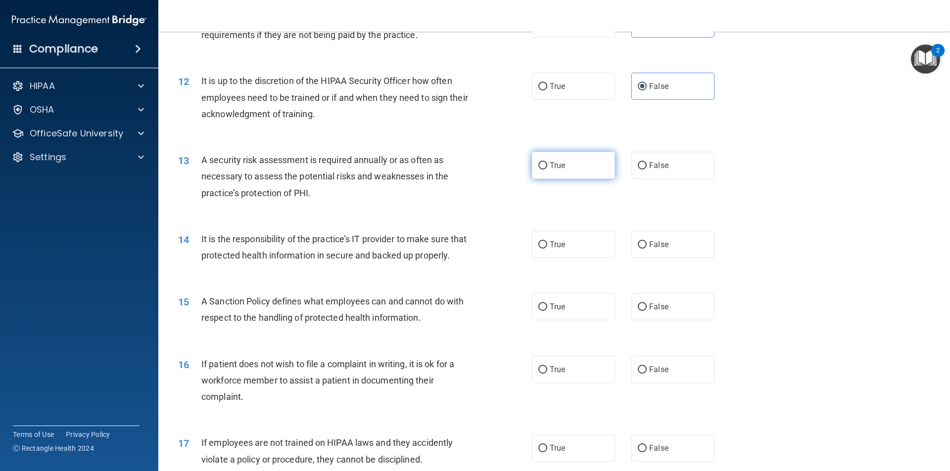
click at [546, 169] on label "True" at bounding box center [573, 165] width 83 height 27
click at [546, 169] on input "True" at bounding box center [542, 165] width 9 height 7
radio input "true"
click at [432, 202] on div "13 A security risk assessment is required annually or as often as necessary to …" at bounding box center [354, 179] width 383 height 54
click at [649, 249] on span "False" at bounding box center [658, 244] width 19 height 9
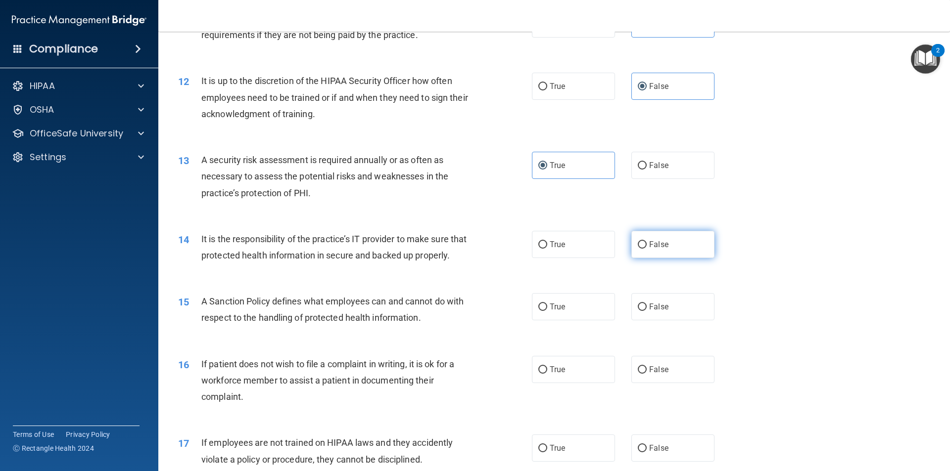
click at [647, 249] on input "False" at bounding box center [642, 244] width 9 height 7
radio input "true"
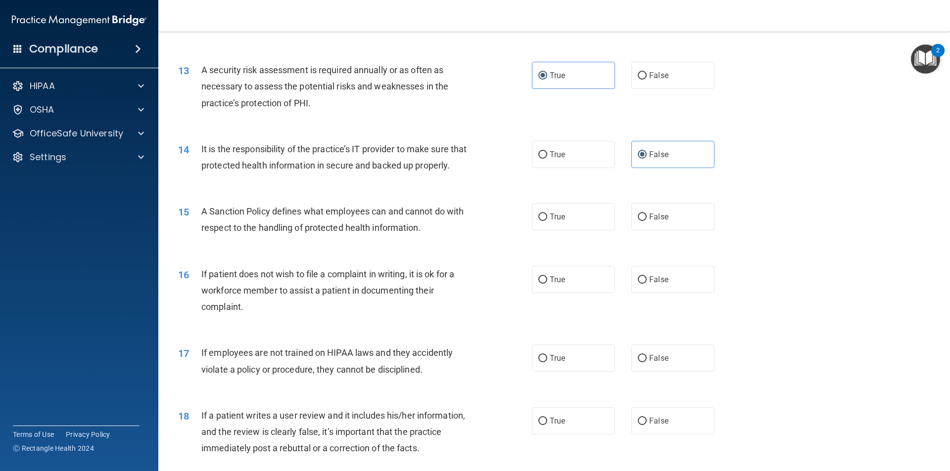
scroll to position [1039, 0]
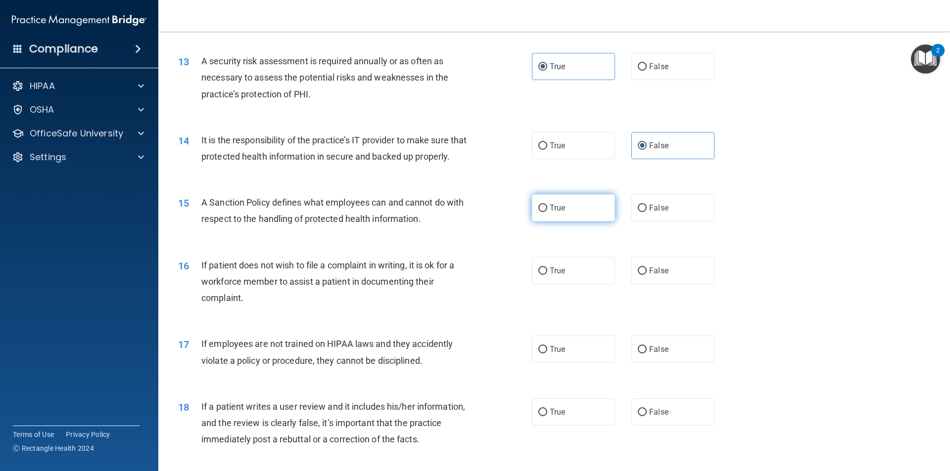
click at [575, 222] on label "True" at bounding box center [573, 207] width 83 height 27
click at [547, 212] on input "True" at bounding box center [542, 208] width 9 height 7
radio input "true"
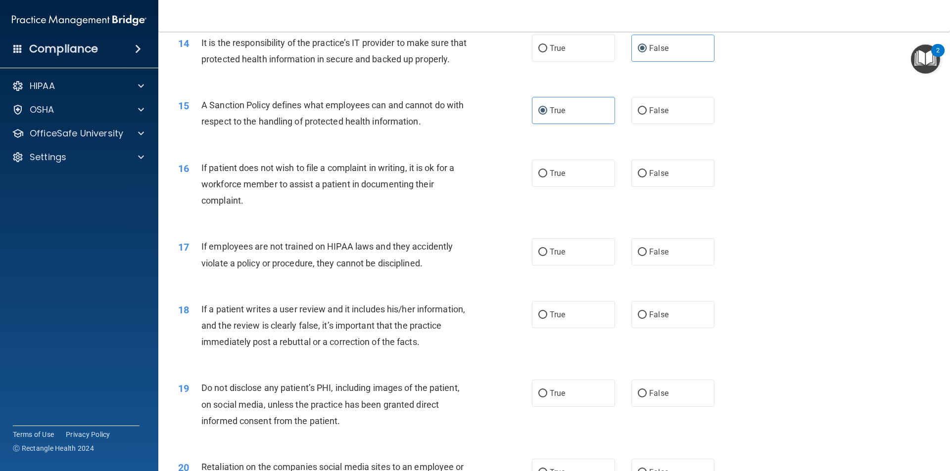
scroll to position [1138, 0]
click at [665, 123] on label "False" at bounding box center [672, 108] width 83 height 27
click at [647, 113] on input "False" at bounding box center [642, 109] width 9 height 7
radio input "true"
radio input "false"
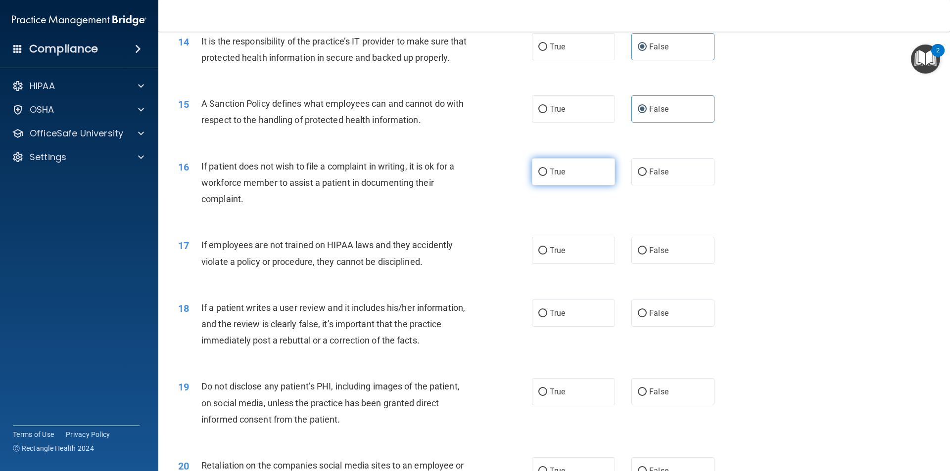
click at [556, 186] on label "True" at bounding box center [573, 171] width 83 height 27
click at [547, 176] on input "True" at bounding box center [542, 172] width 9 height 7
radio input "true"
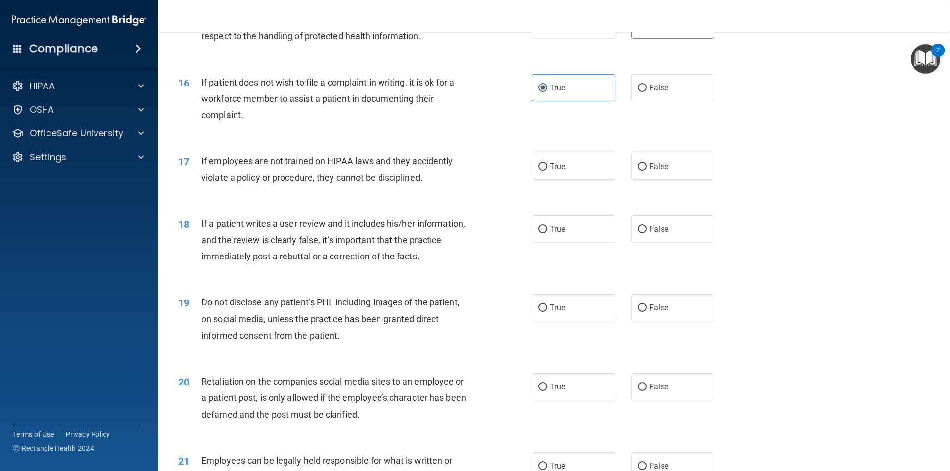
scroll to position [1237, 0]
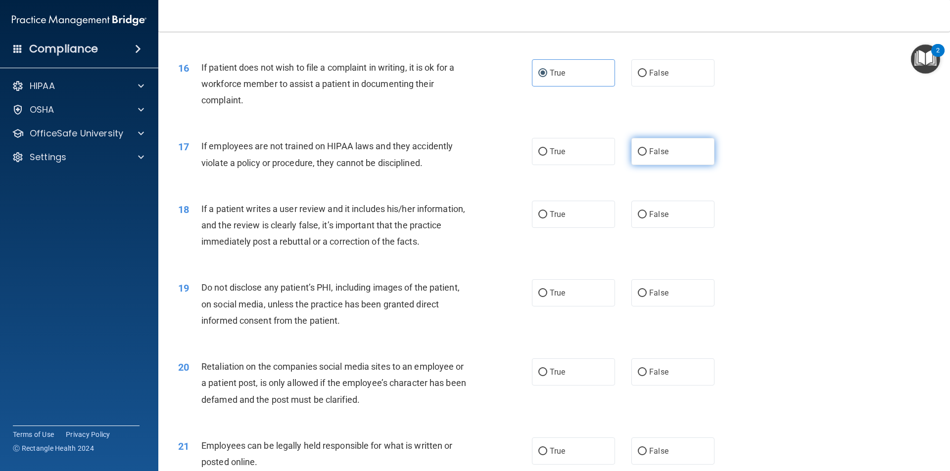
click at [649, 165] on label "False" at bounding box center [672, 151] width 83 height 27
click at [647, 156] on input "False" at bounding box center [642, 151] width 9 height 7
radio input "true"
click at [640, 219] on input "False" at bounding box center [642, 214] width 9 height 7
radio input "true"
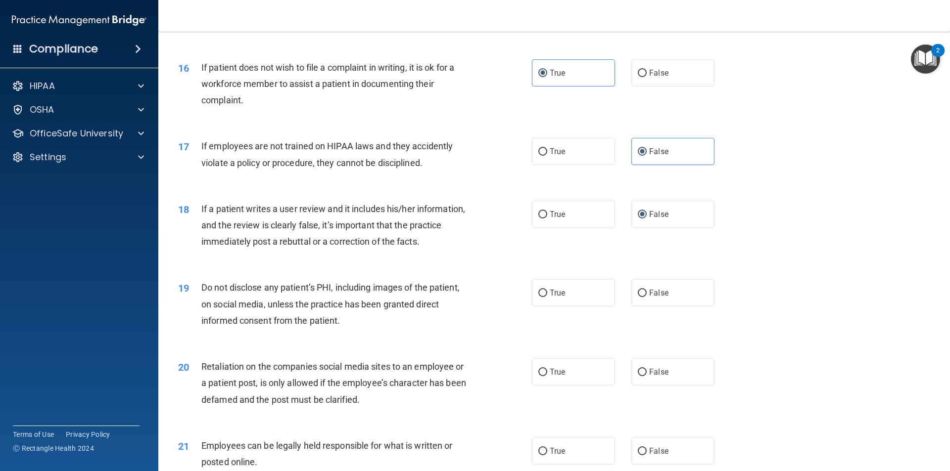
scroll to position [1286, 0]
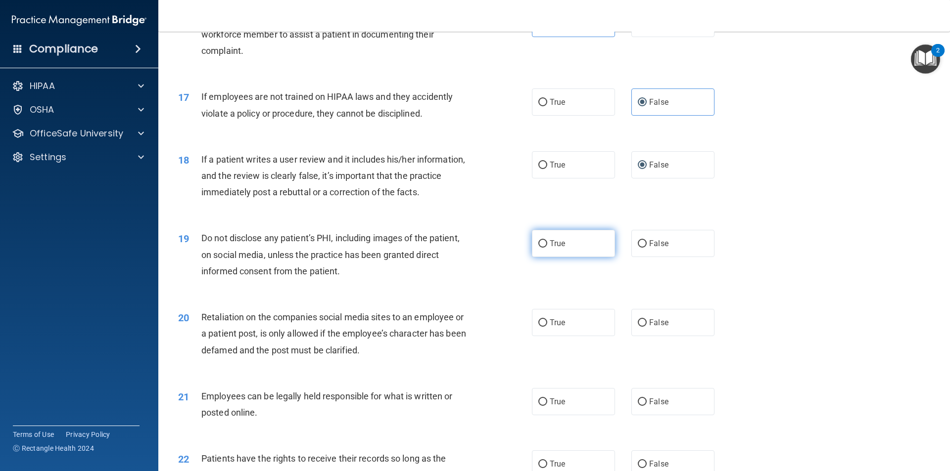
click at [558, 248] on span "True" at bounding box center [557, 243] width 15 height 9
click at [547, 248] on input "True" at bounding box center [542, 243] width 9 height 7
radio input "true"
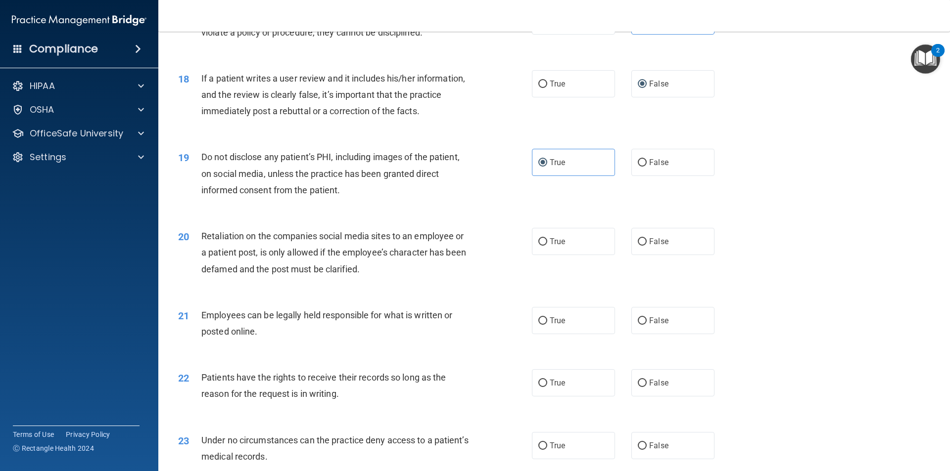
scroll to position [1385, 0]
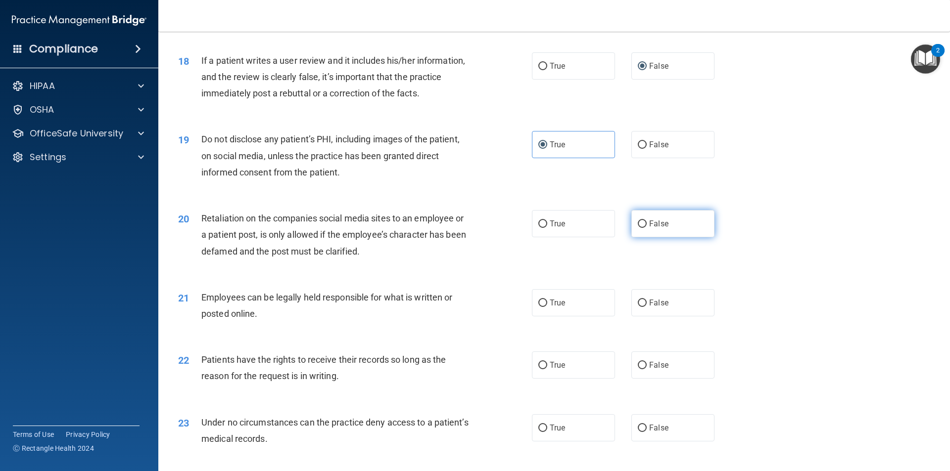
click at [642, 237] on label "False" at bounding box center [672, 223] width 83 height 27
click at [642, 228] on input "False" at bounding box center [642, 224] width 9 height 7
radio input "true"
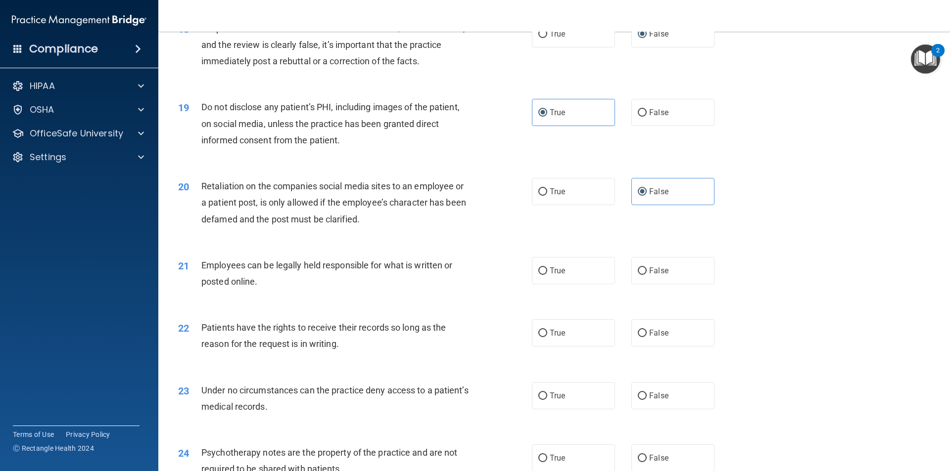
scroll to position [1435, 0]
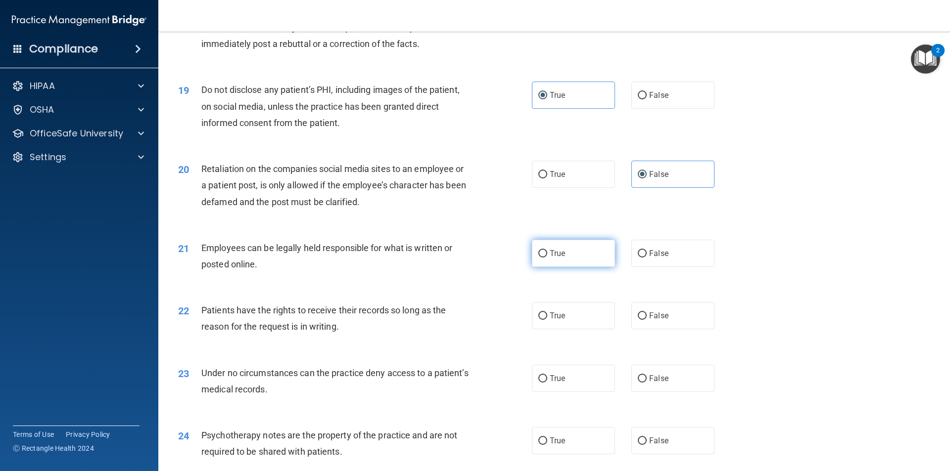
click at [551, 258] on span "True" at bounding box center [557, 253] width 15 height 9
click at [547, 258] on input "True" at bounding box center [542, 253] width 9 height 7
radio input "true"
click at [651, 321] on span "False" at bounding box center [658, 315] width 19 height 9
click at [647, 320] on input "False" at bounding box center [642, 316] width 9 height 7
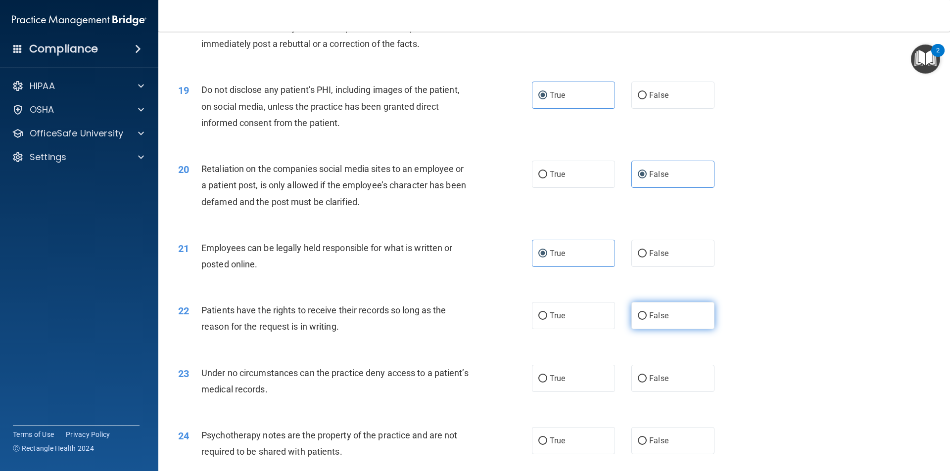
radio input "true"
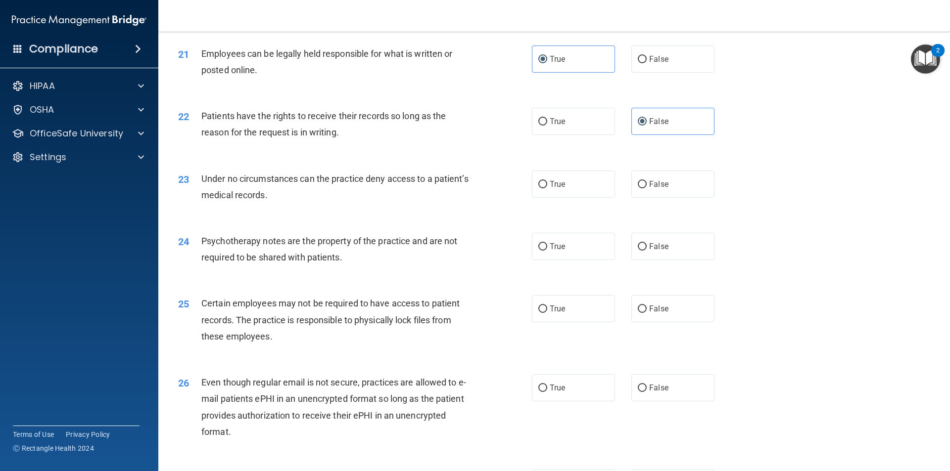
scroll to position [1633, 0]
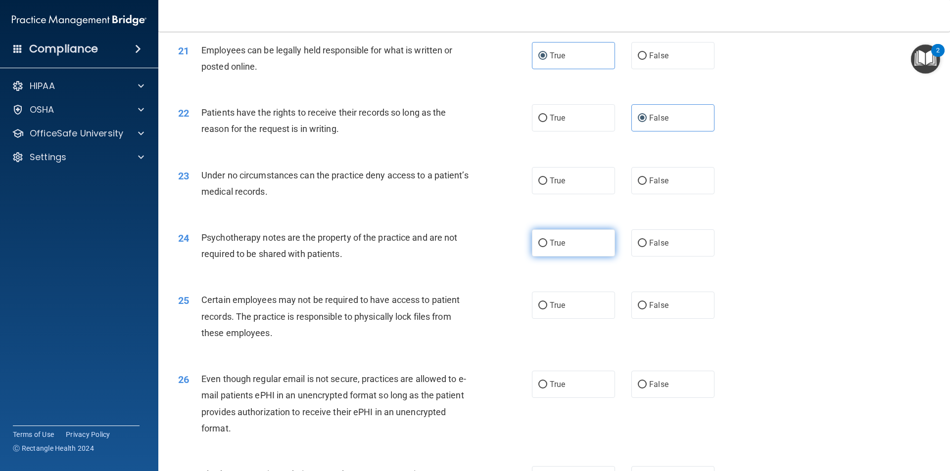
click at [573, 257] on label "True" at bounding box center [573, 243] width 83 height 27
click at [547, 247] on input "True" at bounding box center [542, 243] width 9 height 7
radio input "true"
click at [551, 194] on label "True" at bounding box center [573, 180] width 83 height 27
click at [547, 185] on input "True" at bounding box center [542, 181] width 9 height 7
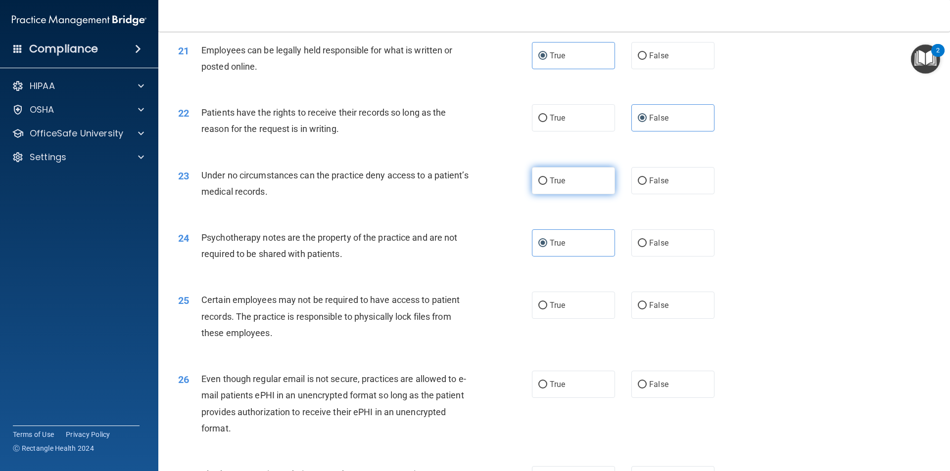
radio input "true"
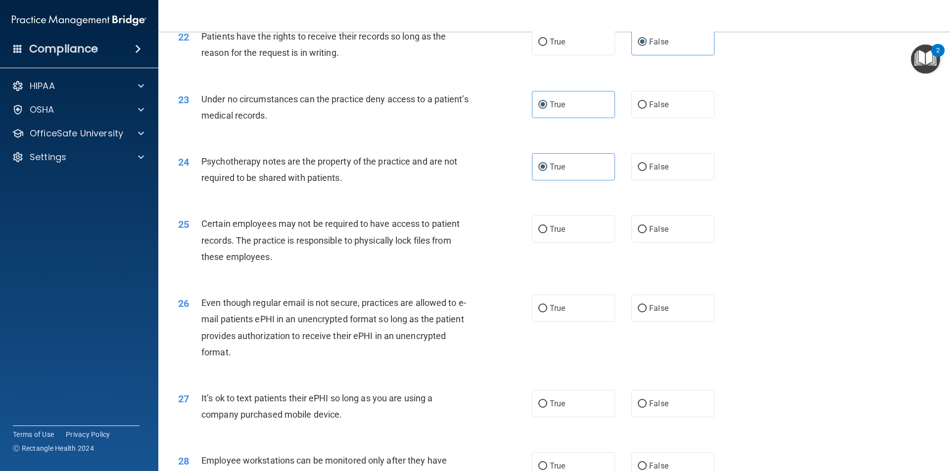
scroll to position [1732, 0]
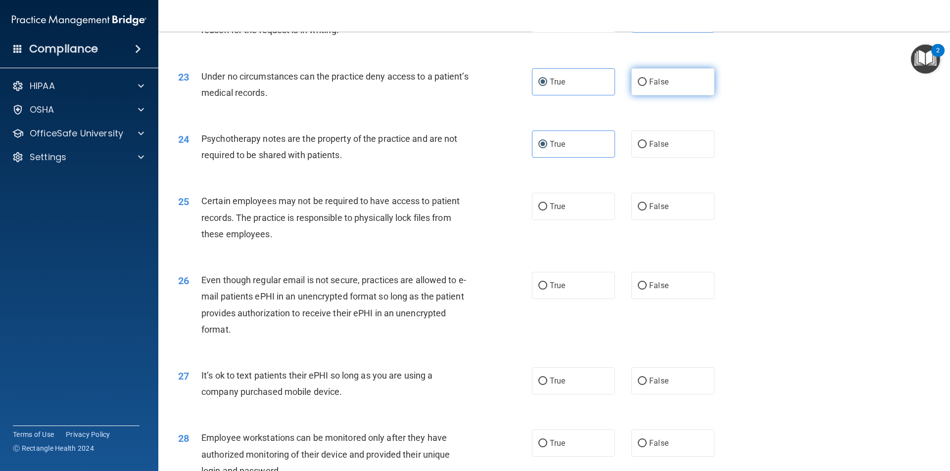
click at [665, 95] on label "False" at bounding box center [672, 81] width 83 height 27
click at [647, 86] on input "False" at bounding box center [642, 82] width 9 height 7
radio input "true"
radio input "false"
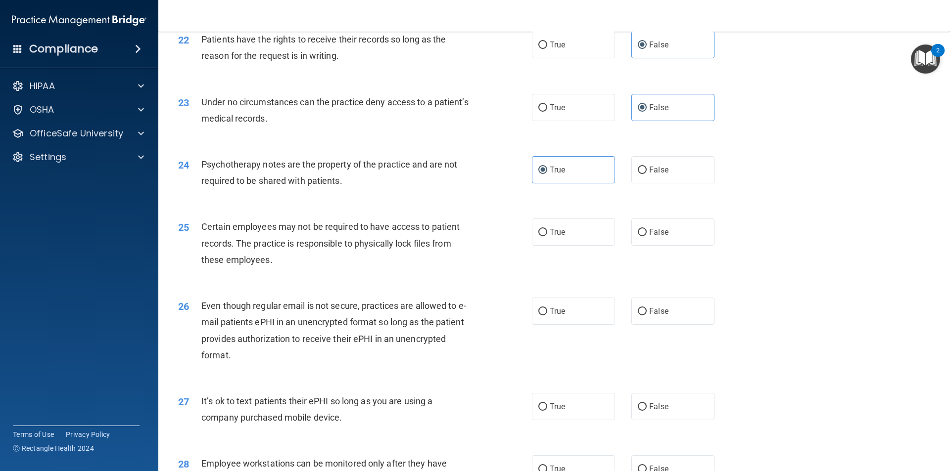
scroll to position [1682, 0]
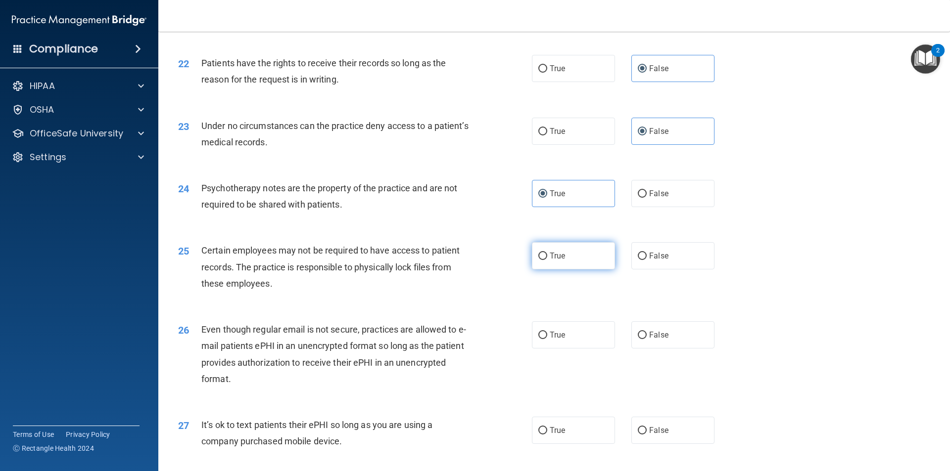
click at [556, 261] on span "True" at bounding box center [557, 255] width 15 height 9
click at [547, 260] on input "True" at bounding box center [542, 256] width 9 height 7
radio input "true"
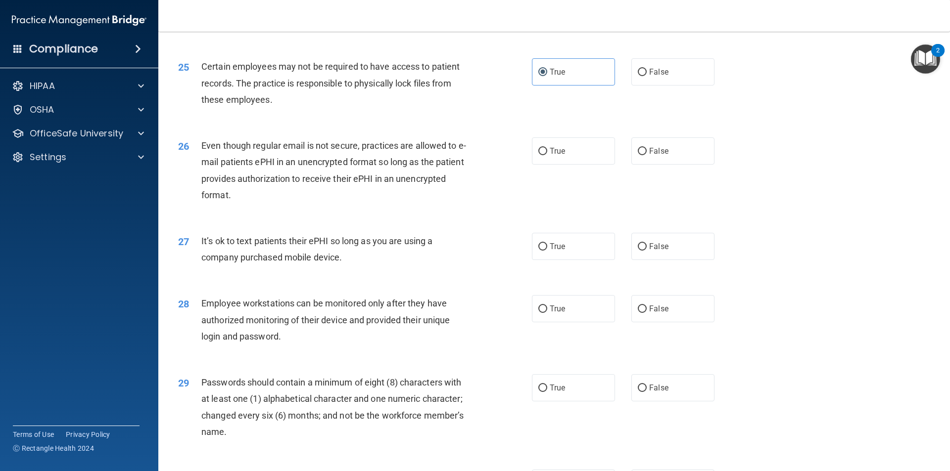
scroll to position [1880, 0]
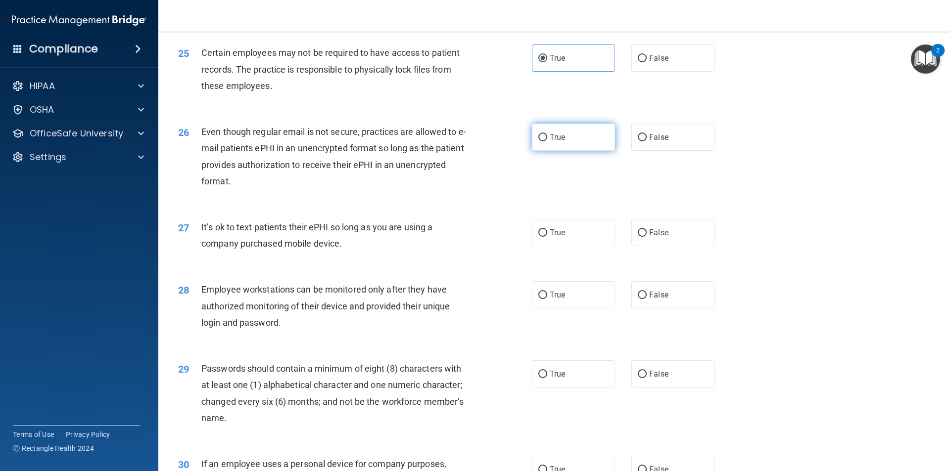
click at [569, 151] on label "True" at bounding box center [573, 137] width 83 height 27
click at [547, 141] on input "True" at bounding box center [542, 137] width 9 height 7
radio input "true"
click at [649, 142] on span "False" at bounding box center [658, 137] width 19 height 9
click at [647, 141] on input "False" at bounding box center [642, 137] width 9 height 7
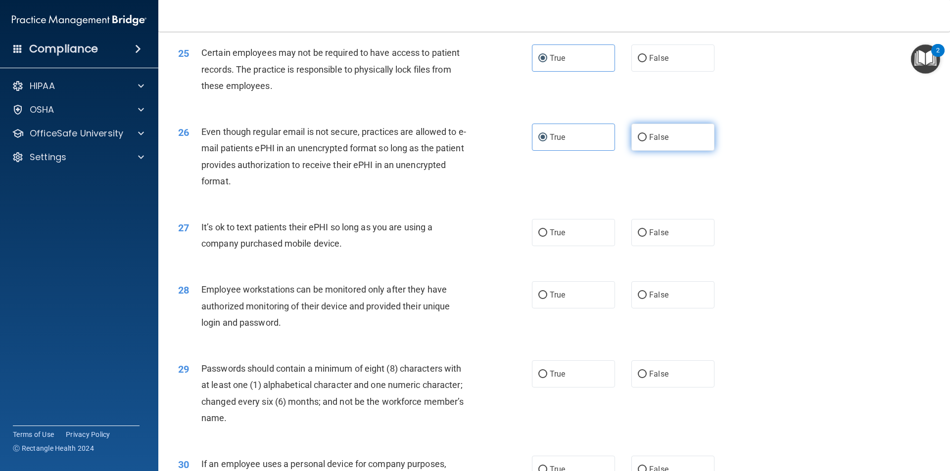
radio input "true"
radio input "false"
click at [653, 246] on label "False" at bounding box center [672, 232] width 83 height 27
click at [647, 237] on input "False" at bounding box center [642, 233] width 9 height 7
radio input "true"
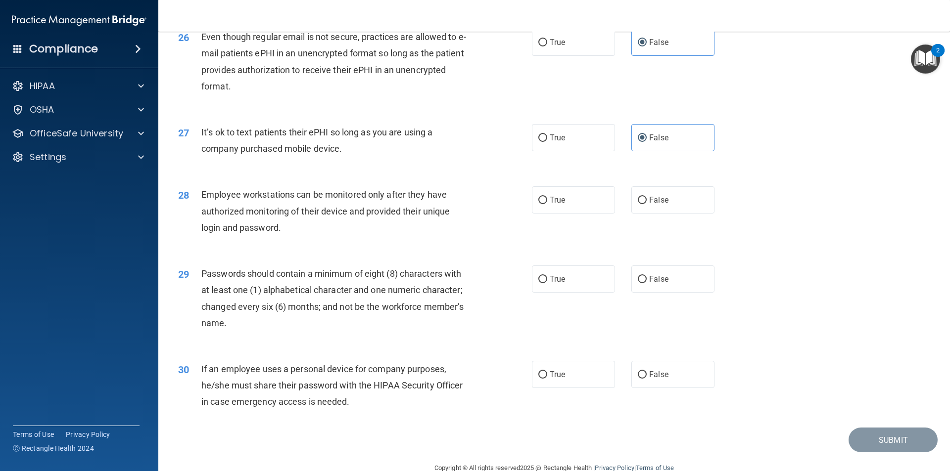
scroll to position [2012, 0]
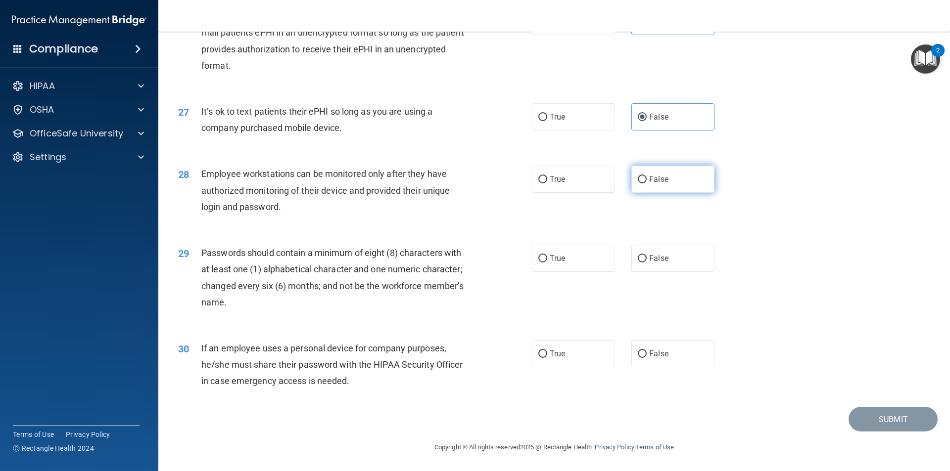
click at [677, 188] on label "False" at bounding box center [672, 179] width 83 height 27
click at [647, 184] on input "False" at bounding box center [642, 179] width 9 height 7
radio input "true"
click at [553, 267] on label "True" at bounding box center [573, 258] width 83 height 27
click at [547, 263] on input "True" at bounding box center [542, 258] width 9 height 7
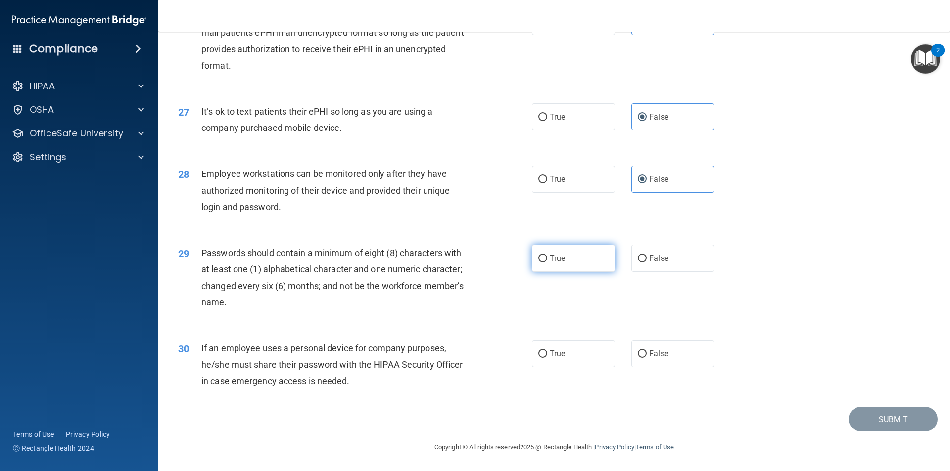
radio input "true"
click at [649, 358] on span "False" at bounding box center [658, 353] width 19 height 9
click at [645, 358] on input "False" at bounding box center [642, 354] width 9 height 7
radio input "true"
click at [886, 433] on footer "Copyright © All rights reserved 2025 @ Rectangle Health | Privacy Policy | Term…" at bounding box center [554, 447] width 752 height 30
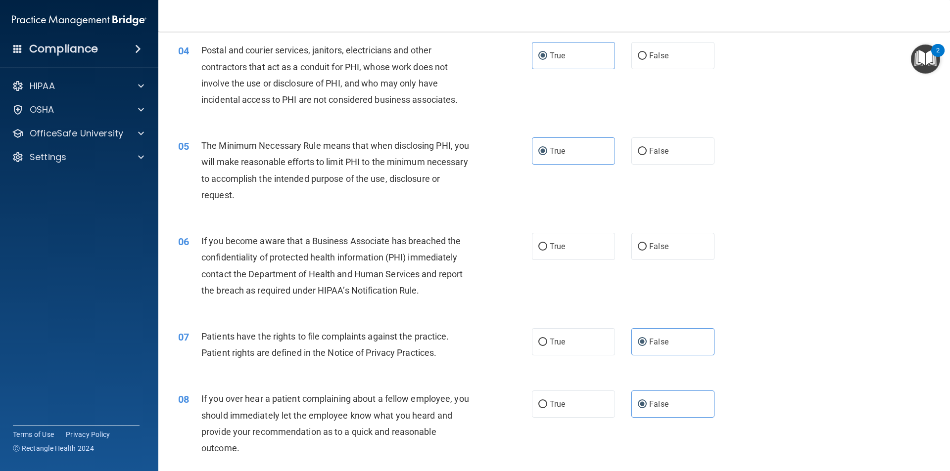
scroll to position [182, 0]
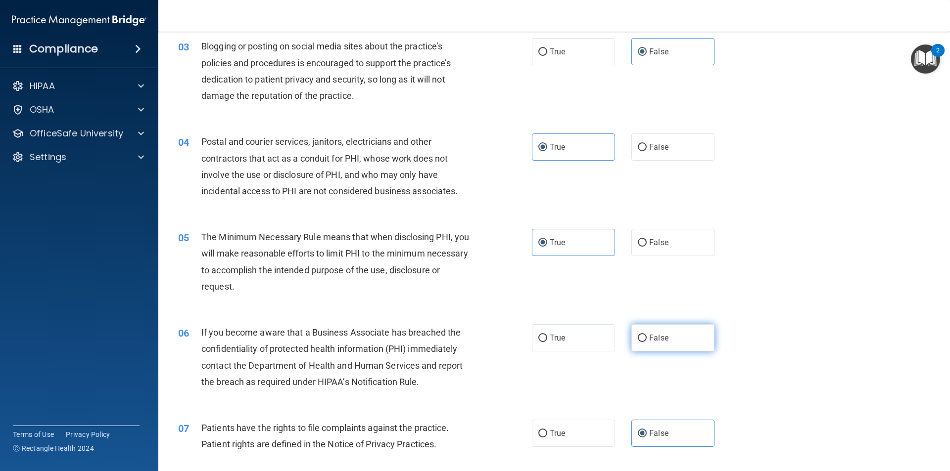
click at [639, 344] on label "False" at bounding box center [672, 338] width 83 height 27
click at [639, 342] on input "False" at bounding box center [642, 338] width 9 height 7
radio input "true"
click at [553, 432] on span "True" at bounding box center [557, 433] width 15 height 9
click at [547, 432] on input "True" at bounding box center [542, 433] width 9 height 7
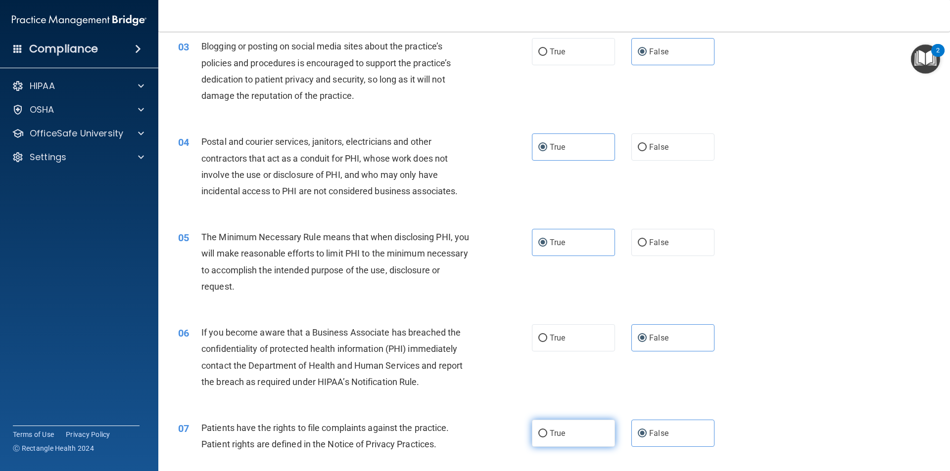
radio input "true"
radio input "false"
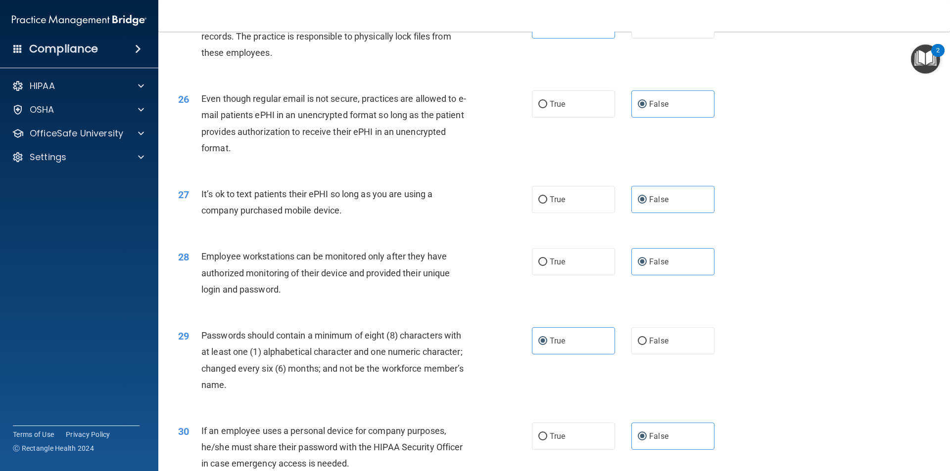
scroll to position [2012, 0]
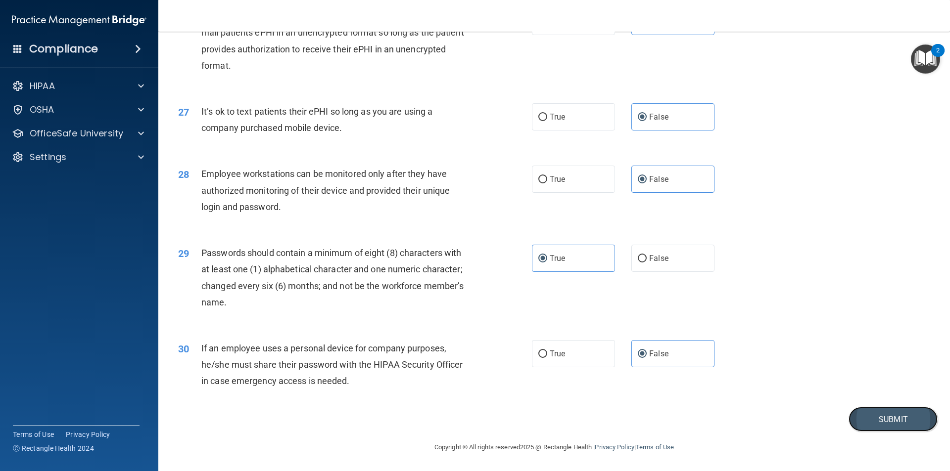
click at [871, 420] on button "Submit" at bounding box center [892, 419] width 89 height 25
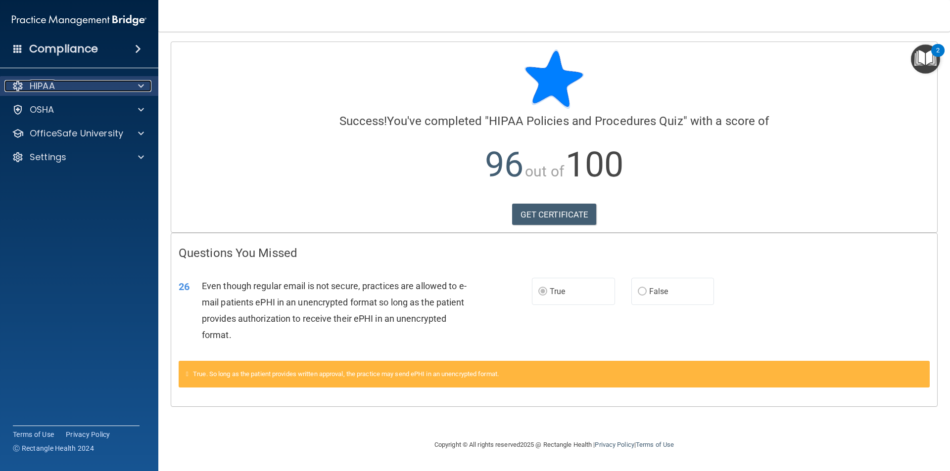
click at [148, 90] on div at bounding box center [139, 86] width 25 height 12
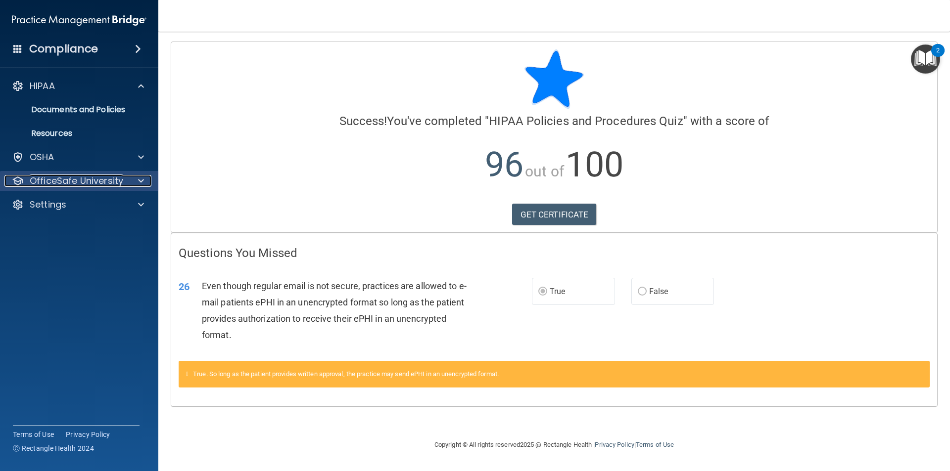
click at [142, 183] on span at bounding box center [141, 181] width 6 height 12
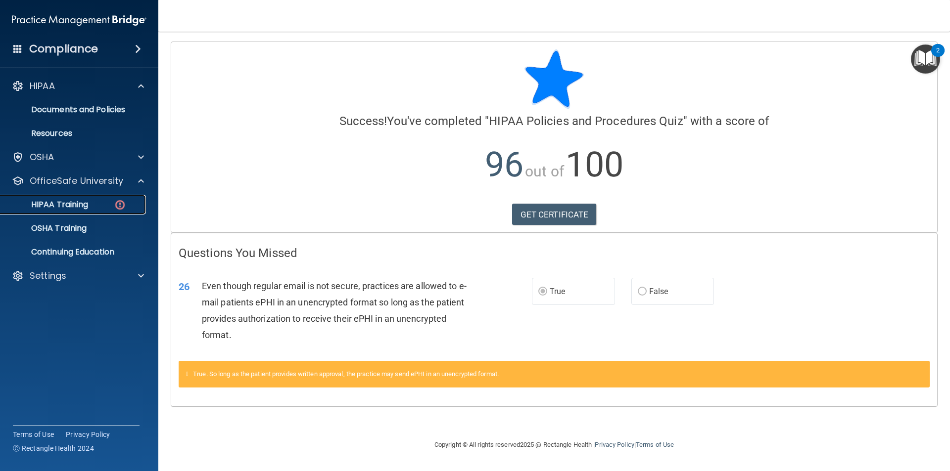
click at [92, 203] on div "HIPAA Training" at bounding box center [73, 205] width 135 height 10
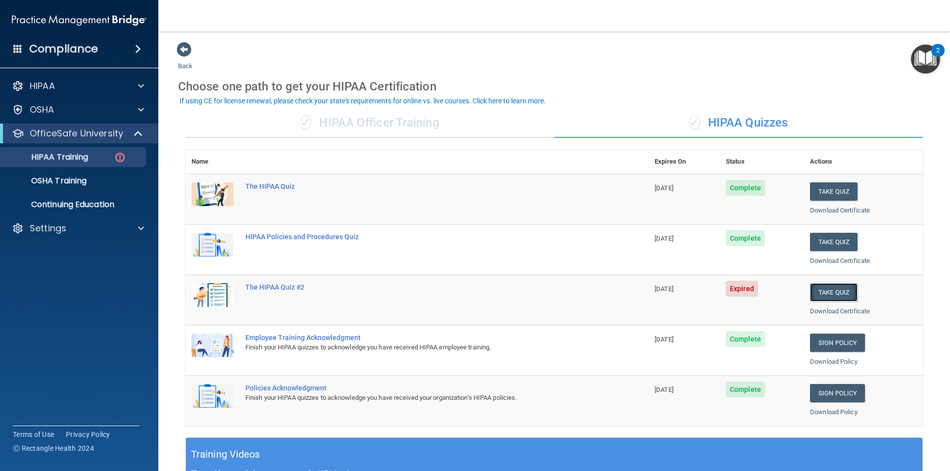
click at [830, 290] on button "Take Quiz" at bounding box center [833, 292] width 47 height 18
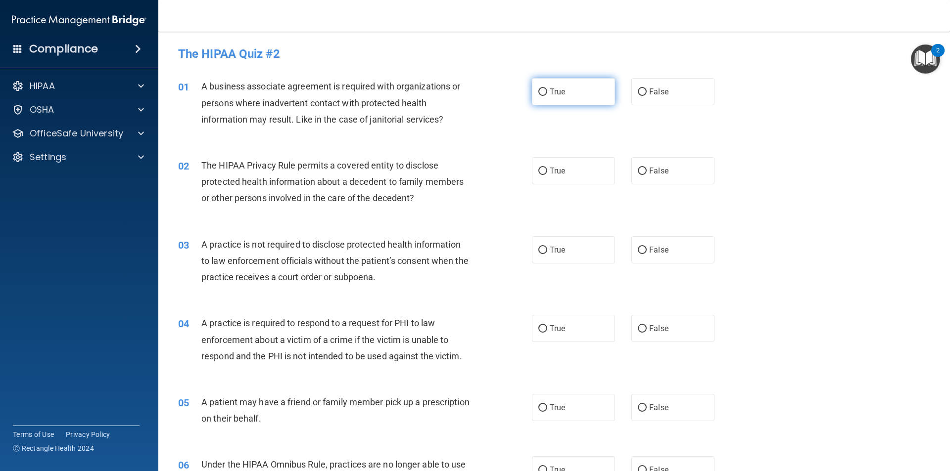
click at [539, 97] on label "True" at bounding box center [573, 91] width 83 height 27
click at [539, 96] on input "True" at bounding box center [542, 92] width 9 height 7
radio input "true"
click at [666, 177] on label "False" at bounding box center [672, 170] width 83 height 27
click at [647, 175] on input "False" at bounding box center [642, 171] width 9 height 7
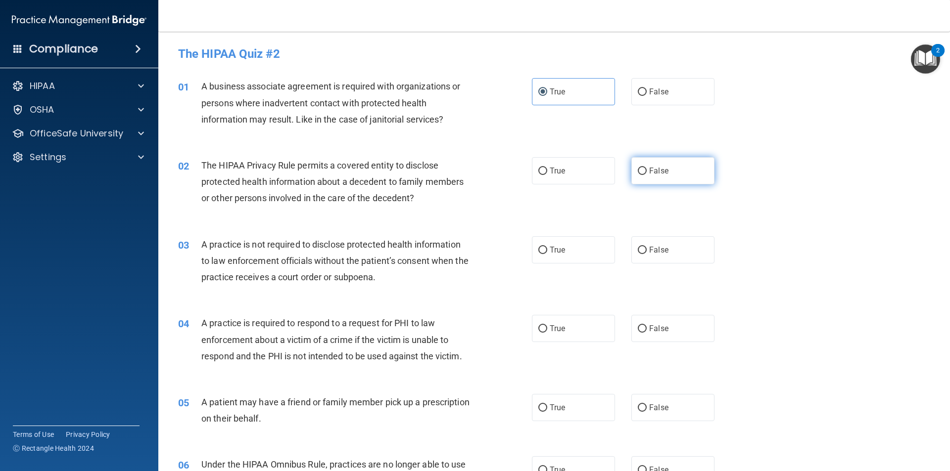
radio input "true"
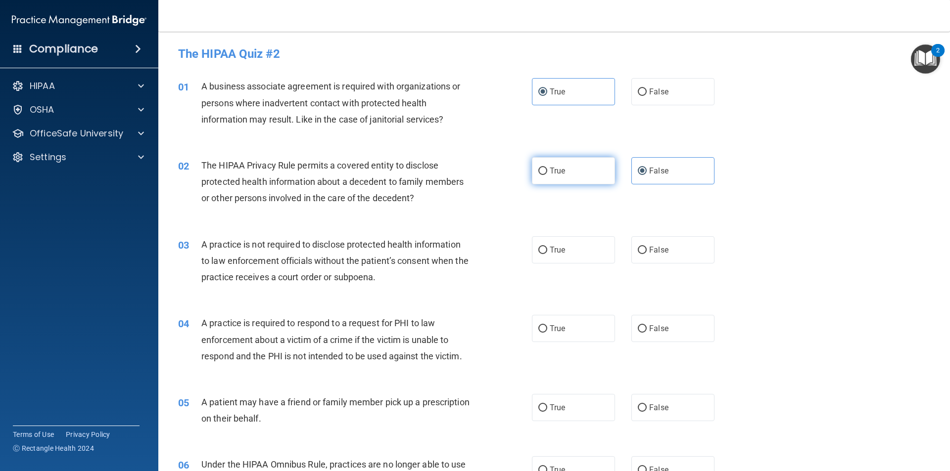
click at [542, 176] on label "True" at bounding box center [573, 170] width 83 height 27
click at [542, 175] on input "True" at bounding box center [542, 171] width 9 height 7
radio input "true"
radio input "false"
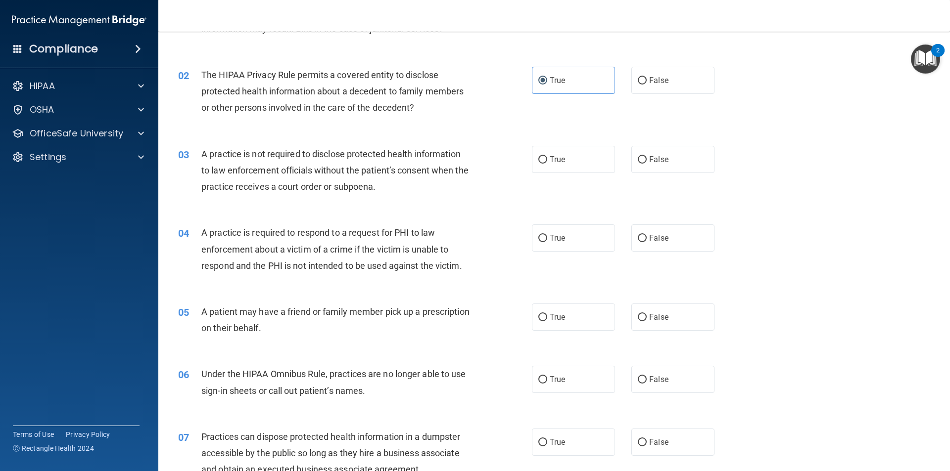
scroll to position [99, 0]
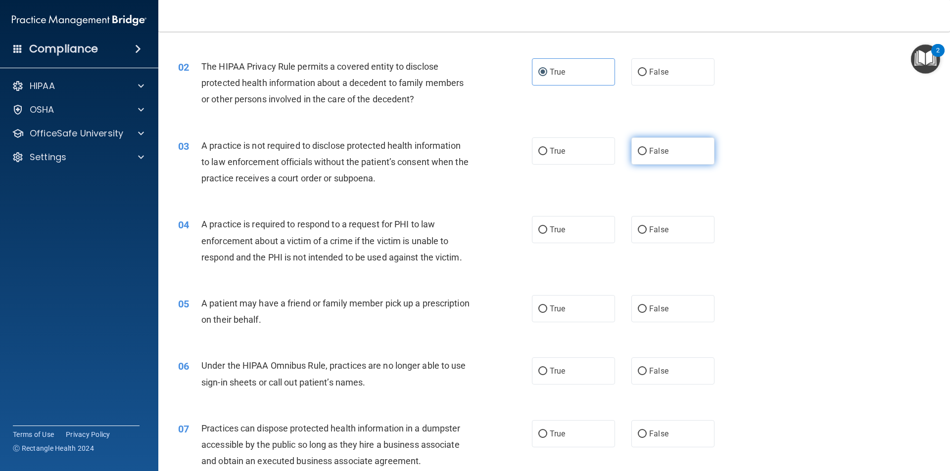
click at [631, 158] on label "False" at bounding box center [672, 151] width 83 height 27
click at [638, 155] on input "False" at bounding box center [642, 151] width 9 height 7
radio input "true"
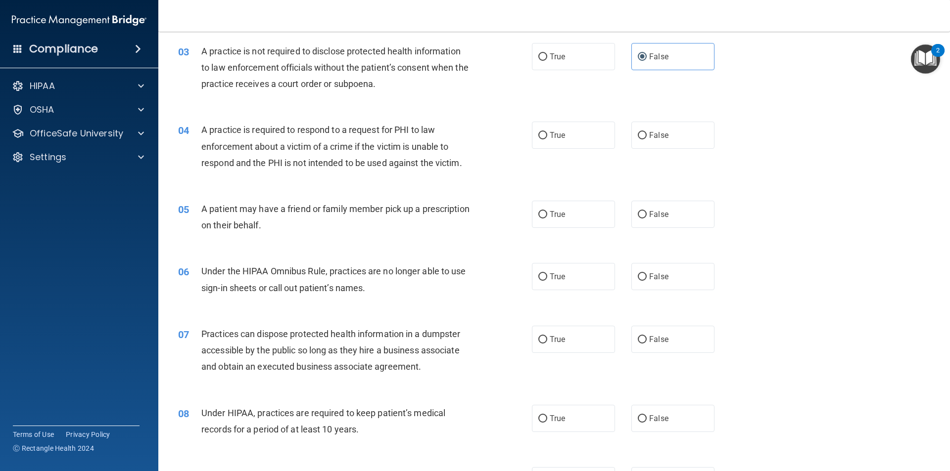
scroll to position [198, 0]
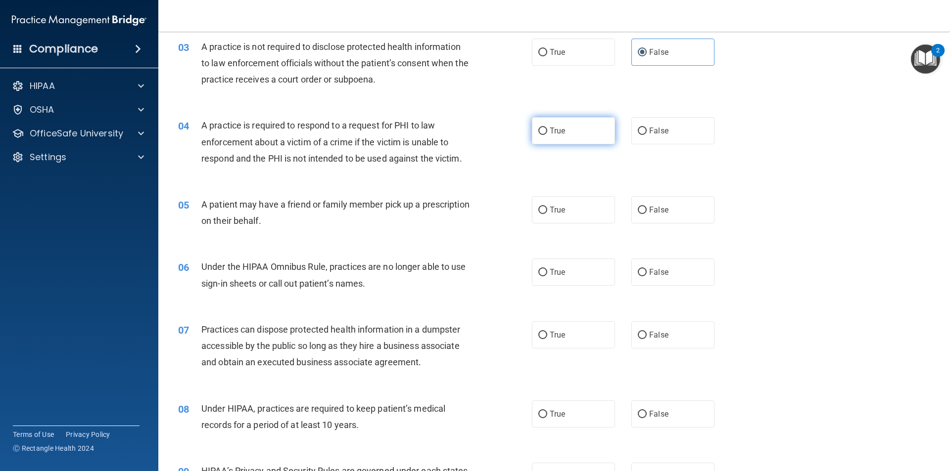
click at [538, 139] on label "True" at bounding box center [573, 130] width 83 height 27
click at [538, 135] on input "True" at bounding box center [542, 131] width 9 height 7
radio input "true"
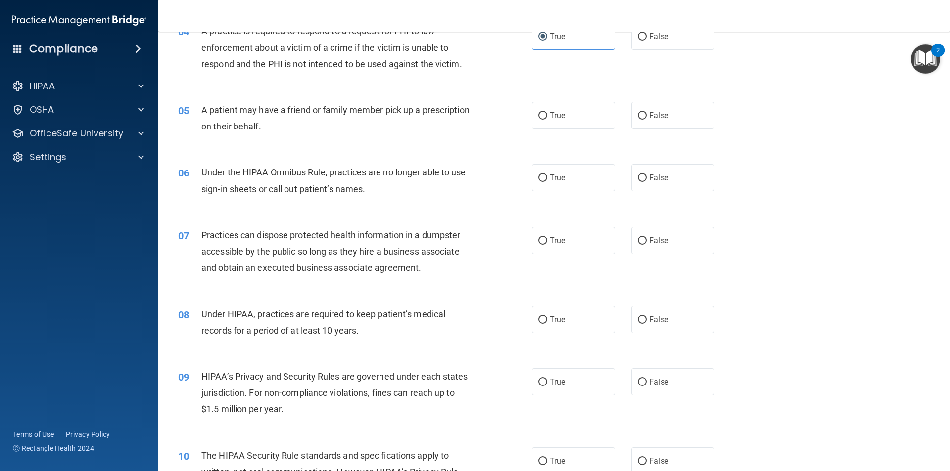
scroll to position [297, 0]
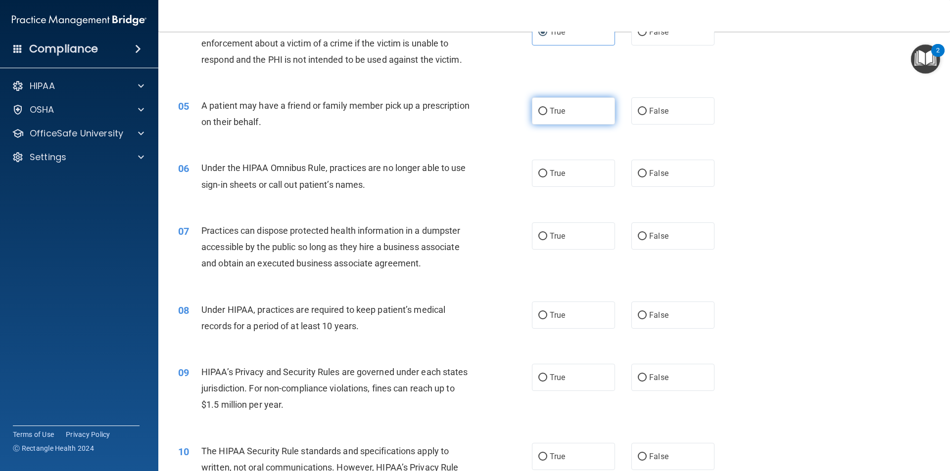
click at [557, 117] on label "True" at bounding box center [573, 110] width 83 height 27
click at [547, 115] on input "True" at bounding box center [542, 111] width 9 height 7
radio input "true"
click at [638, 171] on input "False" at bounding box center [642, 173] width 9 height 7
radio input "true"
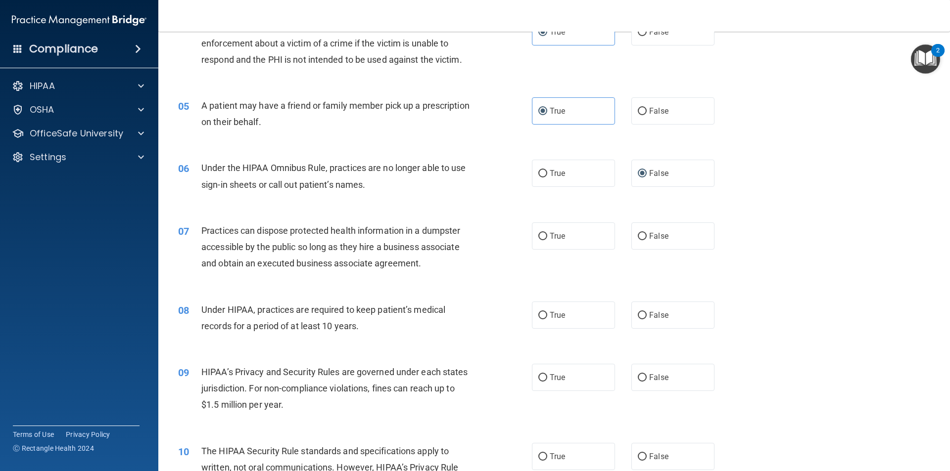
scroll to position [346, 0]
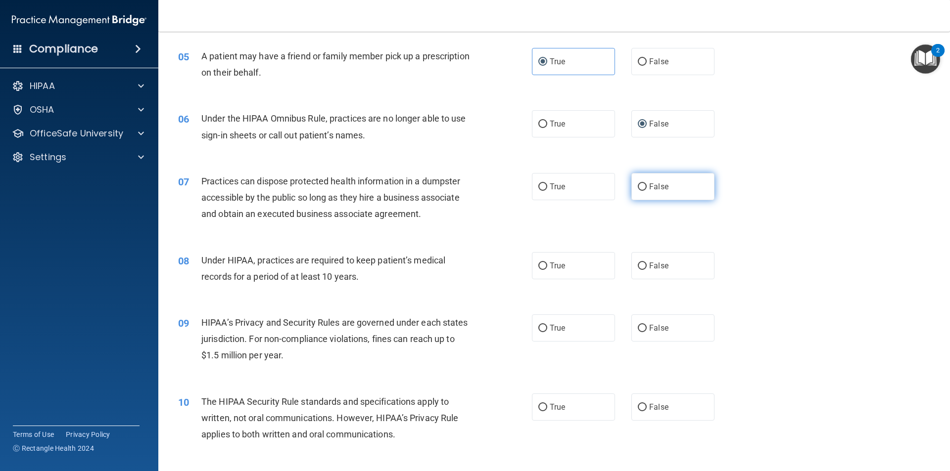
click at [650, 195] on label "False" at bounding box center [672, 186] width 83 height 27
click at [647, 191] on input "False" at bounding box center [642, 187] width 9 height 7
radio input "true"
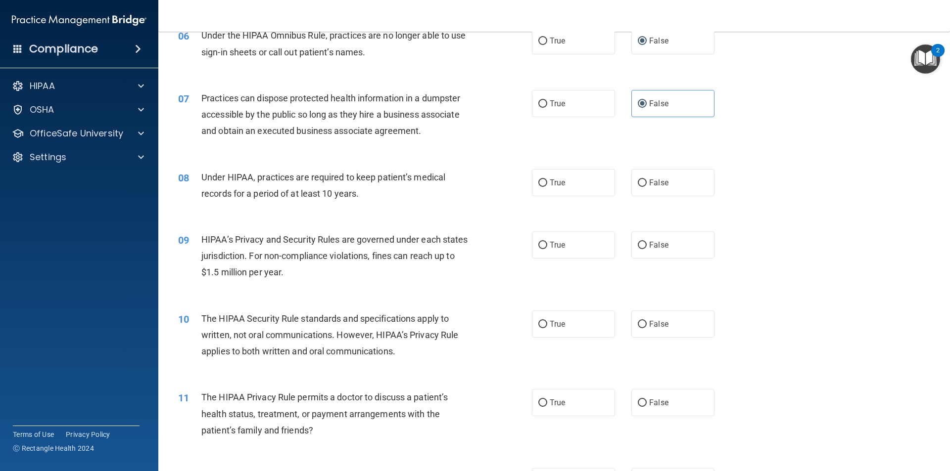
scroll to position [445, 0]
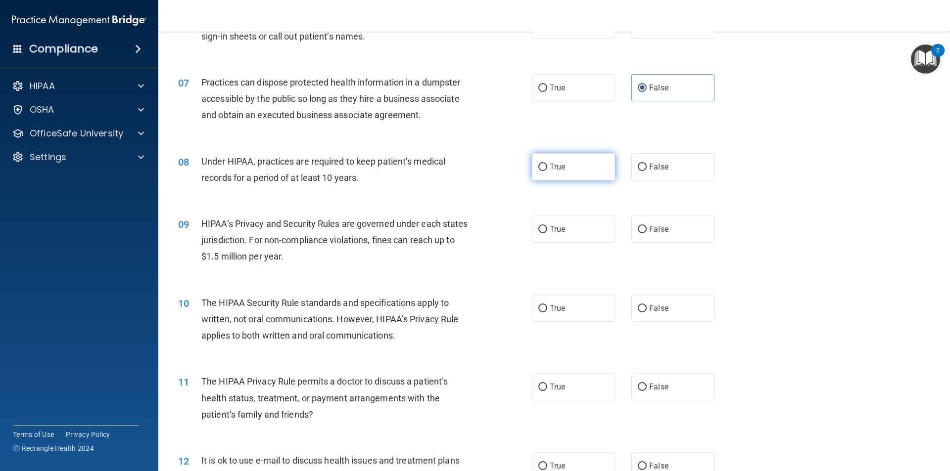
click at [553, 176] on label "True" at bounding box center [573, 166] width 83 height 27
click at [547, 171] on input "True" at bounding box center [542, 167] width 9 height 7
radio input "true"
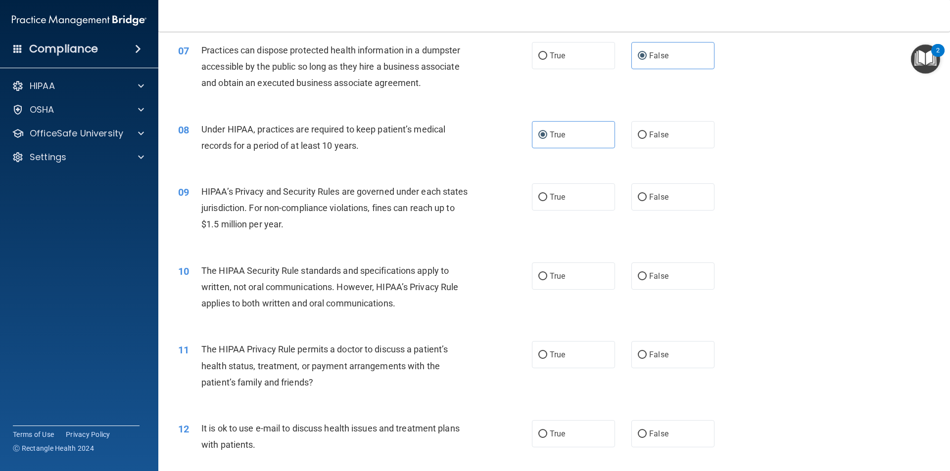
scroll to position [495, 0]
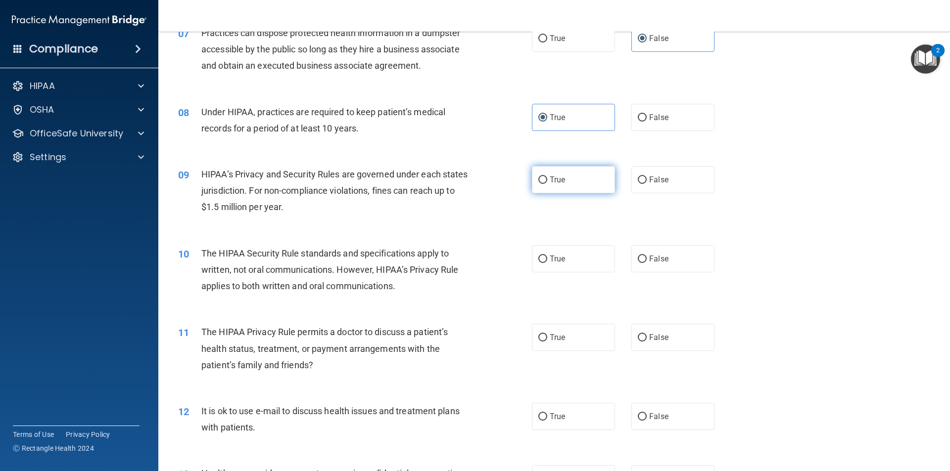
click at [575, 181] on label "True" at bounding box center [573, 179] width 83 height 27
click at [547, 181] on input "True" at bounding box center [542, 180] width 9 height 7
radio input "true"
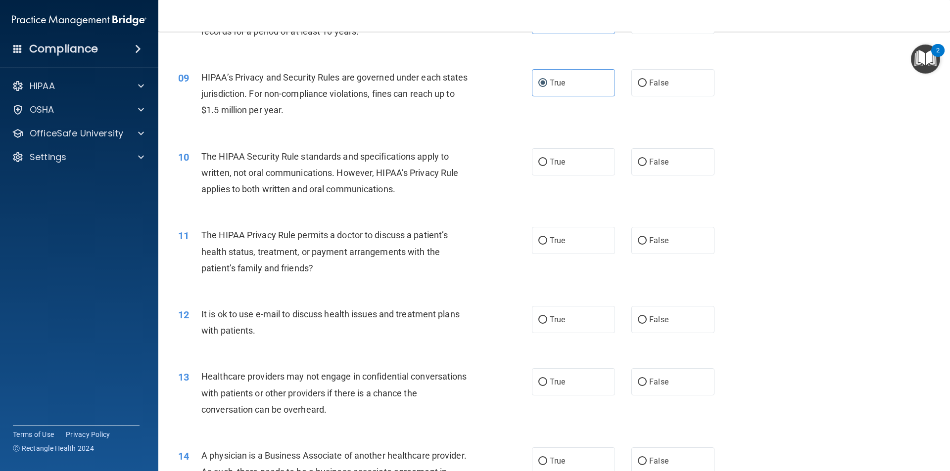
scroll to position [594, 0]
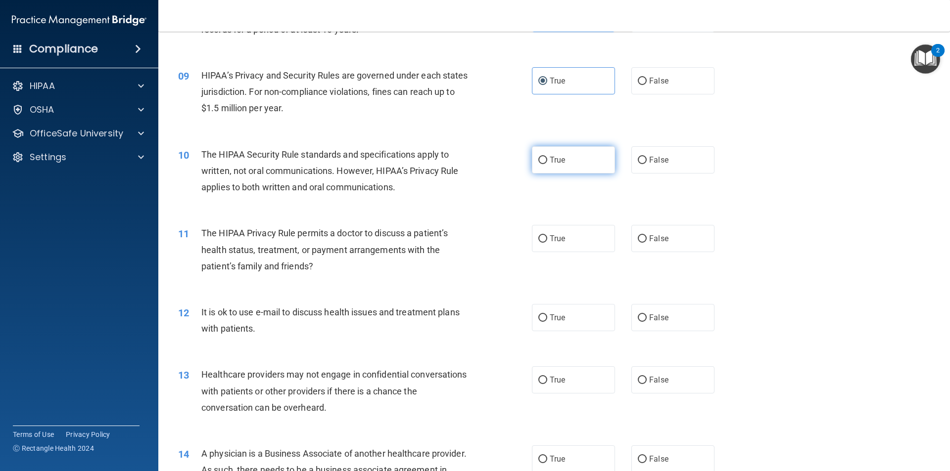
click at [575, 165] on label "True" at bounding box center [573, 159] width 83 height 27
click at [547, 164] on input "True" at bounding box center [542, 160] width 9 height 7
radio input "true"
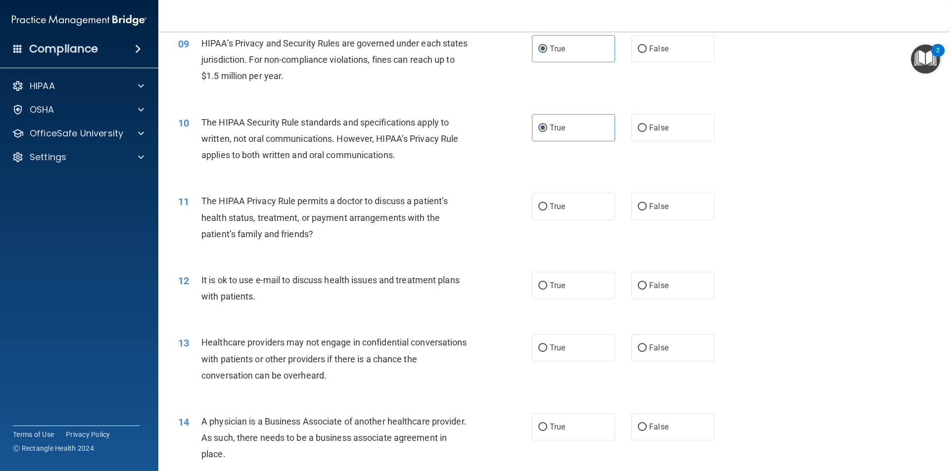
scroll to position [643, 0]
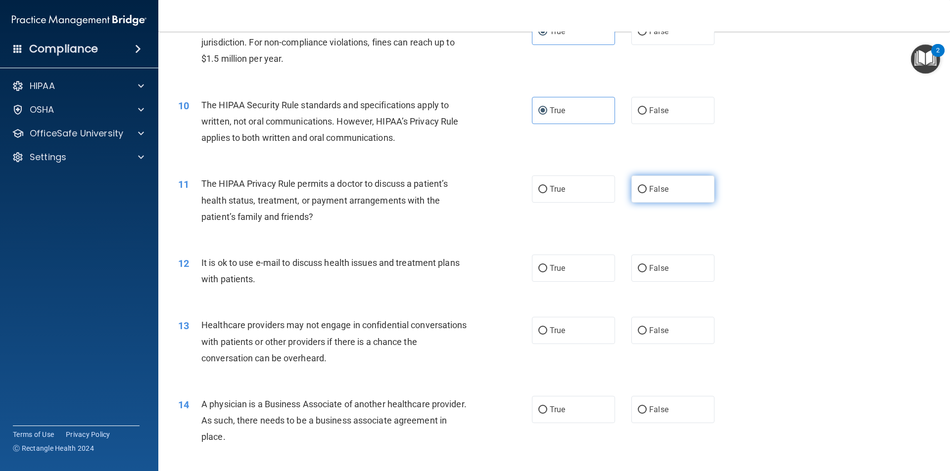
click at [670, 185] on label "False" at bounding box center [672, 189] width 83 height 27
click at [647, 186] on input "False" at bounding box center [642, 189] width 9 height 7
radio input "true"
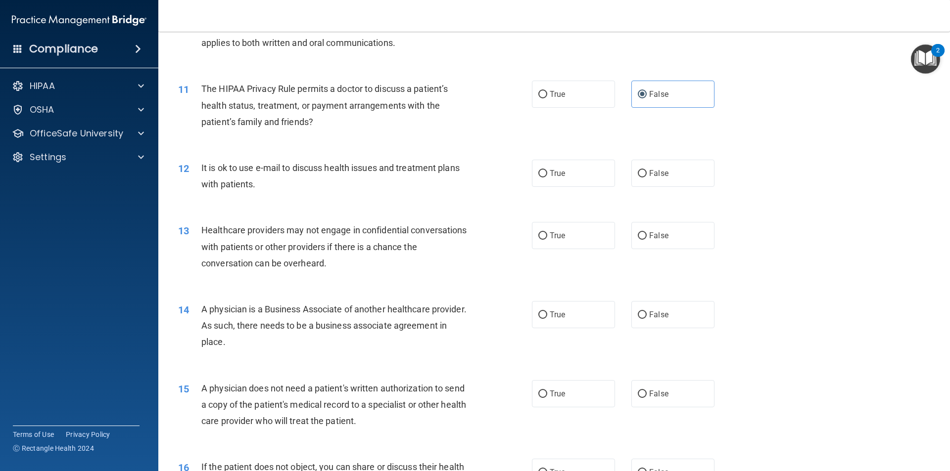
scroll to position [742, 0]
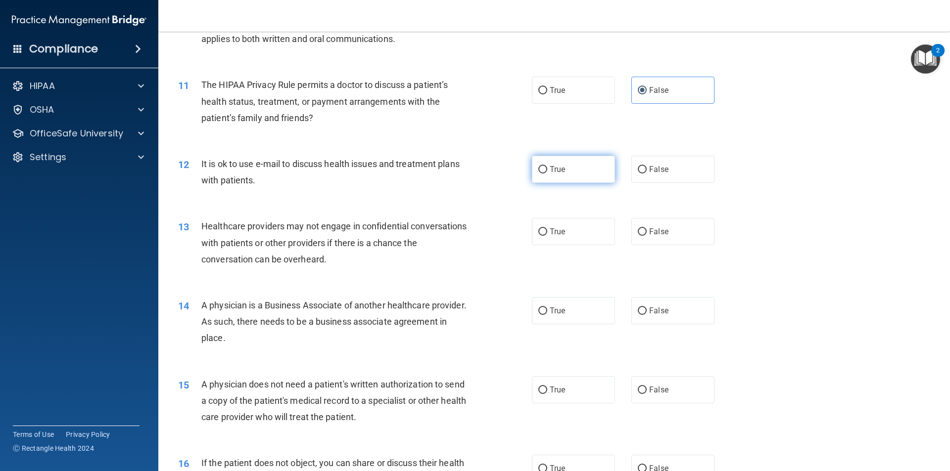
click at [551, 172] on span "True" at bounding box center [557, 169] width 15 height 9
click at [547, 172] on input "True" at bounding box center [542, 169] width 9 height 7
radio input "true"
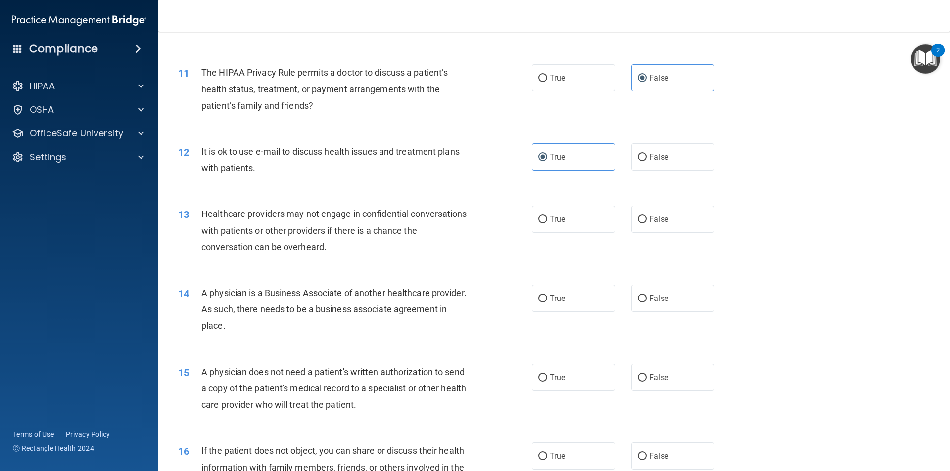
scroll to position [792, 0]
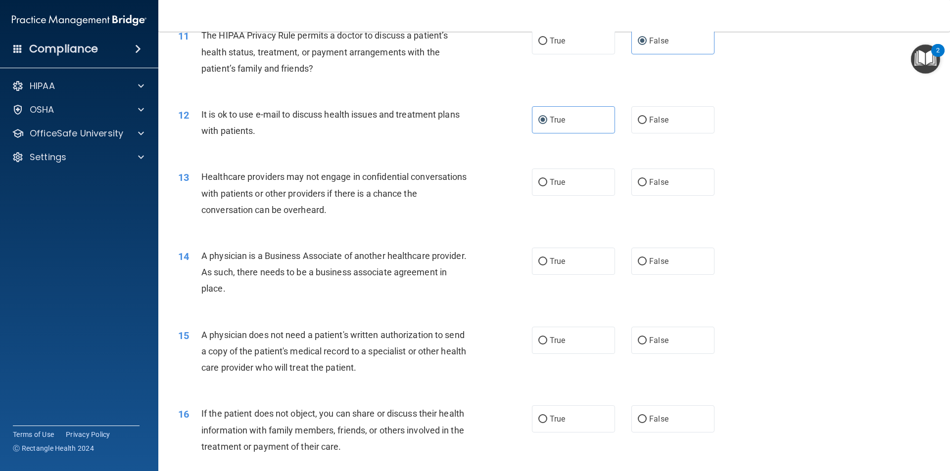
drag, startPoint x: 551, startPoint y: 186, endPoint x: 401, endPoint y: 197, distance: 149.8
click at [550, 186] on span "True" at bounding box center [557, 182] width 15 height 9
click at [547, 186] on input "True" at bounding box center [542, 182] width 9 height 7
radio input "true"
click at [576, 266] on label "True" at bounding box center [573, 261] width 83 height 27
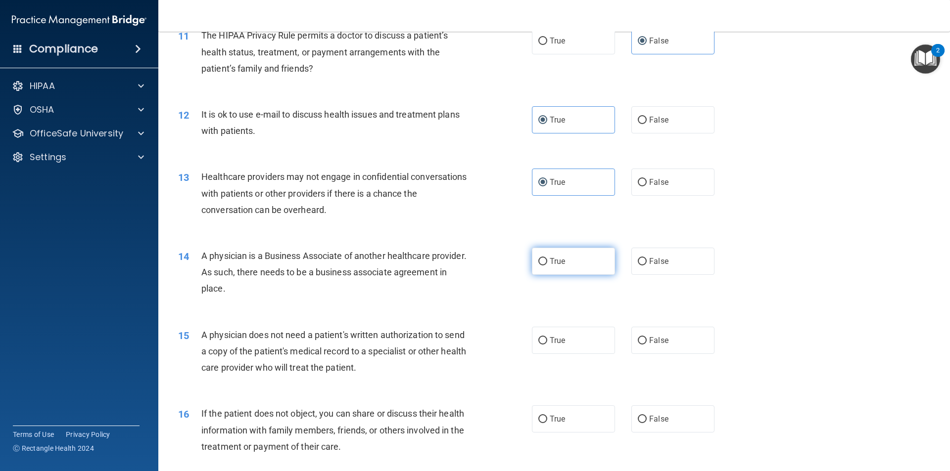
click at [547, 266] on input "True" at bounding box center [542, 261] width 9 height 7
radio input "true"
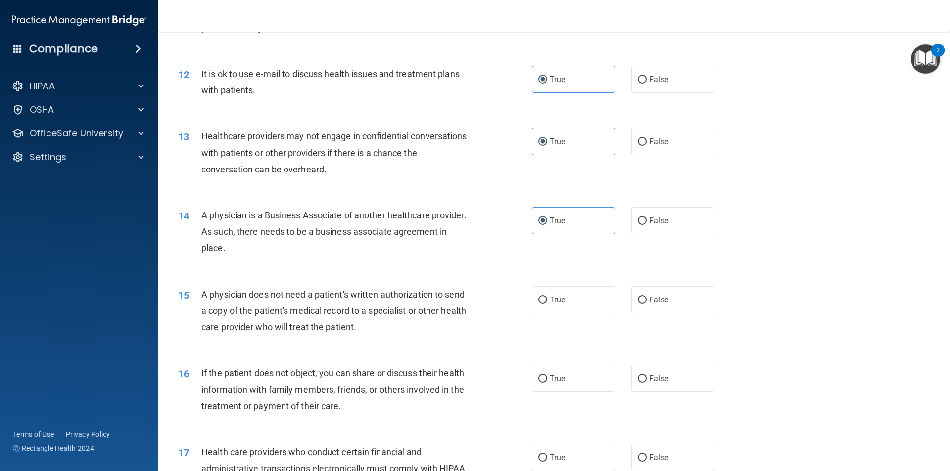
scroll to position [891, 0]
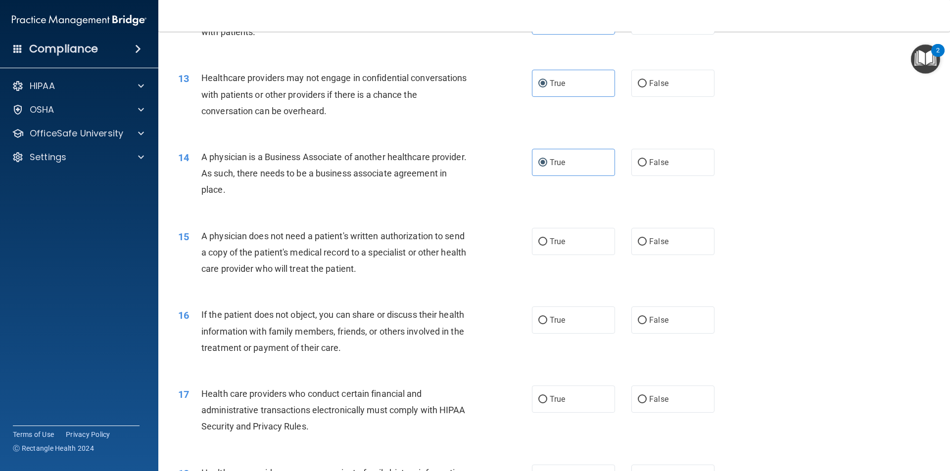
click at [513, 238] on div "15 A physician does not need a patient's written authorization to send a copy o…" at bounding box center [354, 255] width 383 height 54
click at [574, 244] on label "True" at bounding box center [573, 241] width 83 height 27
click at [547, 244] on input "True" at bounding box center [542, 241] width 9 height 7
radio input "true"
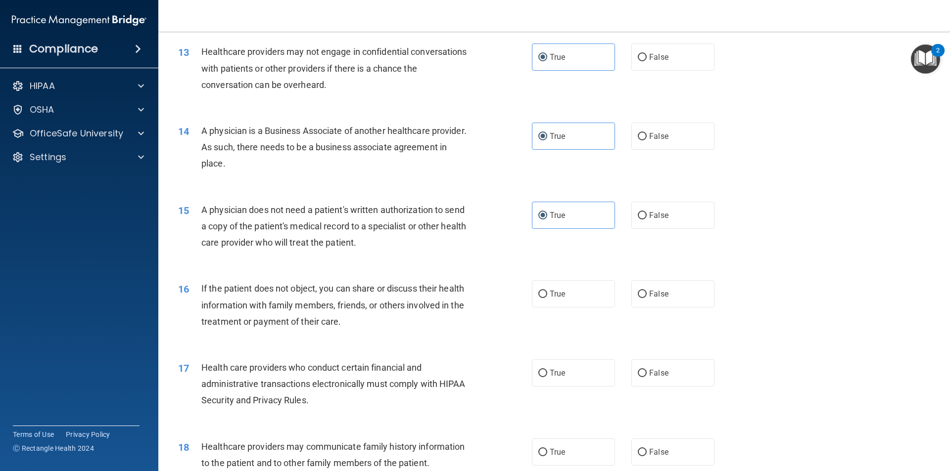
scroll to position [940, 0]
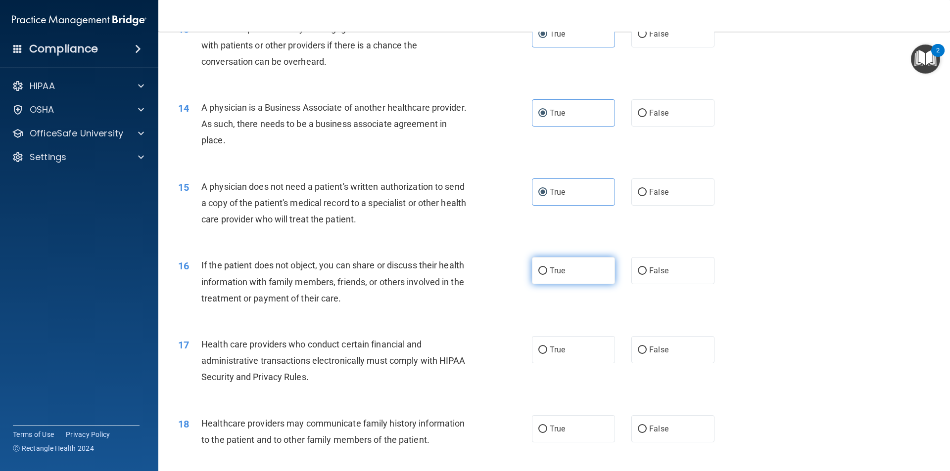
click at [579, 271] on label "True" at bounding box center [573, 270] width 83 height 27
click at [547, 271] on input "True" at bounding box center [542, 271] width 9 height 7
radio input "true"
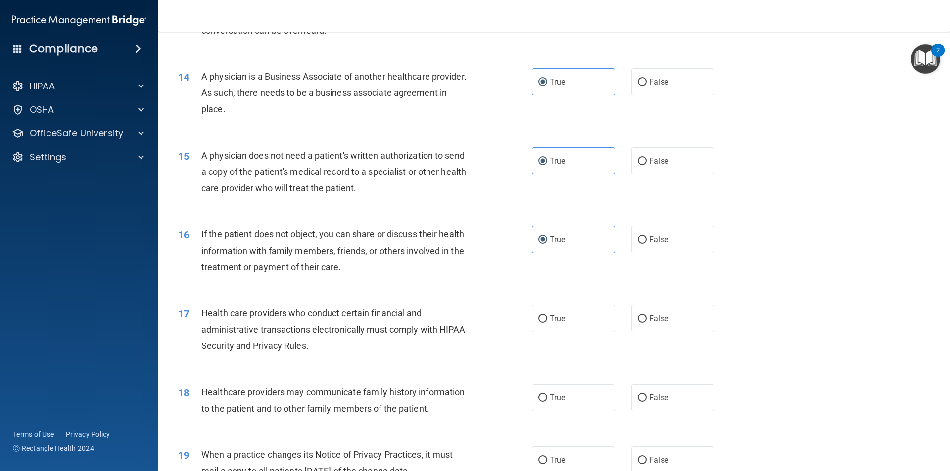
scroll to position [1039, 0]
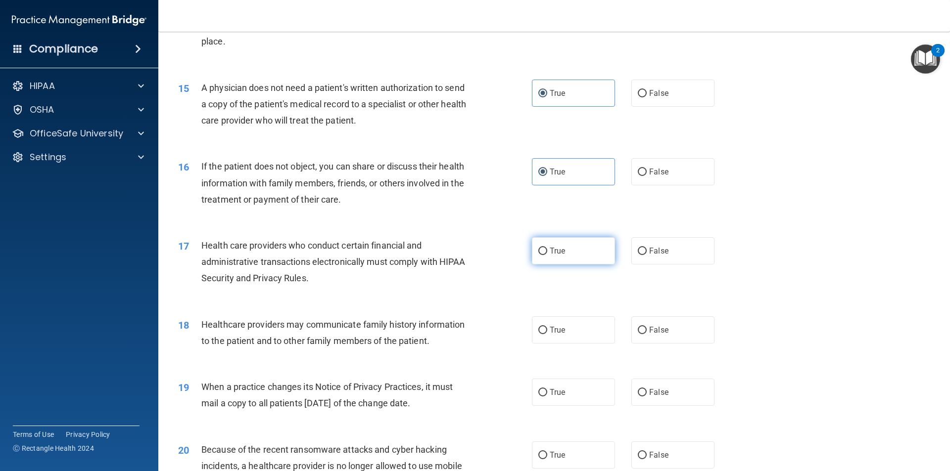
click at [553, 262] on label "True" at bounding box center [573, 250] width 83 height 27
click at [547, 255] on input "True" at bounding box center [542, 251] width 9 height 7
radio input "true"
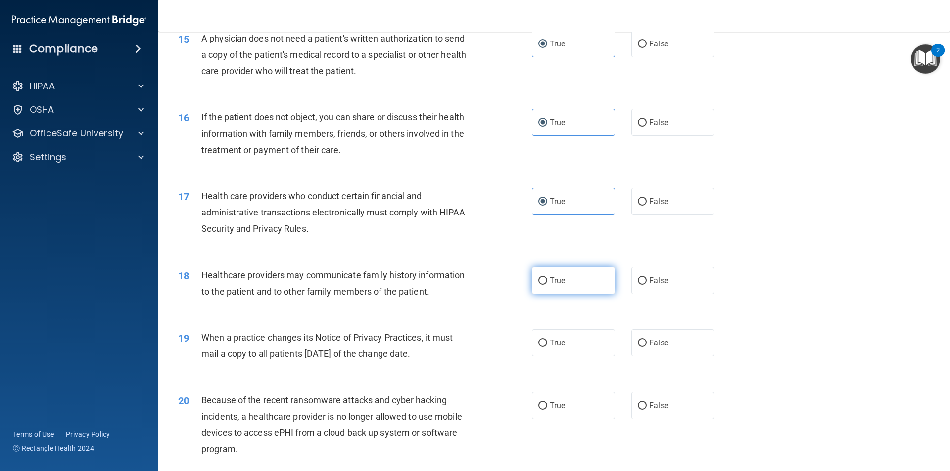
click at [554, 282] on span "True" at bounding box center [557, 280] width 15 height 9
click at [547, 282] on input "True" at bounding box center [542, 281] width 9 height 7
radio input "true"
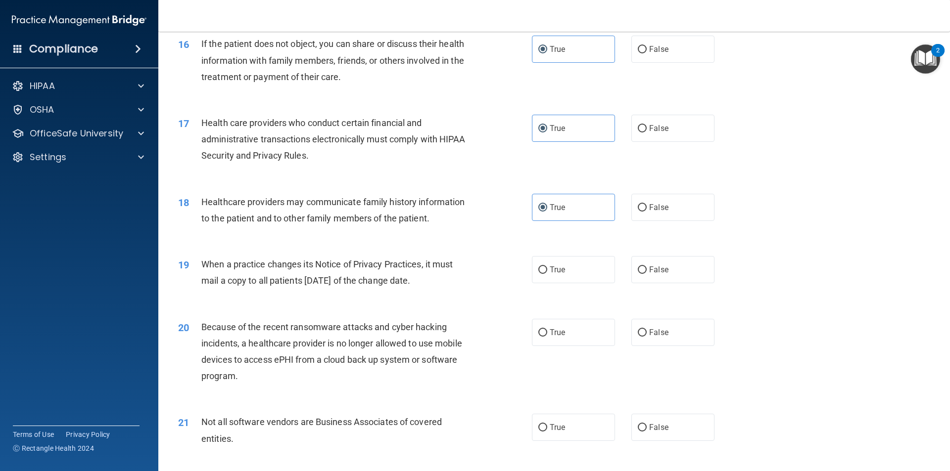
scroll to position [1187, 0]
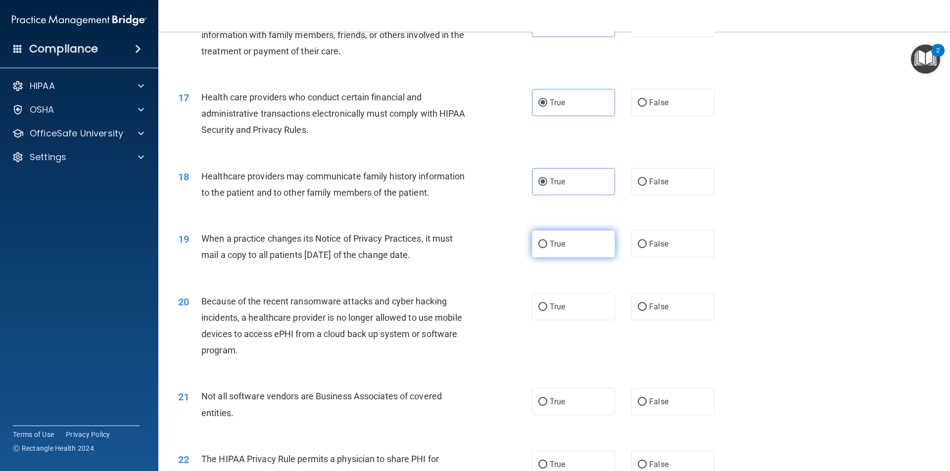
drag, startPoint x: 574, startPoint y: 249, endPoint x: 532, endPoint y: 255, distance: 42.0
click at [573, 249] on label "True" at bounding box center [573, 244] width 83 height 27
click at [547, 248] on input "True" at bounding box center [542, 244] width 9 height 7
radio input "true"
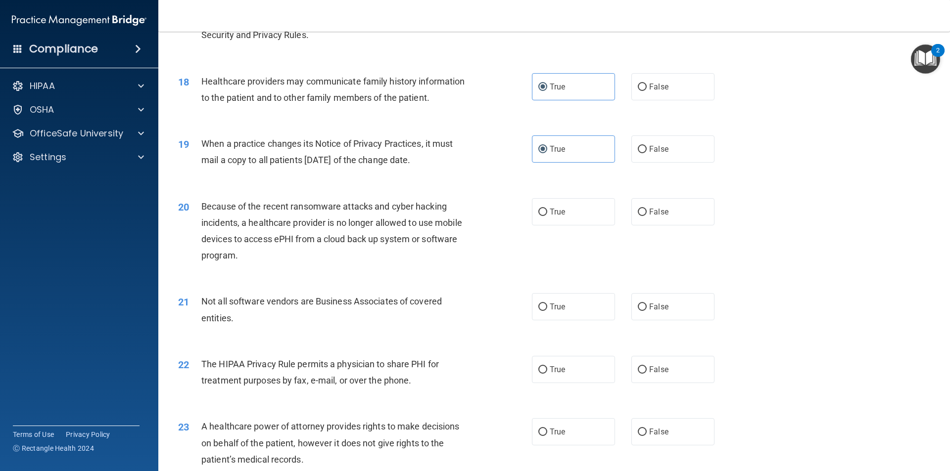
scroll to position [1286, 0]
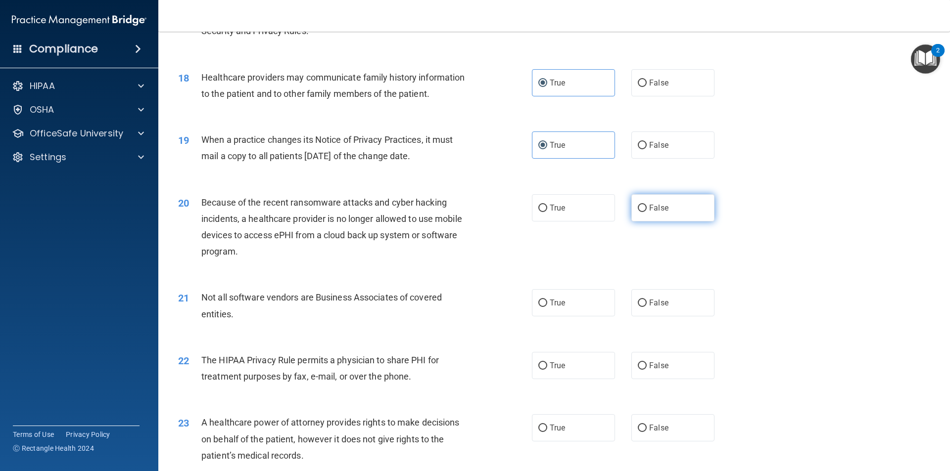
click at [642, 219] on label "False" at bounding box center [672, 207] width 83 height 27
click at [642, 212] on input "False" at bounding box center [642, 208] width 9 height 7
radio input "true"
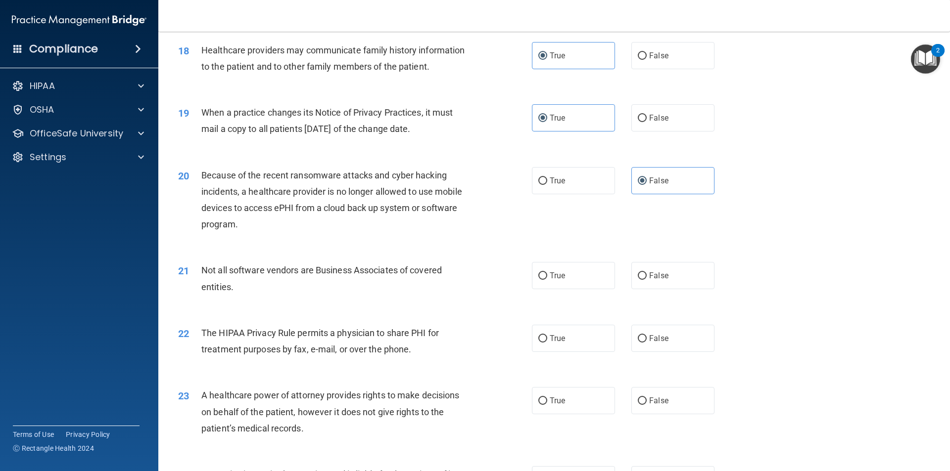
scroll to position [1336, 0]
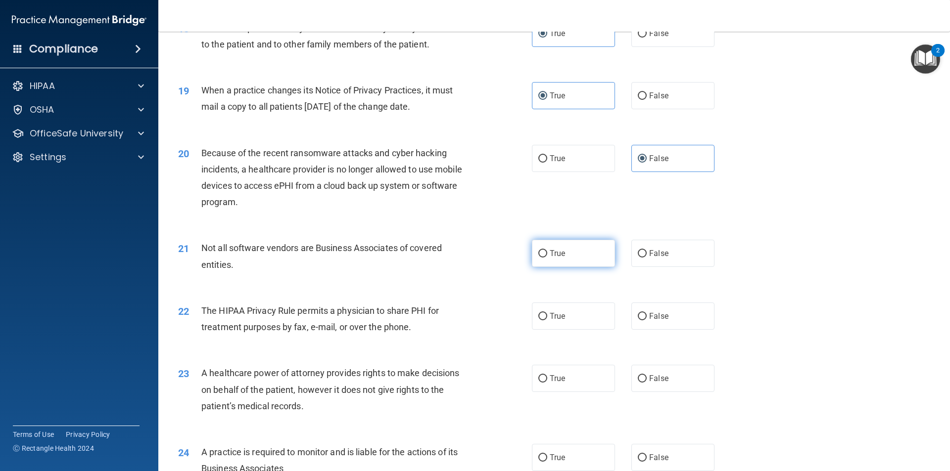
click at [568, 255] on label "True" at bounding box center [573, 253] width 83 height 27
click at [547, 255] on input "True" at bounding box center [542, 253] width 9 height 7
radio input "true"
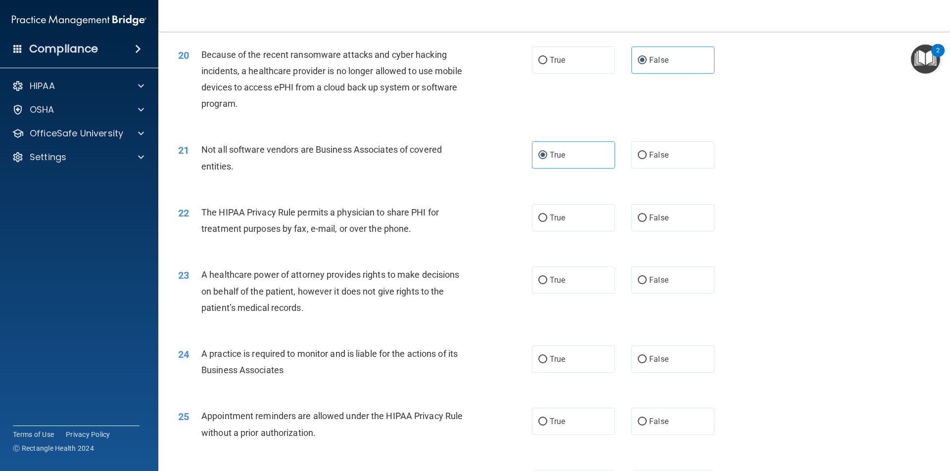
scroll to position [1435, 0]
click at [570, 219] on label "True" at bounding box center [573, 217] width 83 height 27
click at [547, 219] on input "True" at bounding box center [542, 217] width 9 height 7
radio input "true"
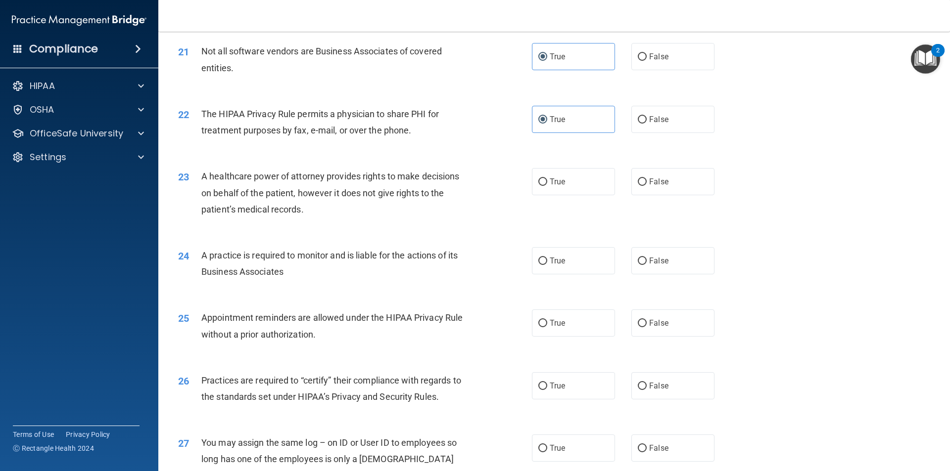
scroll to position [1534, 0]
click at [666, 188] on label "False" at bounding box center [672, 180] width 83 height 27
click at [647, 185] on input "False" at bounding box center [642, 181] width 9 height 7
radio input "true"
click at [527, 262] on div "24 A practice is required to monitor and is liable for the actions of its Busin…" at bounding box center [354, 265] width 383 height 38
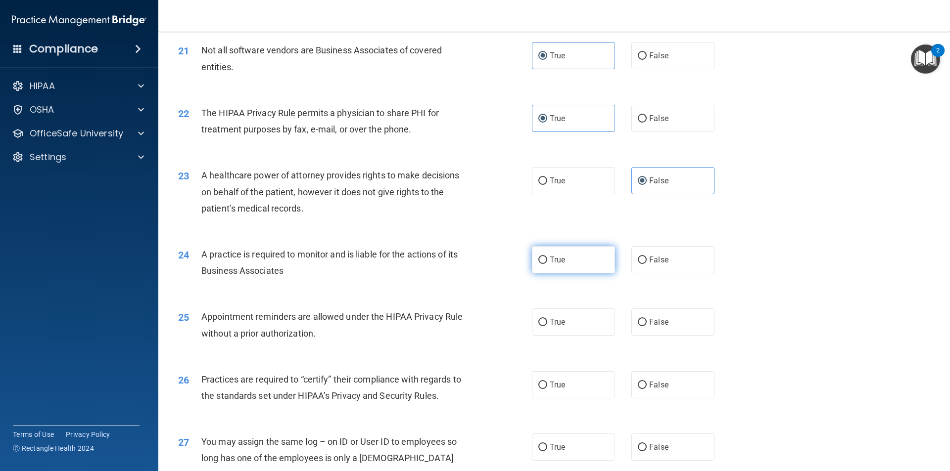
click at [545, 268] on label "True" at bounding box center [573, 259] width 83 height 27
click at [545, 264] on input "True" at bounding box center [542, 260] width 9 height 7
radio input "true"
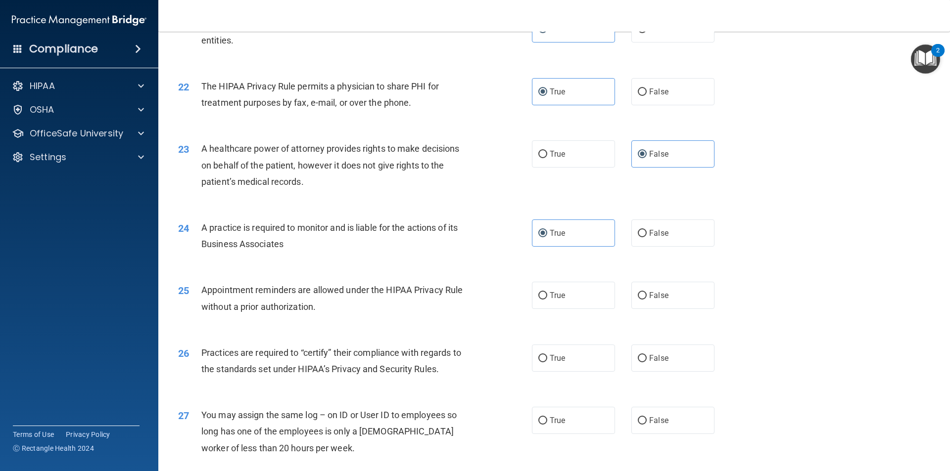
scroll to position [1583, 0]
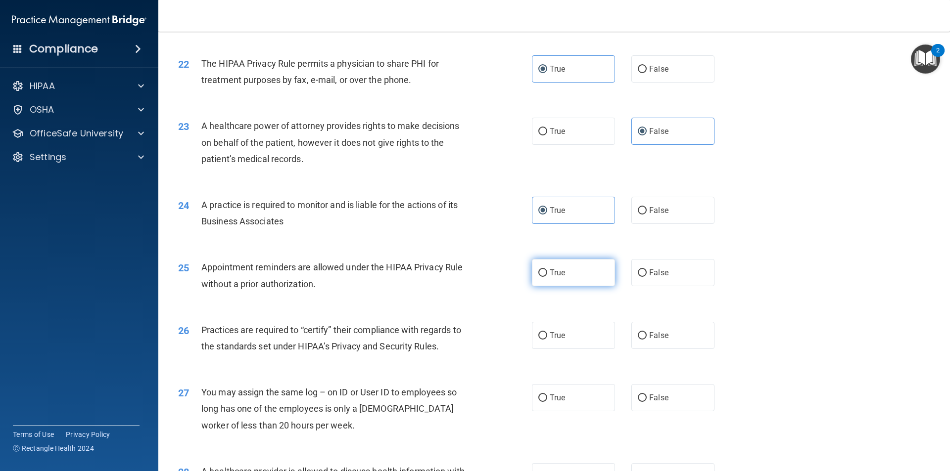
click at [545, 276] on label "True" at bounding box center [573, 272] width 83 height 27
click at [545, 276] on input "True" at bounding box center [542, 273] width 9 height 7
radio input "true"
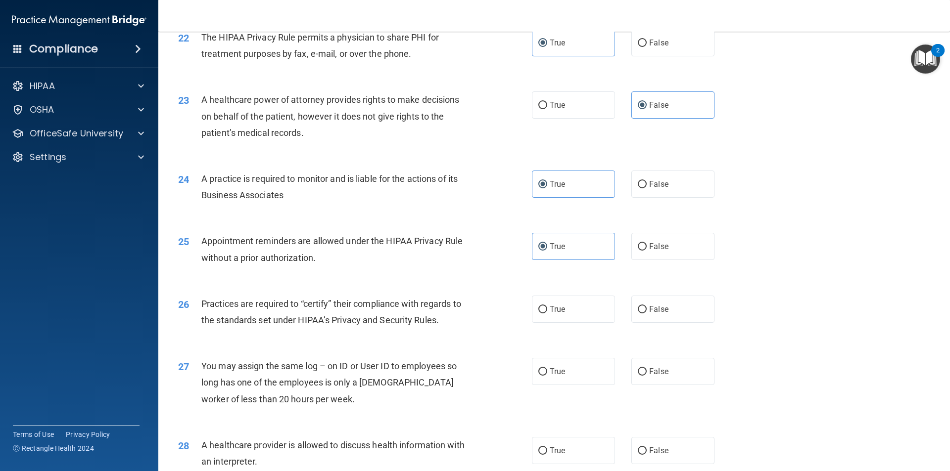
scroll to position [1633, 0]
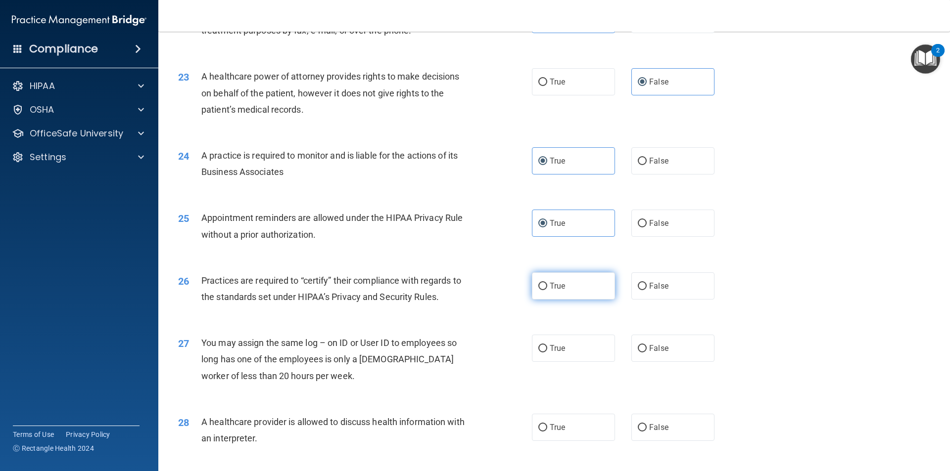
click at [550, 290] on span "True" at bounding box center [557, 286] width 15 height 9
click at [547, 290] on input "True" at bounding box center [542, 286] width 9 height 7
radio input "true"
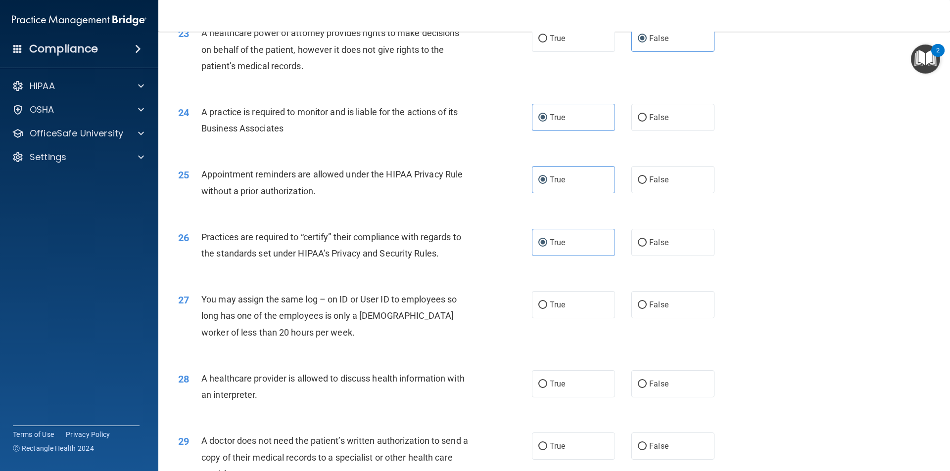
scroll to position [1732, 0]
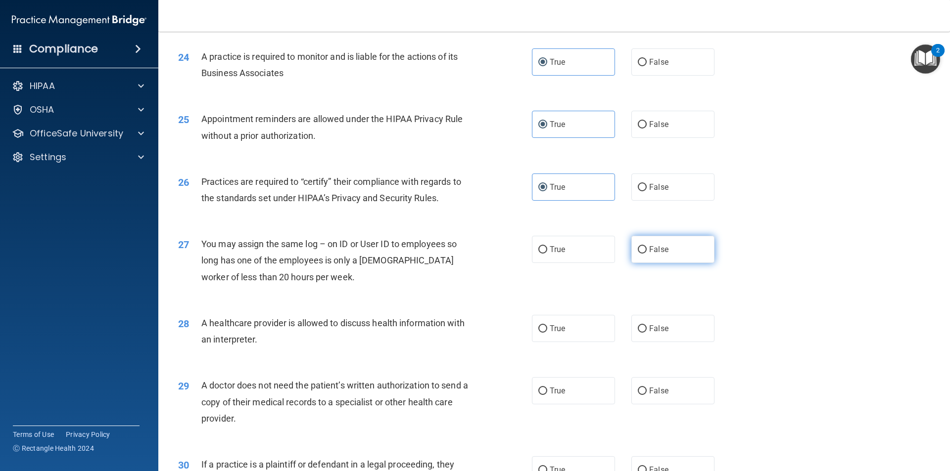
click at [638, 252] on input "False" at bounding box center [642, 249] width 9 height 7
radio input "true"
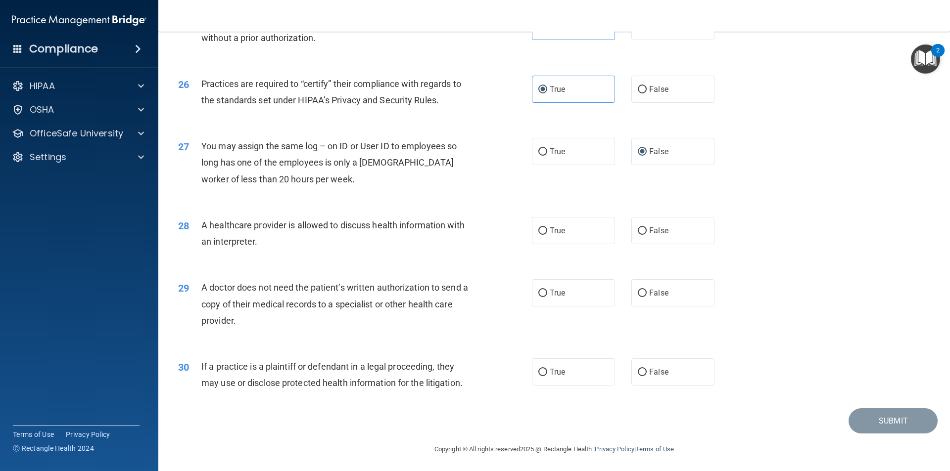
scroll to position [1831, 0]
click at [647, 236] on label "False" at bounding box center [672, 229] width 83 height 27
click at [647, 234] on input "False" at bounding box center [642, 230] width 9 height 7
radio input "true"
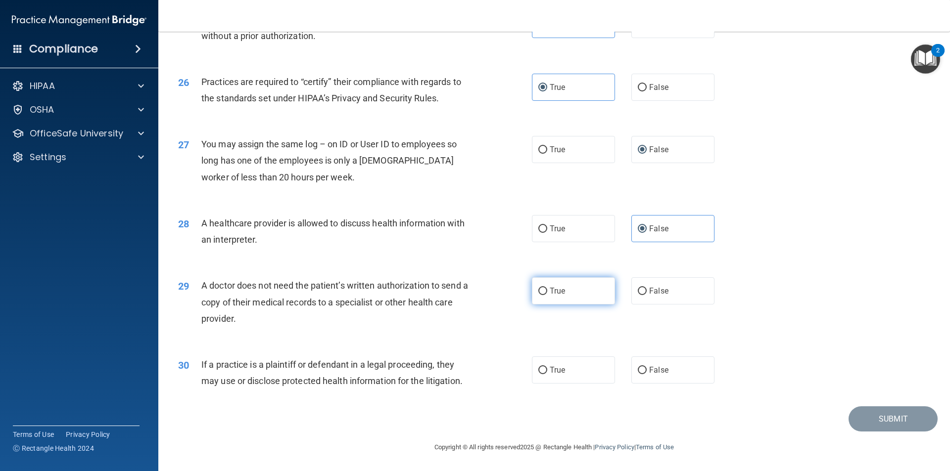
click at [558, 299] on label "True" at bounding box center [573, 291] width 83 height 27
click at [547, 295] on input "True" at bounding box center [542, 291] width 9 height 7
radio input "true"
click at [542, 373] on input "True" at bounding box center [542, 370] width 9 height 7
radio input "true"
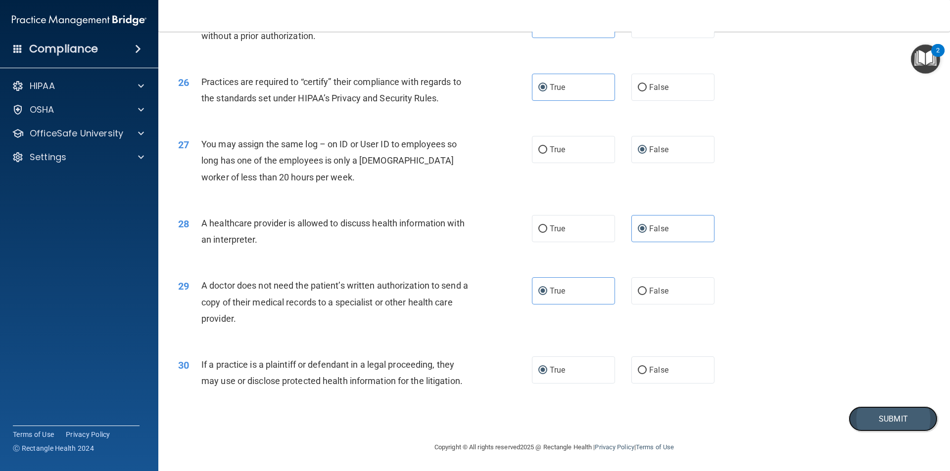
click at [885, 421] on button "Submit" at bounding box center [892, 419] width 89 height 25
click at [861, 421] on button "Submit" at bounding box center [892, 419] width 89 height 25
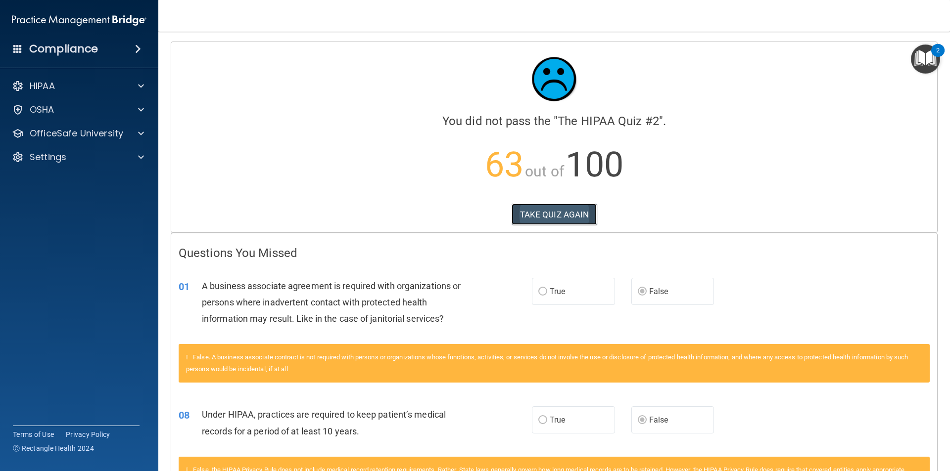
click at [539, 216] on button "TAKE QUIZ AGAIN" at bounding box center [555, 215] width 86 height 22
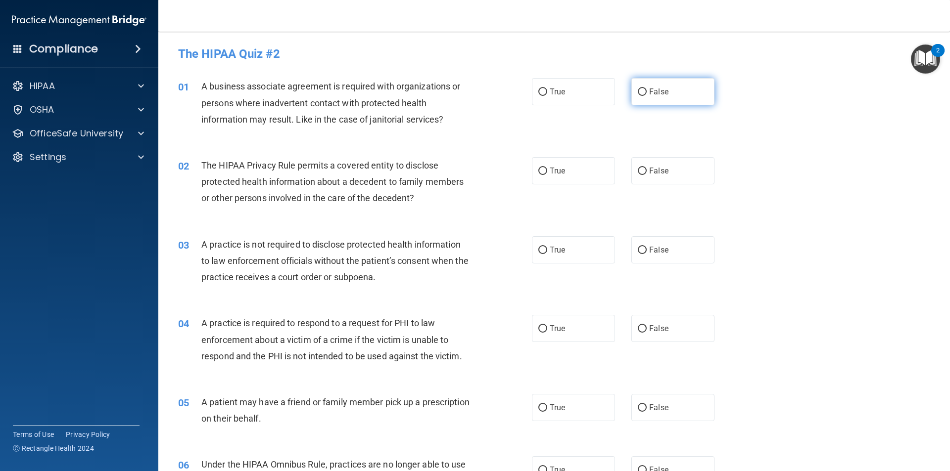
click at [662, 89] on span "False" at bounding box center [658, 91] width 19 height 9
click at [647, 89] on input "False" at bounding box center [642, 92] width 9 height 7
radio input "true"
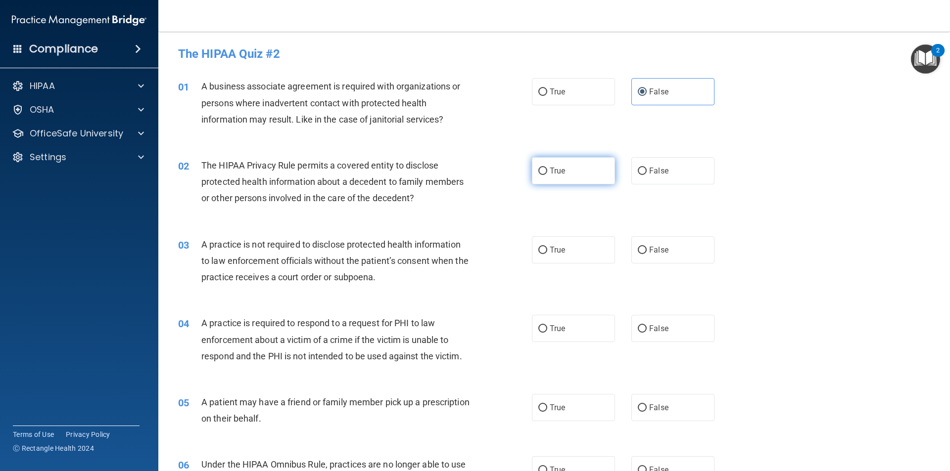
click at [540, 176] on label "True" at bounding box center [573, 170] width 83 height 27
click at [540, 175] on input "True" at bounding box center [542, 171] width 9 height 7
radio input "true"
click at [663, 247] on span "False" at bounding box center [658, 249] width 19 height 9
click at [647, 247] on input "False" at bounding box center [642, 250] width 9 height 7
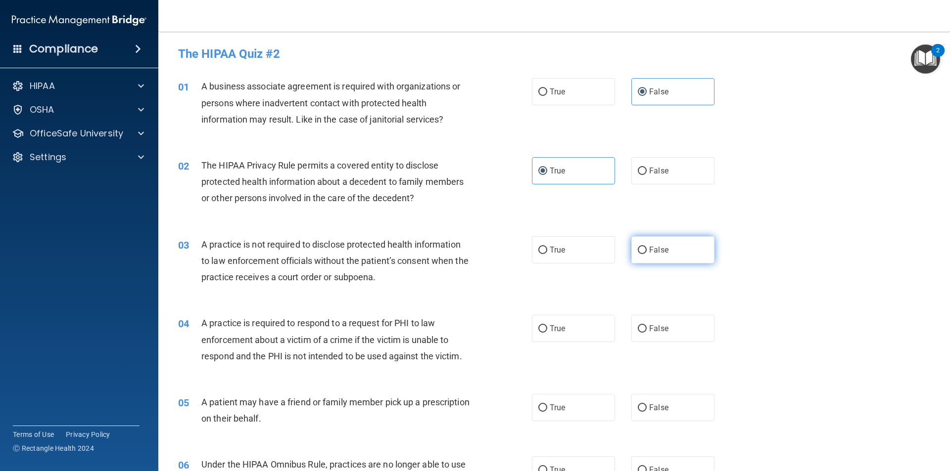
radio input "true"
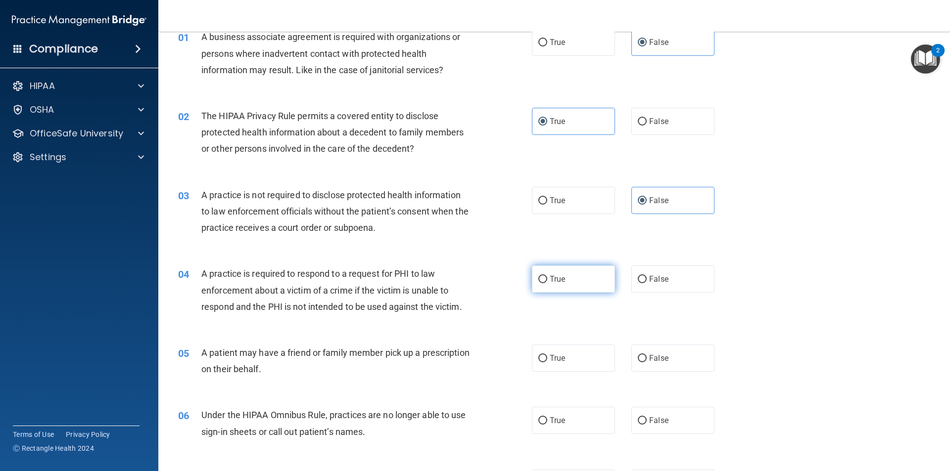
click at [560, 277] on span "True" at bounding box center [557, 279] width 15 height 9
click at [547, 277] on input "True" at bounding box center [542, 279] width 9 height 7
radio input "true"
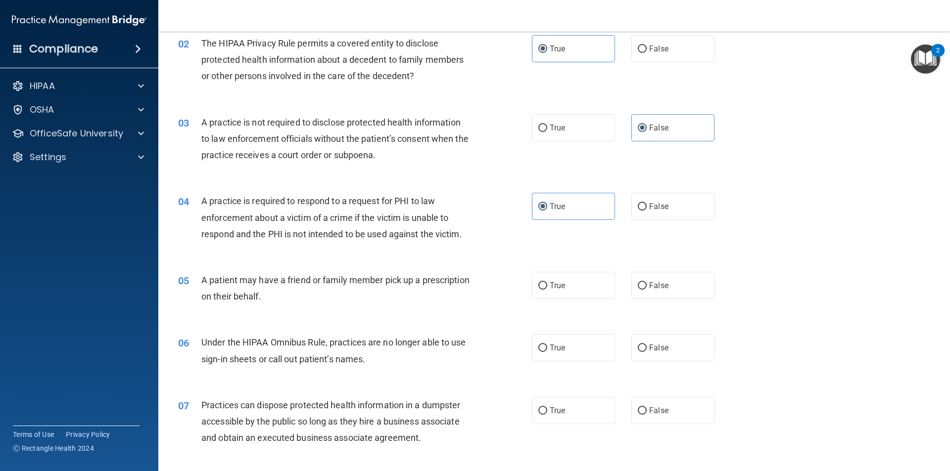
scroll to position [148, 0]
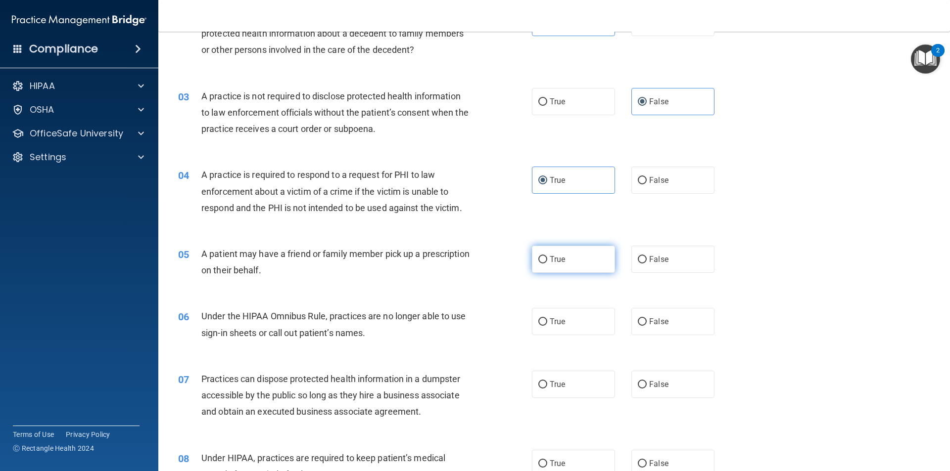
click at [541, 262] on input "True" at bounding box center [542, 259] width 9 height 7
radio input "true"
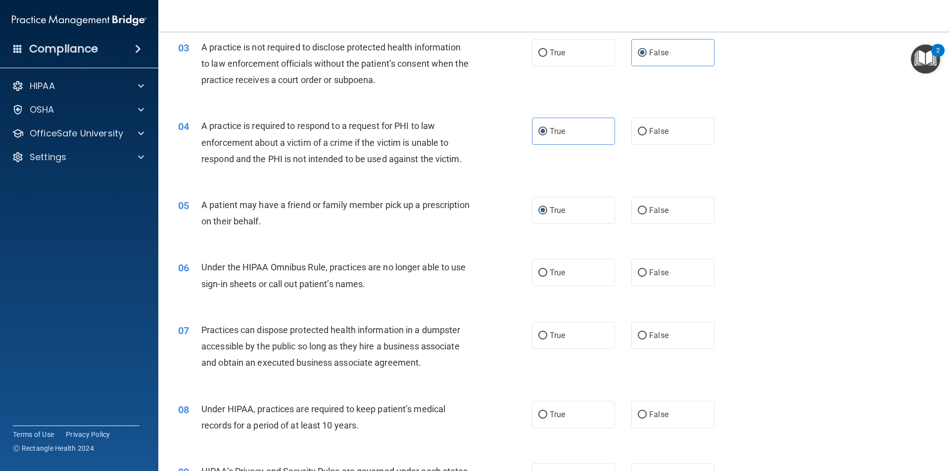
scroll to position [198, 0]
click at [663, 266] on label "False" at bounding box center [672, 272] width 83 height 27
click at [647, 269] on input "False" at bounding box center [642, 272] width 9 height 7
radio input "true"
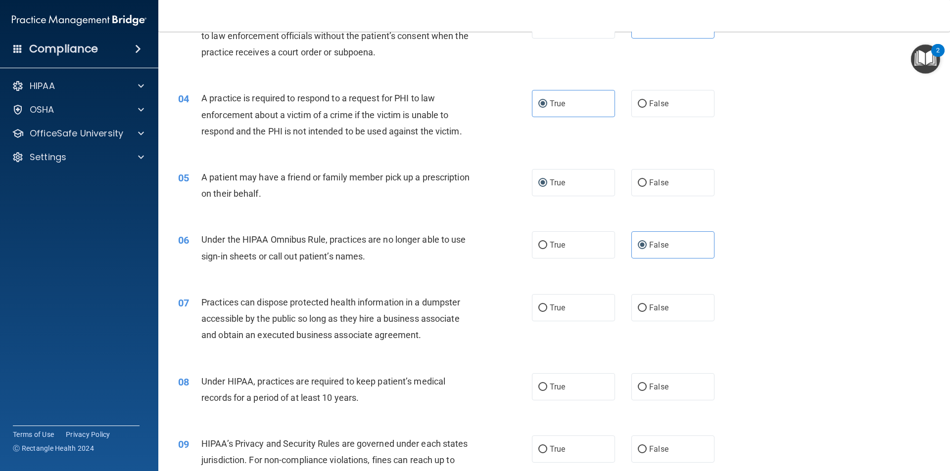
scroll to position [247, 0]
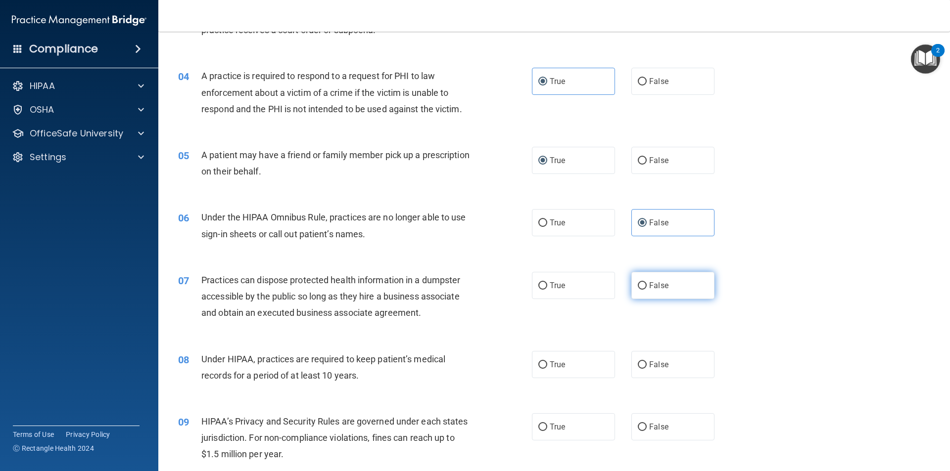
click at [654, 289] on span "False" at bounding box center [658, 285] width 19 height 9
click at [647, 289] on input "False" at bounding box center [642, 285] width 9 height 7
radio input "true"
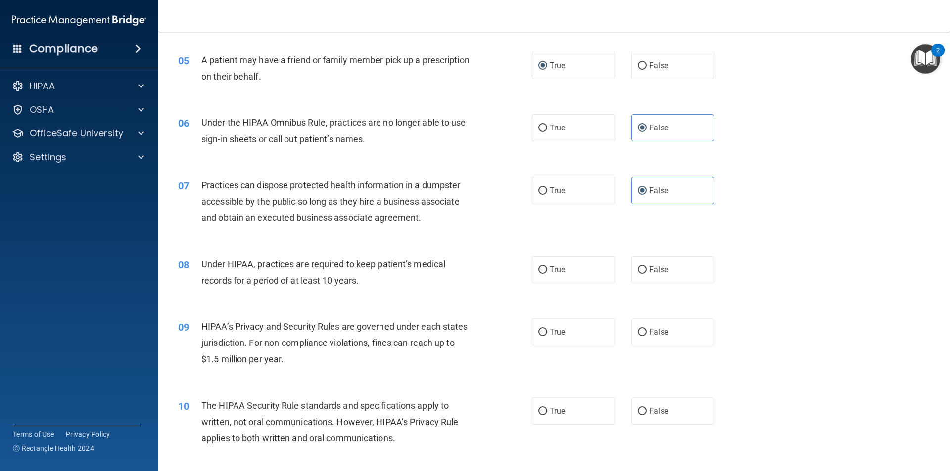
scroll to position [346, 0]
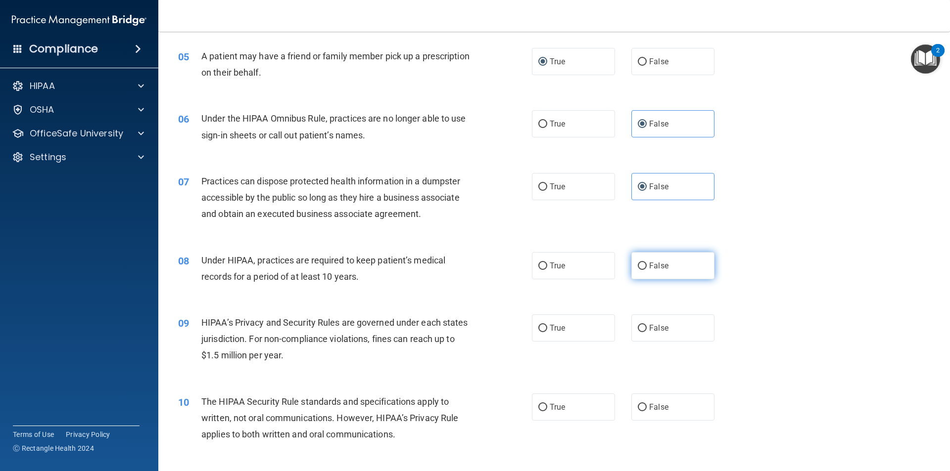
click at [665, 269] on label "False" at bounding box center [672, 265] width 83 height 27
click at [647, 269] on input "False" at bounding box center [642, 266] width 9 height 7
radio input "true"
click at [649, 329] on span "False" at bounding box center [658, 328] width 19 height 9
click at [647, 329] on input "False" at bounding box center [642, 328] width 9 height 7
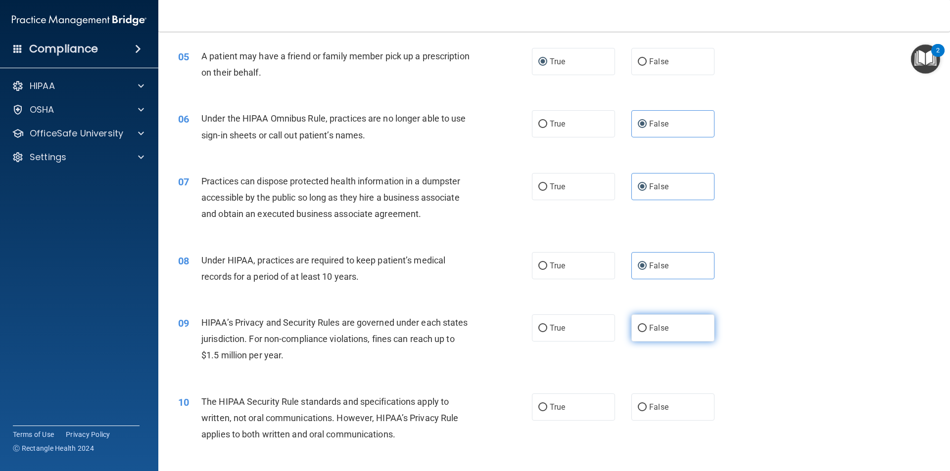
radio input "true"
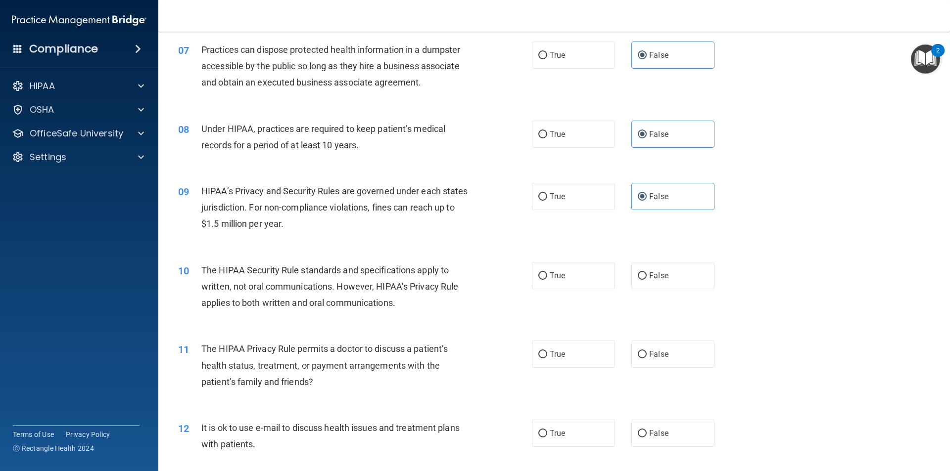
scroll to position [495, 0]
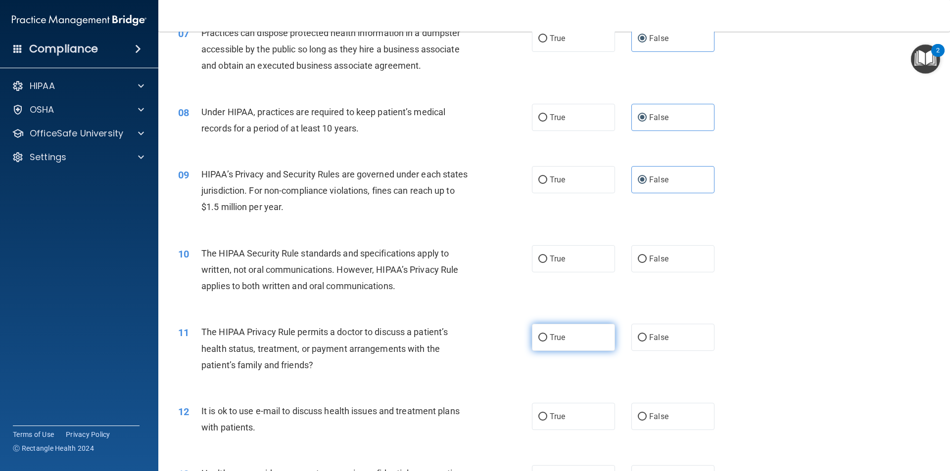
click at [562, 338] on label "True" at bounding box center [573, 337] width 83 height 27
click at [547, 338] on input "True" at bounding box center [542, 337] width 9 height 7
radio input "true"
click at [550, 262] on span "True" at bounding box center [557, 258] width 15 height 9
click at [547, 262] on input "True" at bounding box center [542, 259] width 9 height 7
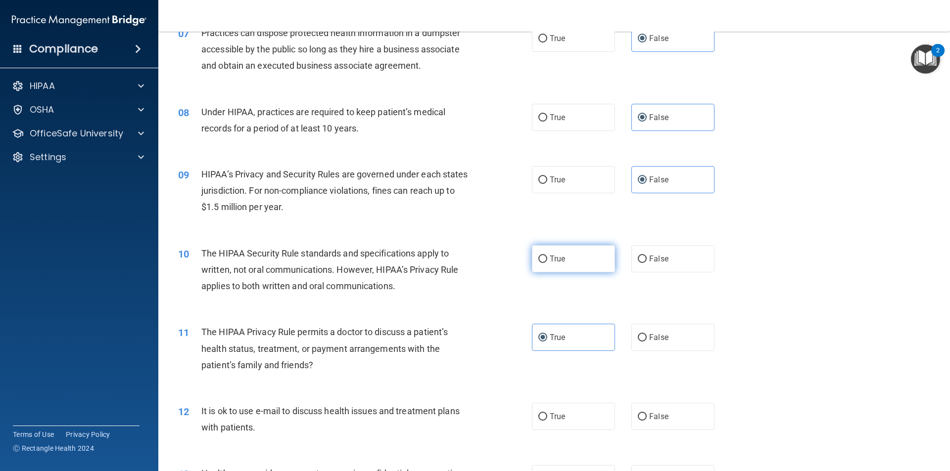
radio input "true"
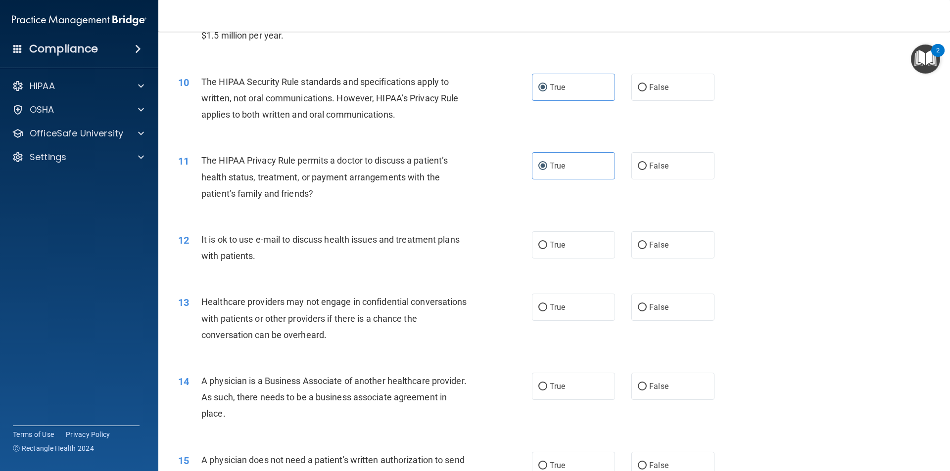
scroll to position [693, 0]
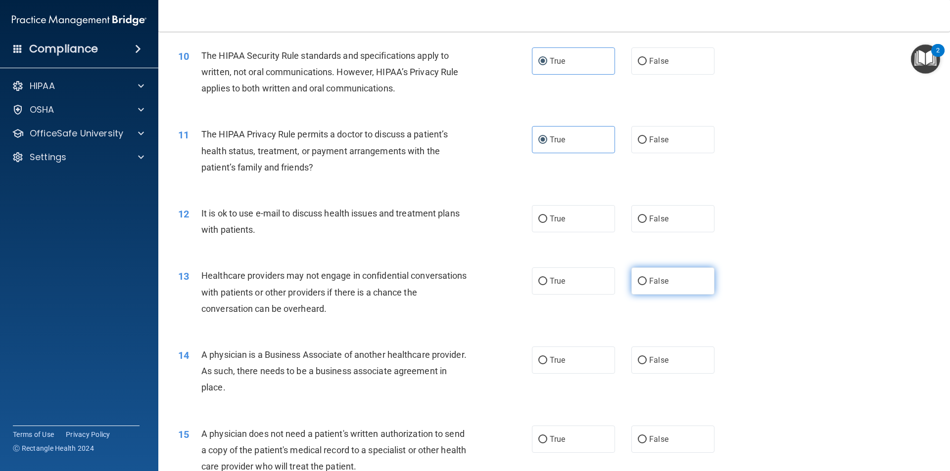
click at [649, 287] on label "False" at bounding box center [672, 281] width 83 height 27
click at [647, 285] on input "False" at bounding box center [642, 281] width 9 height 7
radio input "true"
click at [654, 357] on span "False" at bounding box center [658, 360] width 19 height 9
click at [647, 357] on input "False" at bounding box center [642, 360] width 9 height 7
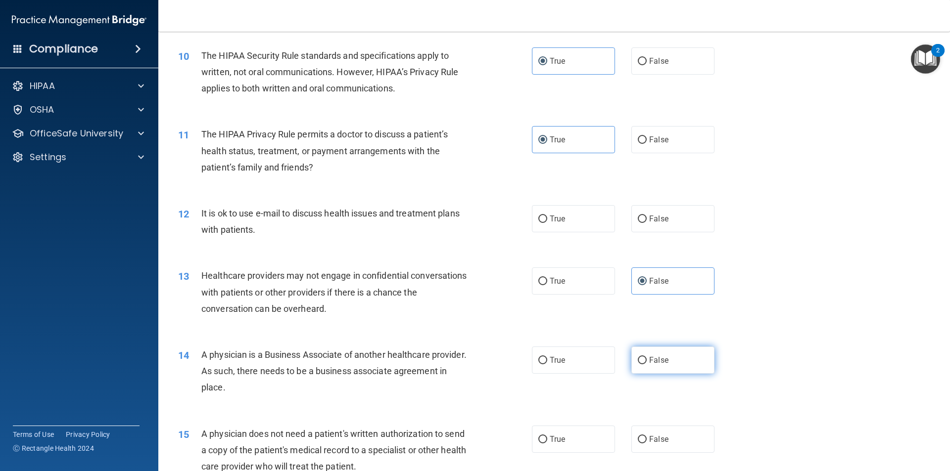
radio input "true"
click at [550, 220] on span "True" at bounding box center [557, 218] width 15 height 9
click at [546, 220] on input "True" at bounding box center [542, 219] width 9 height 7
radio input "true"
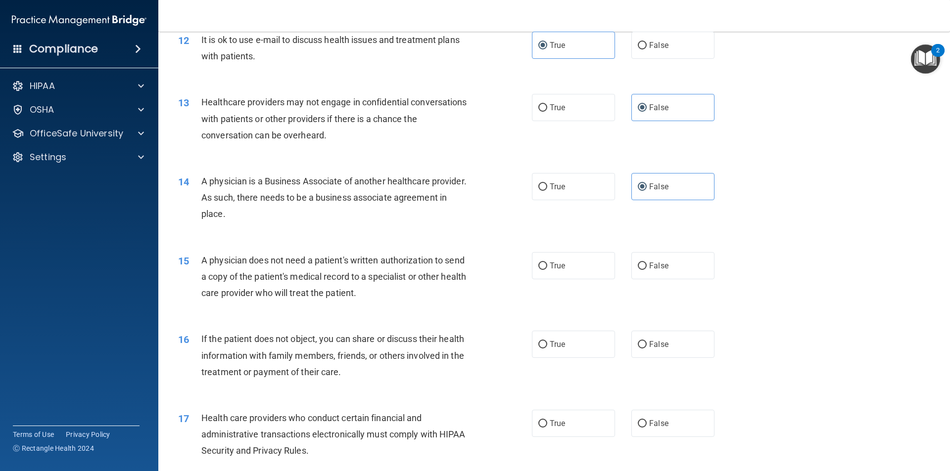
scroll to position [891, 0]
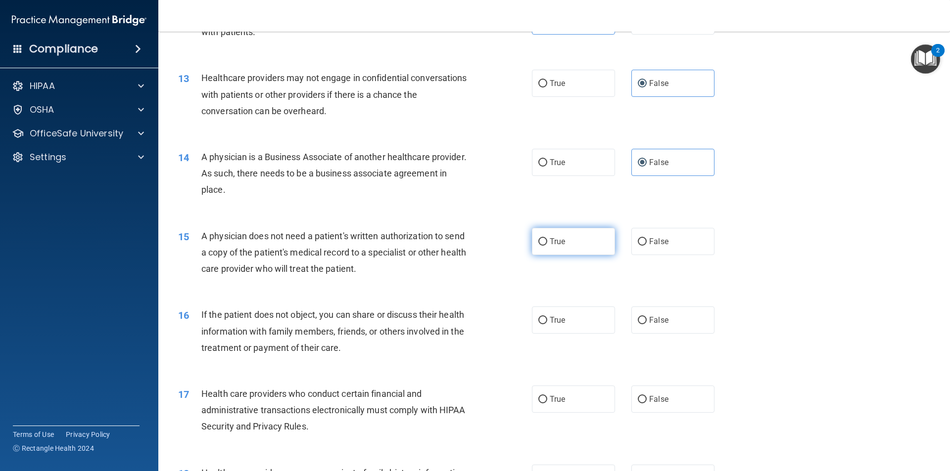
click at [563, 238] on label "True" at bounding box center [573, 241] width 83 height 27
click at [547, 238] on input "True" at bounding box center [542, 241] width 9 height 7
radio input "true"
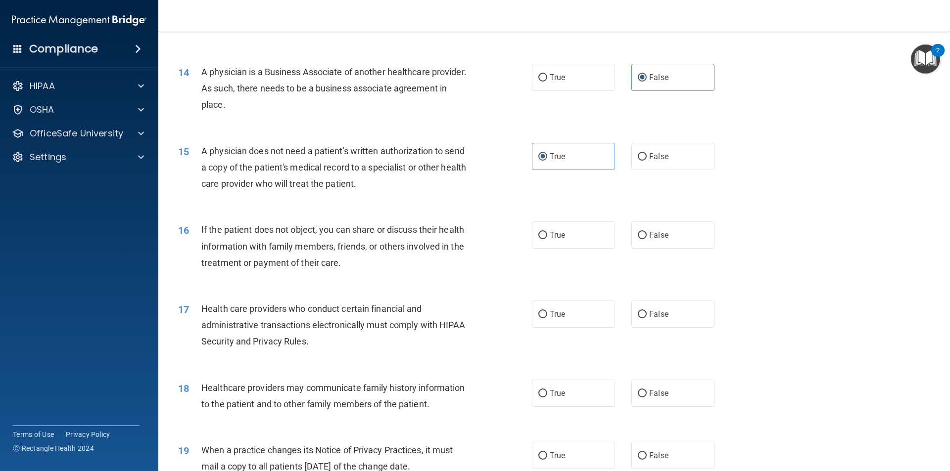
scroll to position [989, 0]
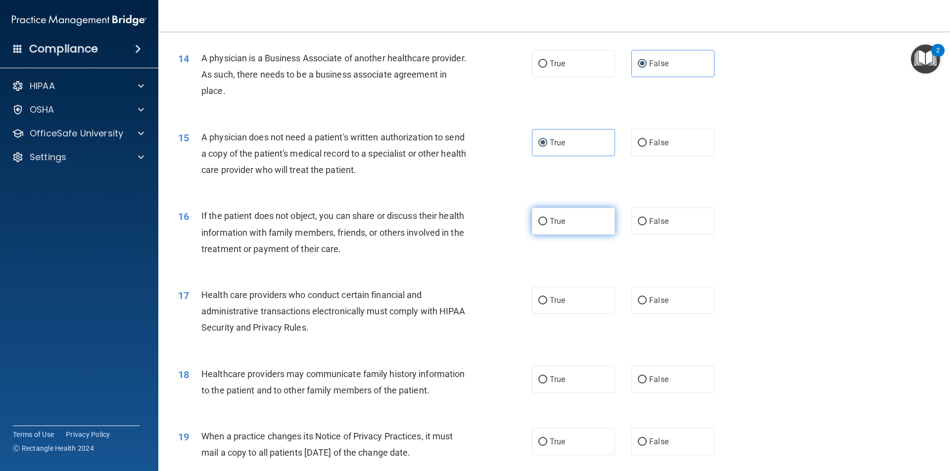
click at [550, 231] on label "True" at bounding box center [573, 221] width 83 height 27
click at [547, 226] on input "True" at bounding box center [542, 221] width 9 height 7
radio input "true"
click at [649, 442] on span "False" at bounding box center [658, 441] width 19 height 9
click at [647, 442] on input "False" at bounding box center [642, 442] width 9 height 7
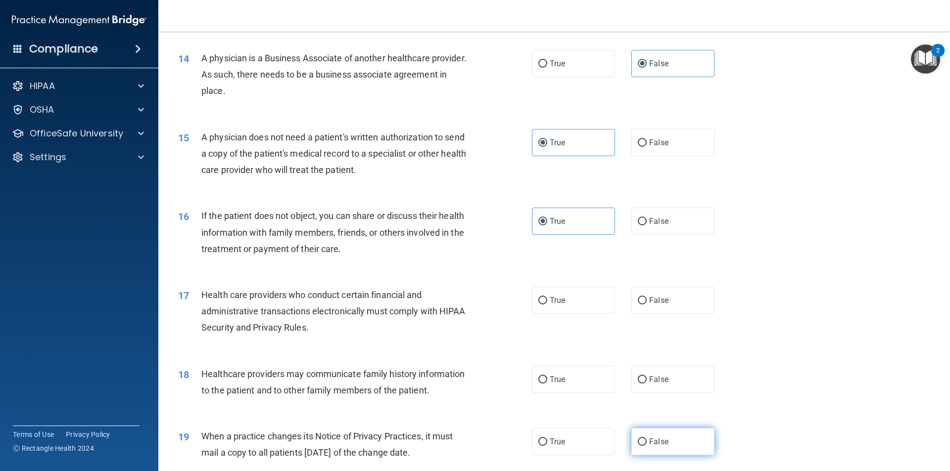
radio input "true"
click at [649, 375] on span "False" at bounding box center [658, 379] width 19 height 9
click at [647, 377] on input "False" at bounding box center [642, 380] width 9 height 7
radio input "true"
click at [545, 298] on label "True" at bounding box center [573, 300] width 83 height 27
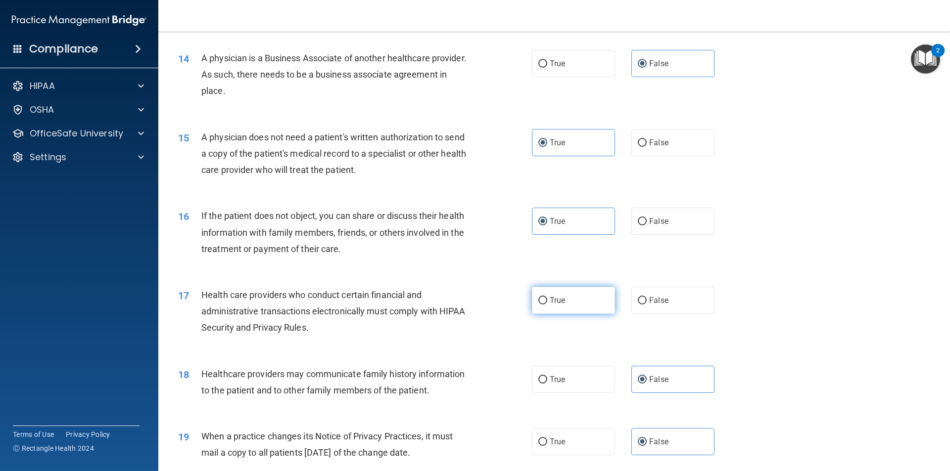
click at [545, 298] on input "True" at bounding box center [542, 300] width 9 height 7
radio input "true"
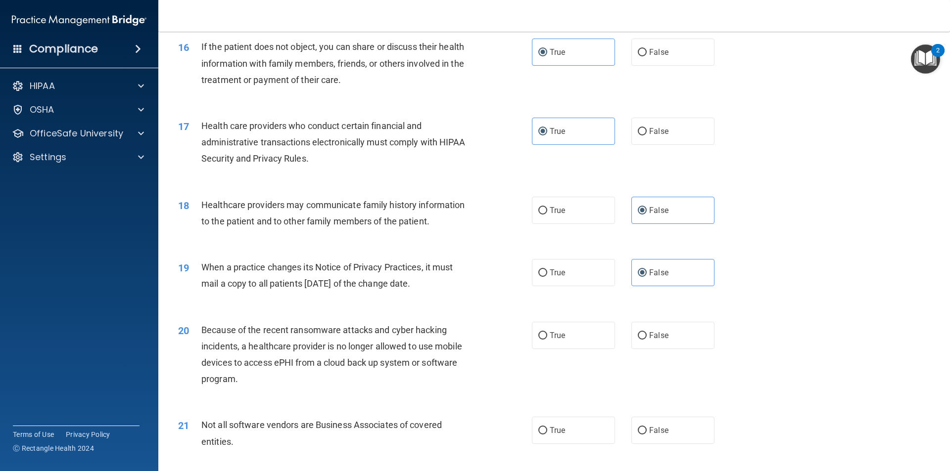
scroll to position [1187, 0]
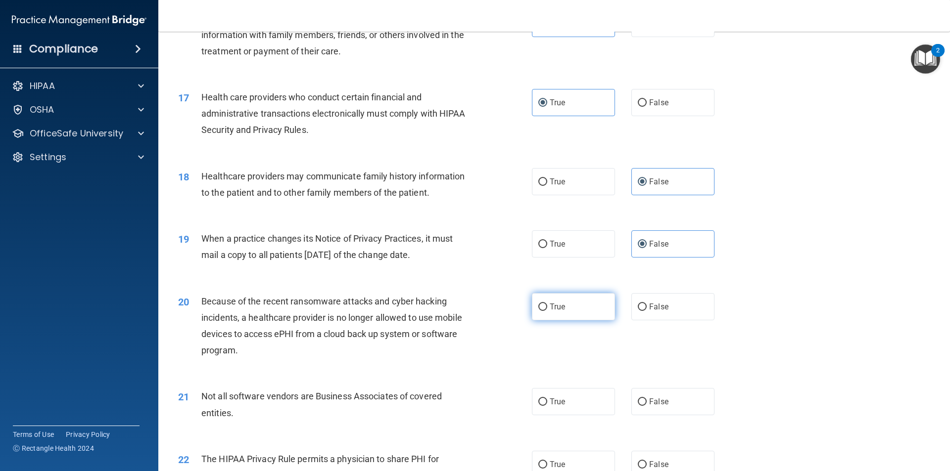
click at [560, 313] on label "True" at bounding box center [573, 306] width 83 height 27
click at [547, 311] on input "True" at bounding box center [542, 307] width 9 height 7
radio input "true"
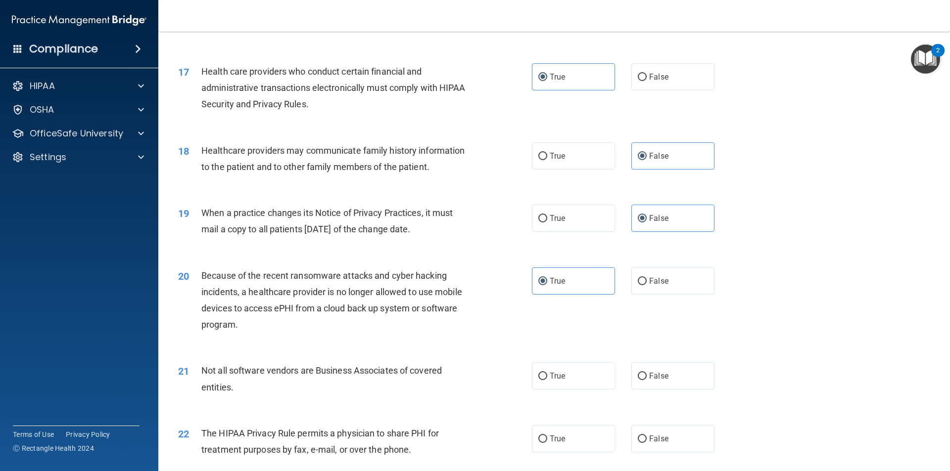
scroll to position [1237, 0]
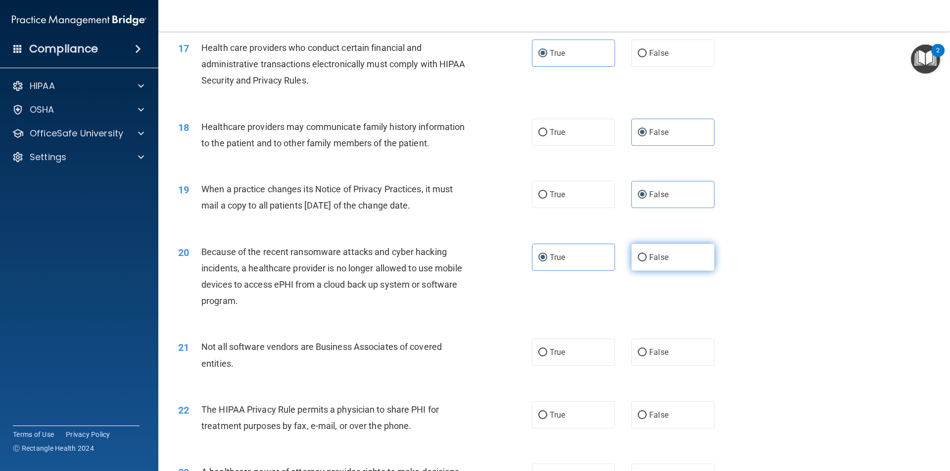
click at [684, 246] on label "False" at bounding box center [672, 257] width 83 height 27
click at [647, 254] on input "False" at bounding box center [642, 257] width 9 height 7
radio input "true"
radio input "false"
click at [565, 354] on label "True" at bounding box center [573, 352] width 83 height 27
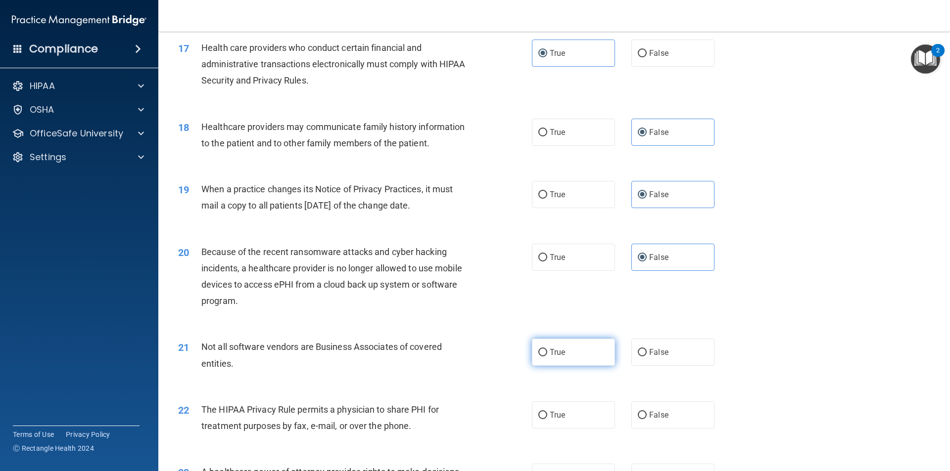
click at [547, 354] on input "True" at bounding box center [542, 352] width 9 height 7
radio input "true"
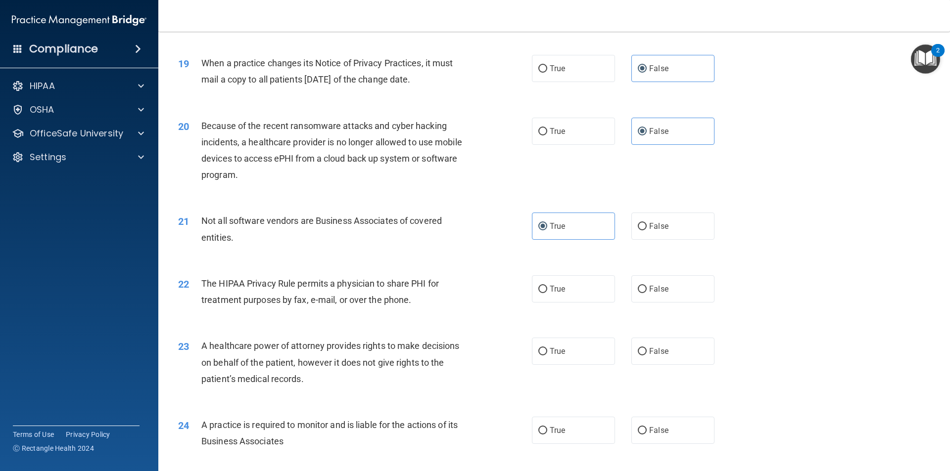
scroll to position [1385, 0]
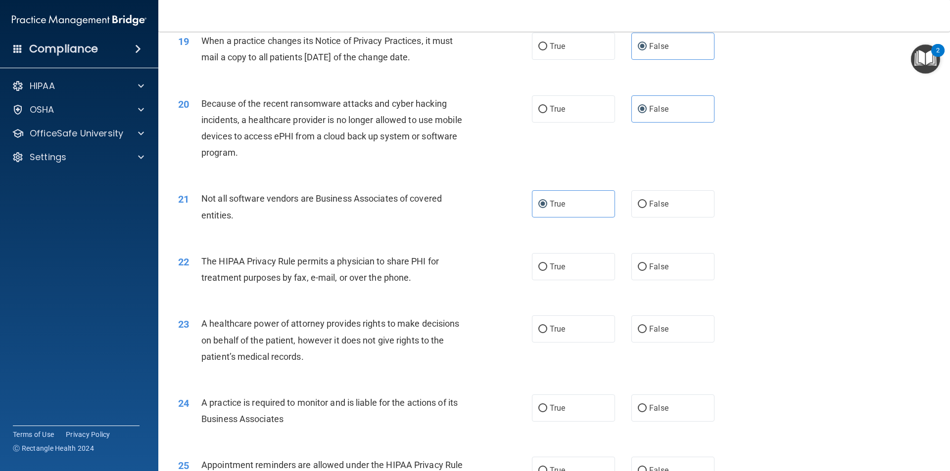
click at [521, 262] on div "22 The HIPAA Privacy Rule permits a physician to share PHI for treatment purpos…" at bounding box center [354, 272] width 383 height 38
click at [556, 266] on span "True" at bounding box center [557, 266] width 15 height 9
click at [547, 266] on input "True" at bounding box center [542, 267] width 9 height 7
radio input "true"
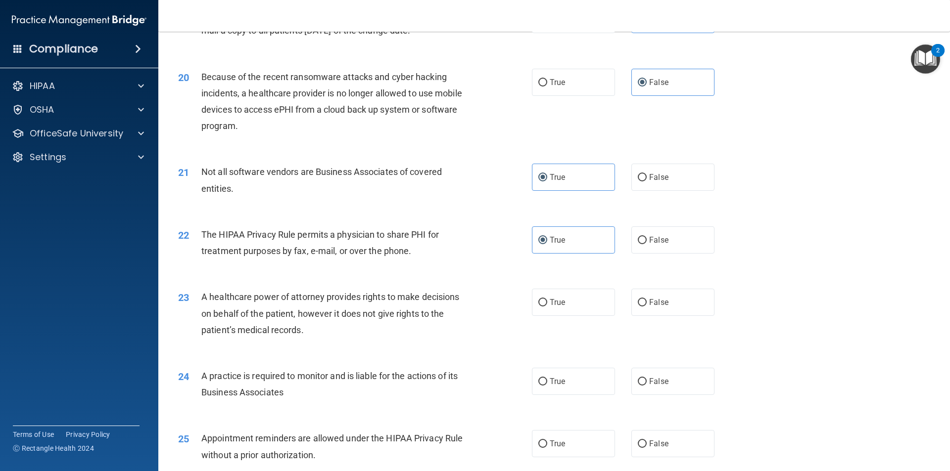
scroll to position [1435, 0]
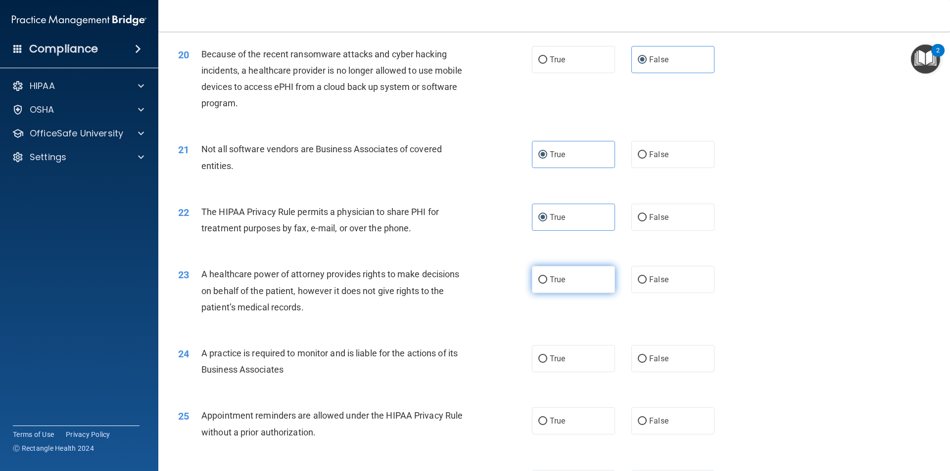
click at [568, 289] on label "True" at bounding box center [573, 279] width 83 height 27
click at [547, 284] on input "True" at bounding box center [542, 280] width 9 height 7
radio input "true"
click at [641, 351] on label "False" at bounding box center [672, 358] width 83 height 27
click at [641, 356] on input "False" at bounding box center [642, 359] width 9 height 7
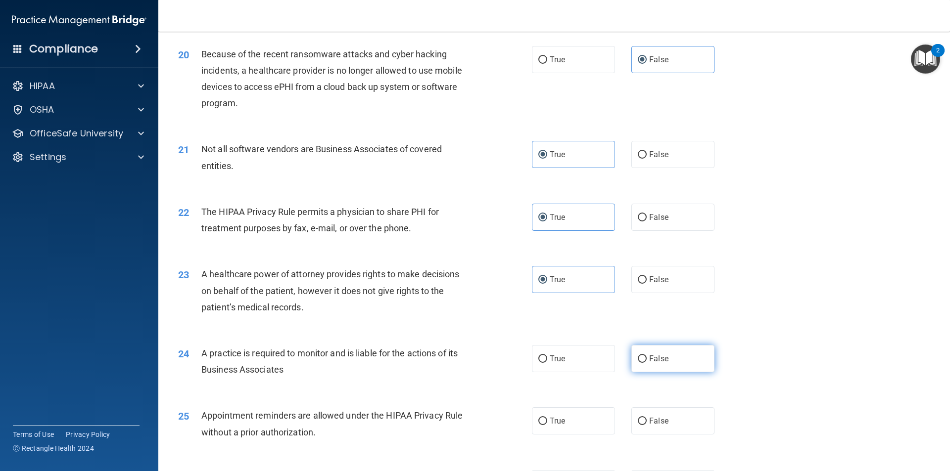
radio input "true"
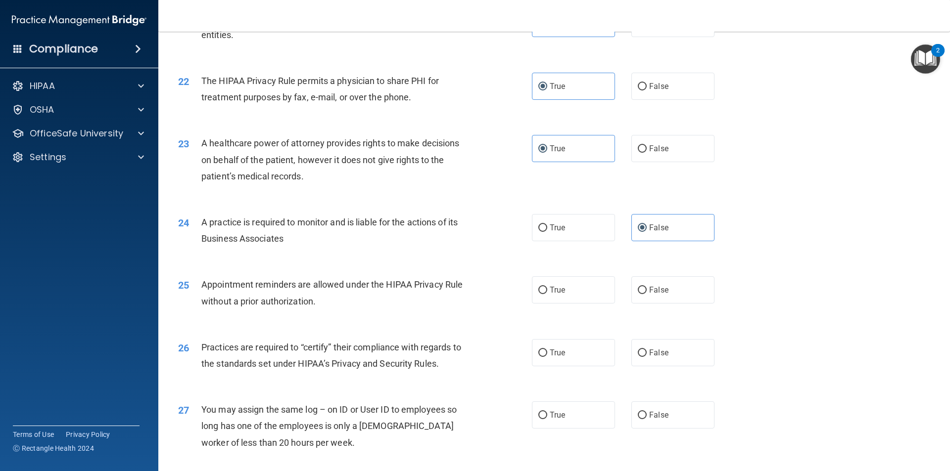
scroll to position [1583, 0]
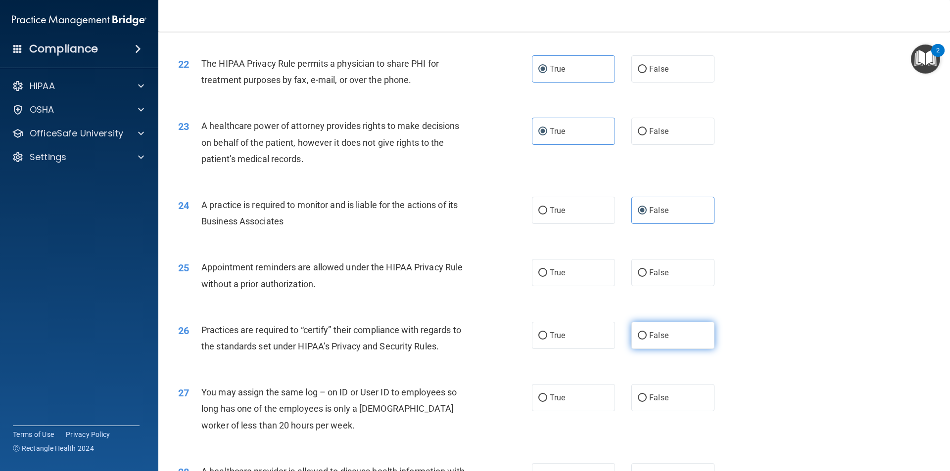
click at [638, 338] on input "False" at bounding box center [642, 335] width 9 height 7
radio input "true"
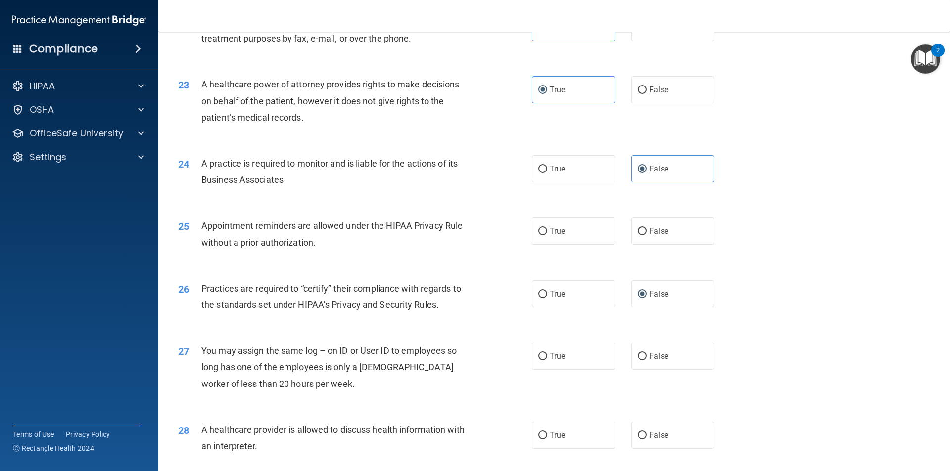
scroll to position [1682, 0]
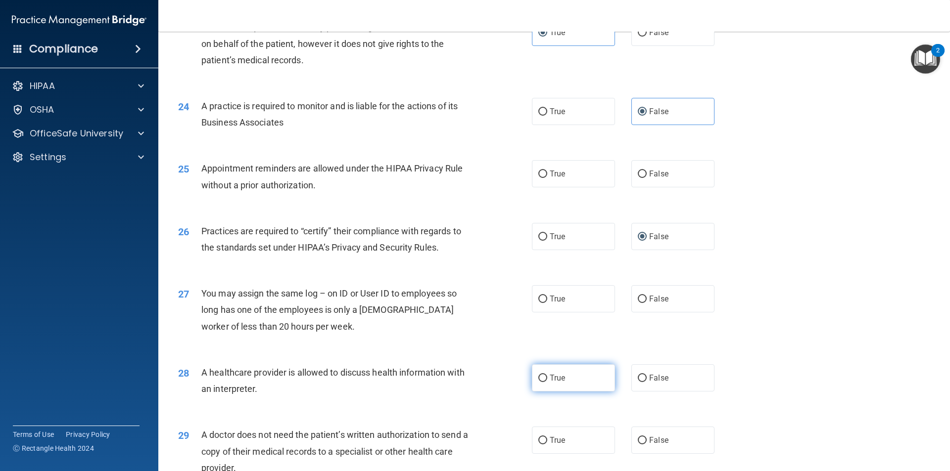
click at [554, 369] on label "True" at bounding box center [573, 378] width 83 height 27
click at [547, 375] on input "True" at bounding box center [542, 378] width 9 height 7
radio input "true"
click at [572, 176] on label "True" at bounding box center [573, 173] width 83 height 27
click at [547, 176] on input "True" at bounding box center [542, 174] width 9 height 7
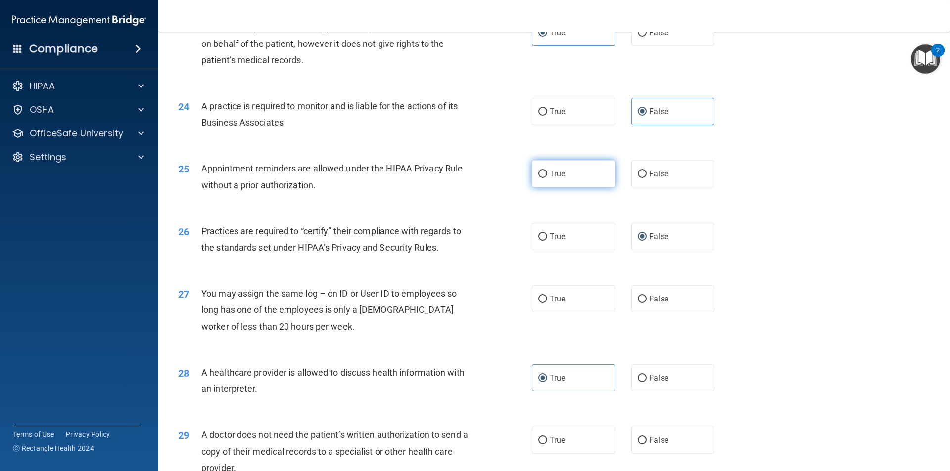
radio input "true"
click at [641, 307] on label "False" at bounding box center [672, 298] width 83 height 27
click at [641, 303] on input "False" at bounding box center [642, 299] width 9 height 7
radio input "true"
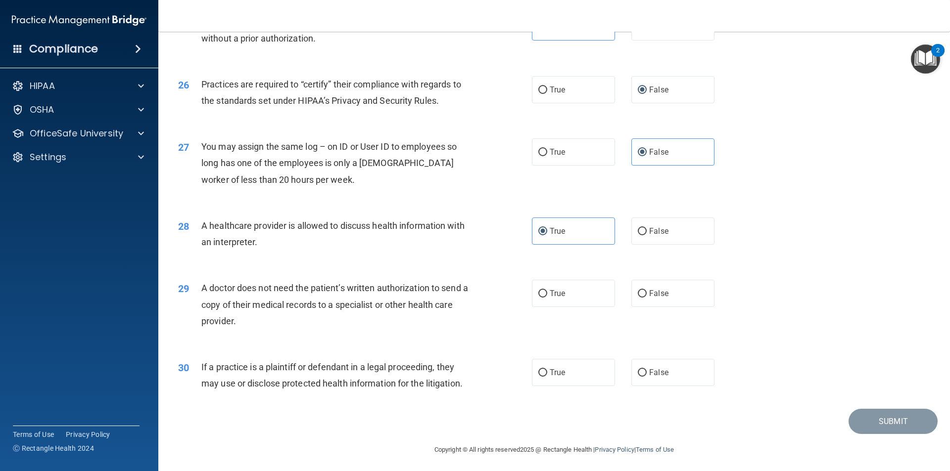
scroll to position [1832, 0]
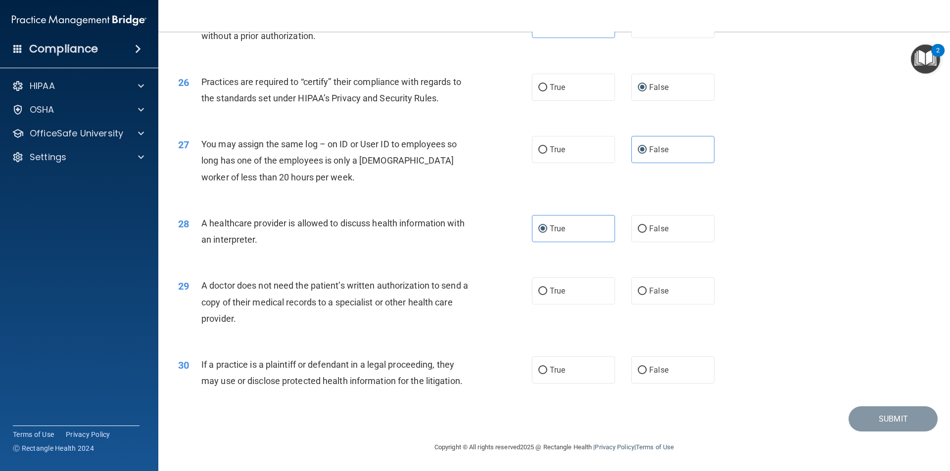
click at [513, 292] on div "29 A doctor does not need the patient’s written authorization to send a copy of…" at bounding box center [354, 305] width 383 height 54
click at [545, 297] on label "True" at bounding box center [573, 291] width 83 height 27
click at [545, 295] on input "True" at bounding box center [542, 291] width 9 height 7
radio input "true"
click at [538, 374] on input "True" at bounding box center [542, 370] width 9 height 7
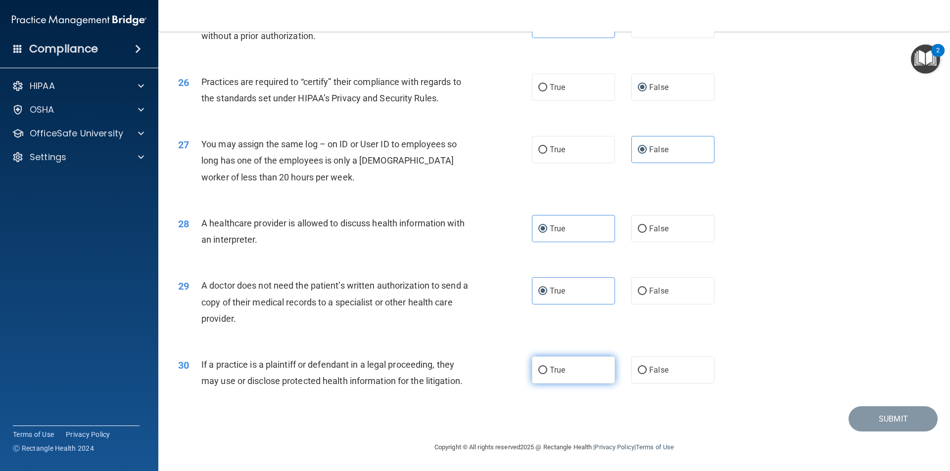
radio input "true"
click at [891, 417] on button "Submit" at bounding box center [892, 419] width 89 height 25
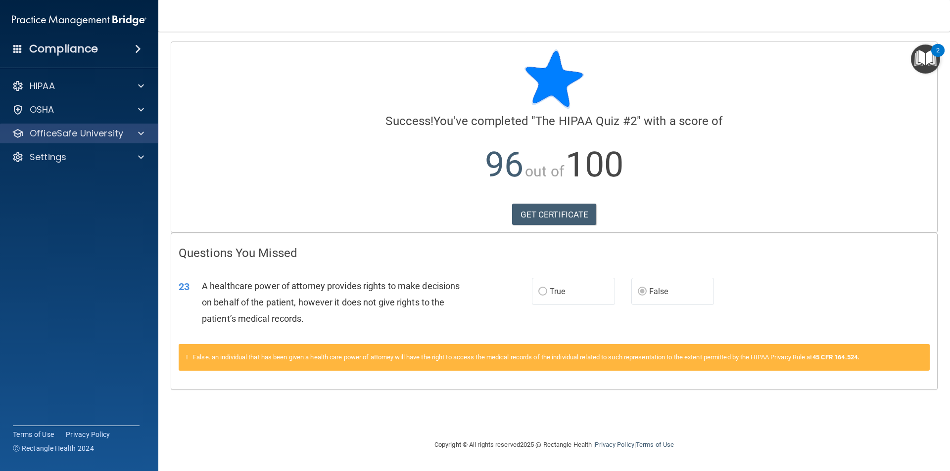
click at [153, 128] on div "OfficeSafe University" at bounding box center [79, 134] width 159 height 20
click at [132, 130] on div at bounding box center [139, 134] width 25 height 12
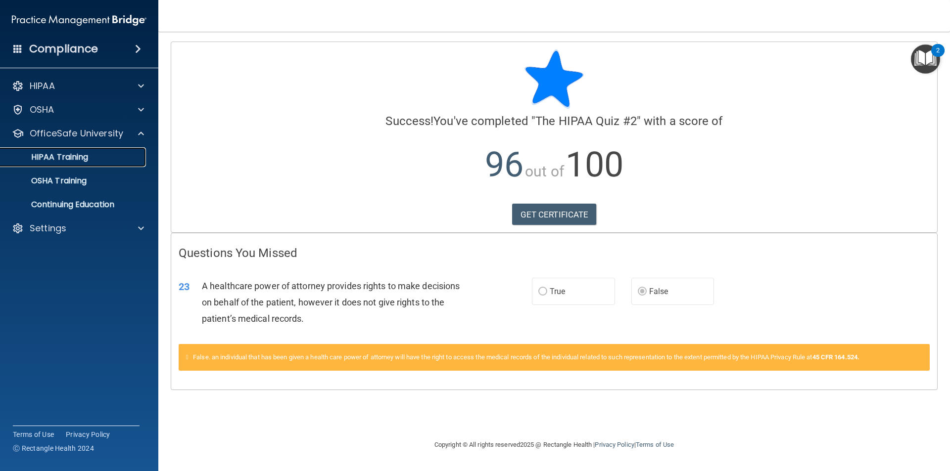
click at [83, 163] on link "HIPAA Training" at bounding box center [68, 157] width 156 height 20
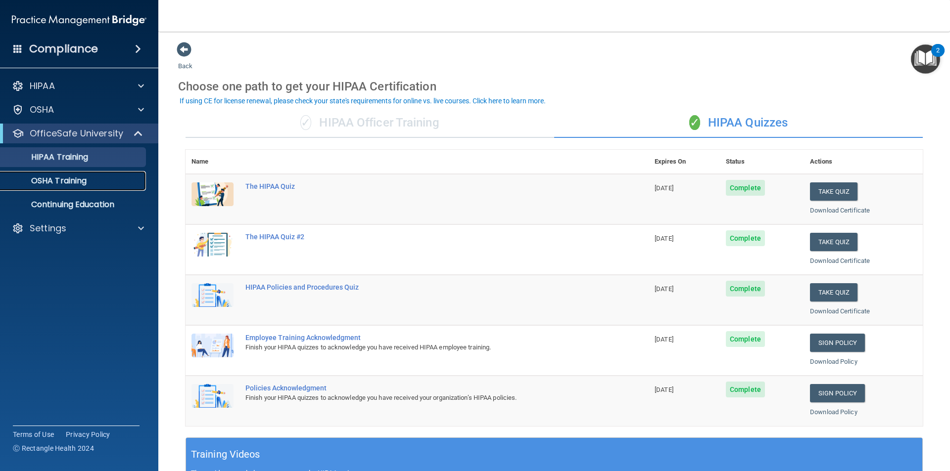
click at [67, 183] on p "OSHA Training" at bounding box center [46, 181] width 80 height 10
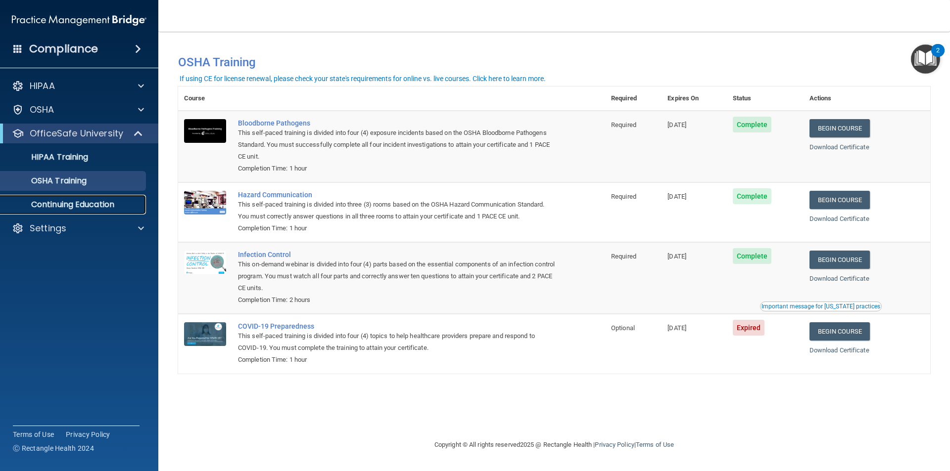
click at [93, 210] on link "Continuing Education" at bounding box center [68, 205] width 156 height 20
